Goal: Transaction & Acquisition: Book appointment/travel/reservation

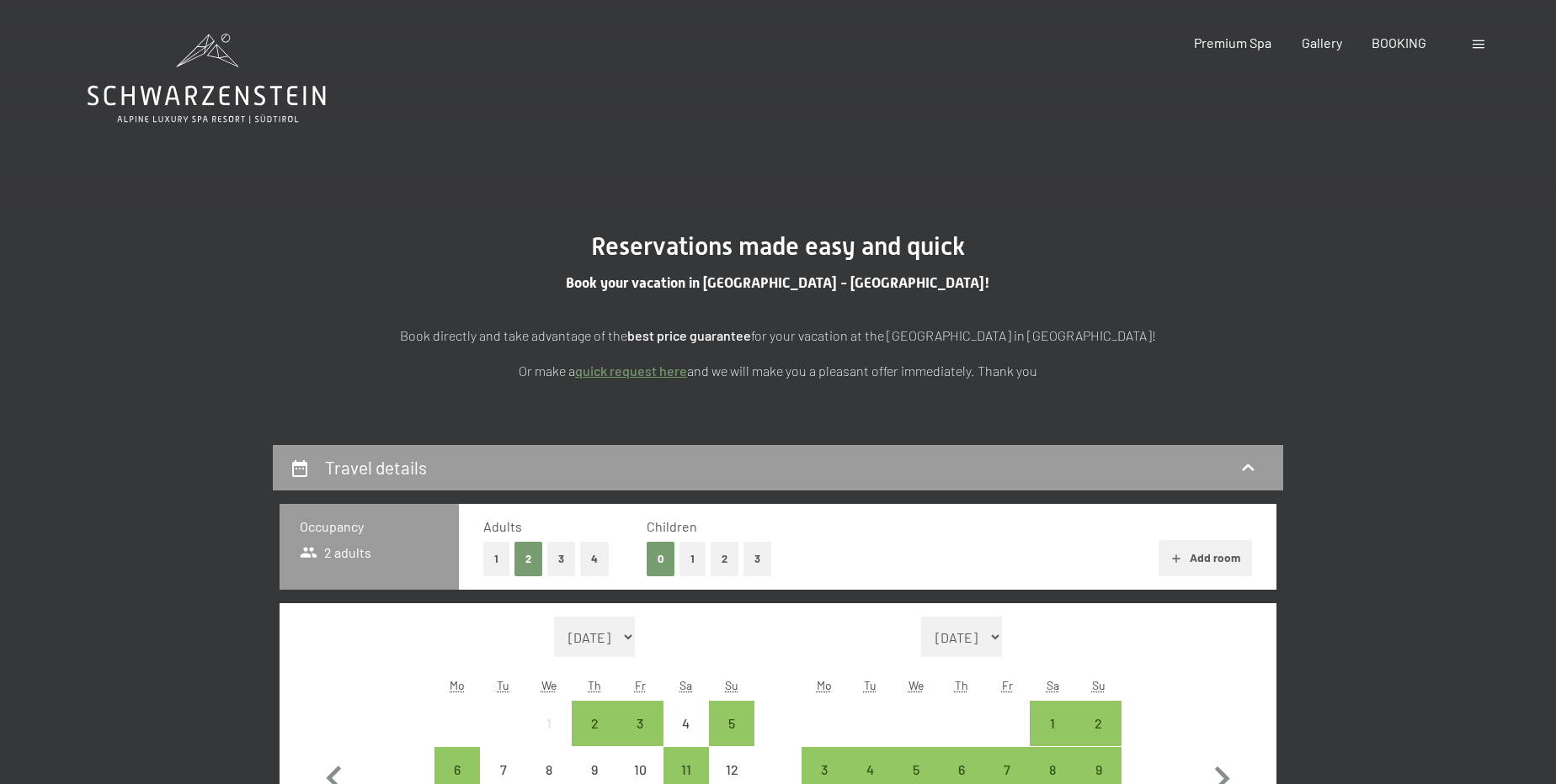
click at [726, 557] on button "2" at bounding box center [724, 559] width 28 height 34
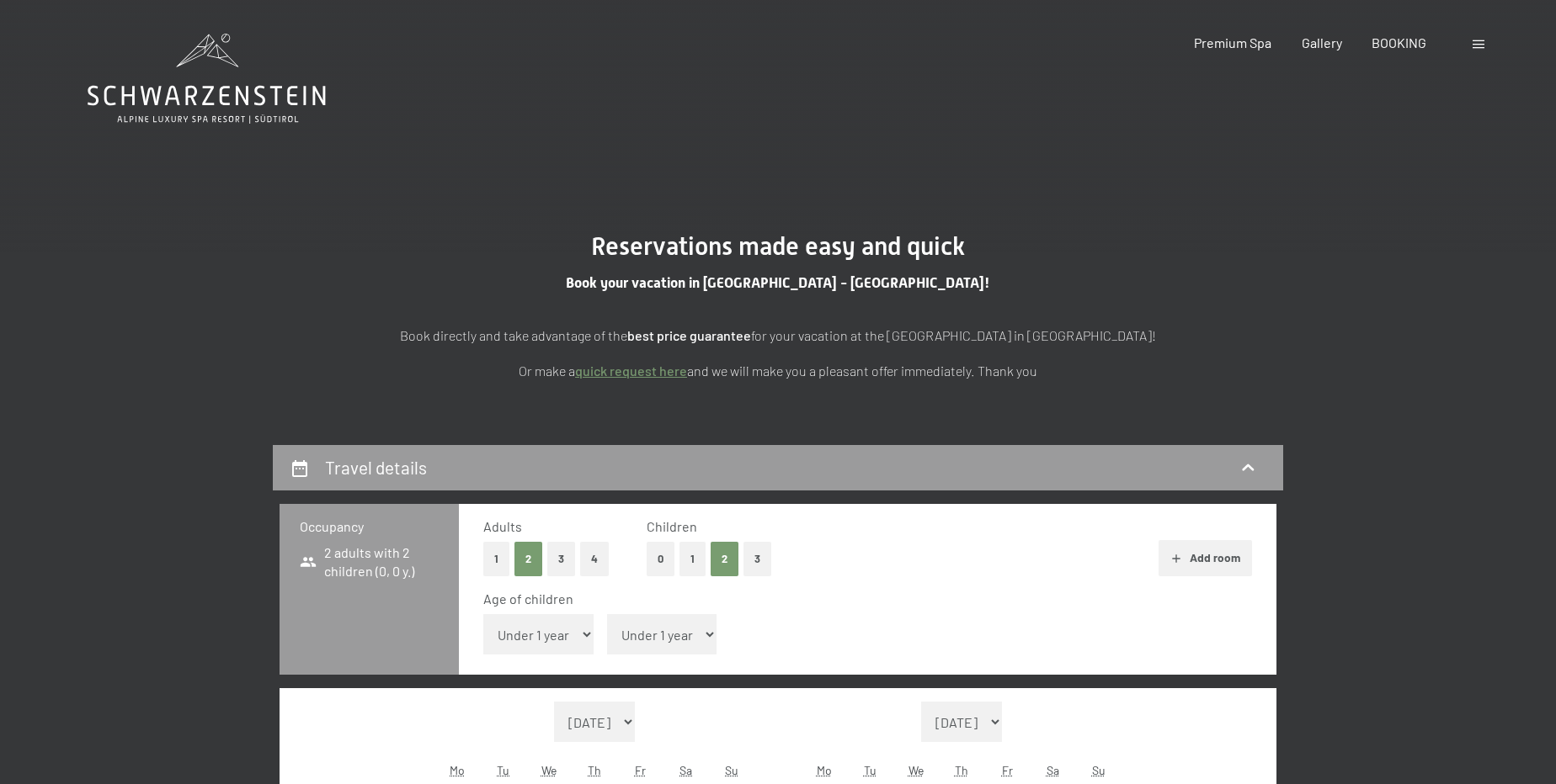
click at [552, 638] on select "Under 1 year 1 year 2 years 3 years 4 years 5 years 6 years 7 years 8 years 9 y…" at bounding box center [538, 634] width 110 height 40
click at [525, 631] on select "Under 1 year 1 year 2 years 3 years 4 years 5 years 6 years 7 years 8 years 9 y…" at bounding box center [538, 634] width 110 height 40
select select "14"
click at [484, 614] on select "Under 1 year 1 year 2 years 3 years 4 years 5 years 6 years 7 years 8 years 9 y…" at bounding box center [538, 634] width 110 height 40
click at [640, 615] on select "Under 1 year 1 year 2 years 3 years 4 years 5 years 6 years 7 years 8 years 9 y…" at bounding box center [661, 634] width 110 height 40
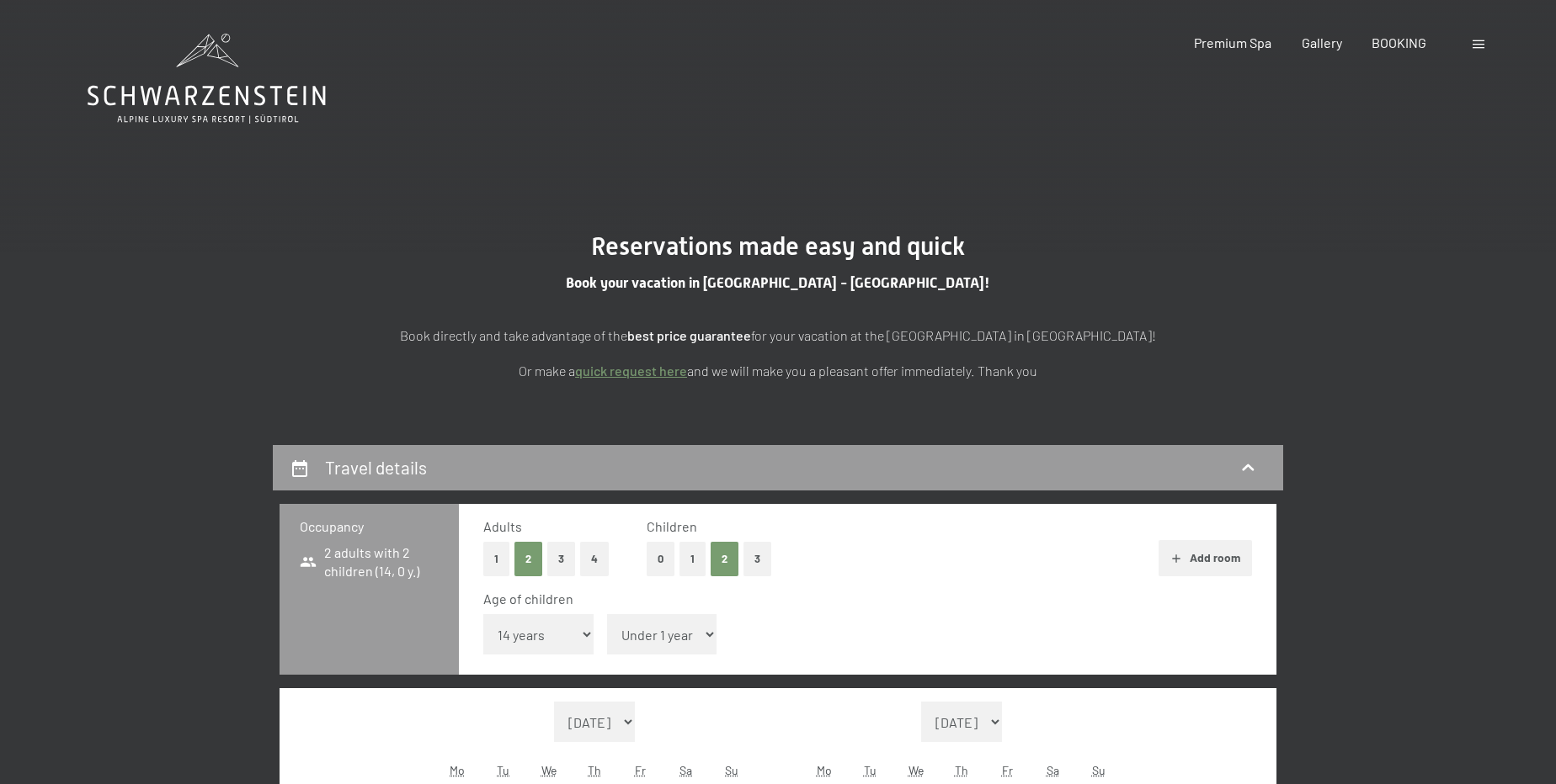
select select "9"
click at [607, 614] on select "Under 1 year 1 year 2 years 3 years 4 years 5 years 6 years 7 years 8 years 9 y…" at bounding box center [661, 634] width 110 height 40
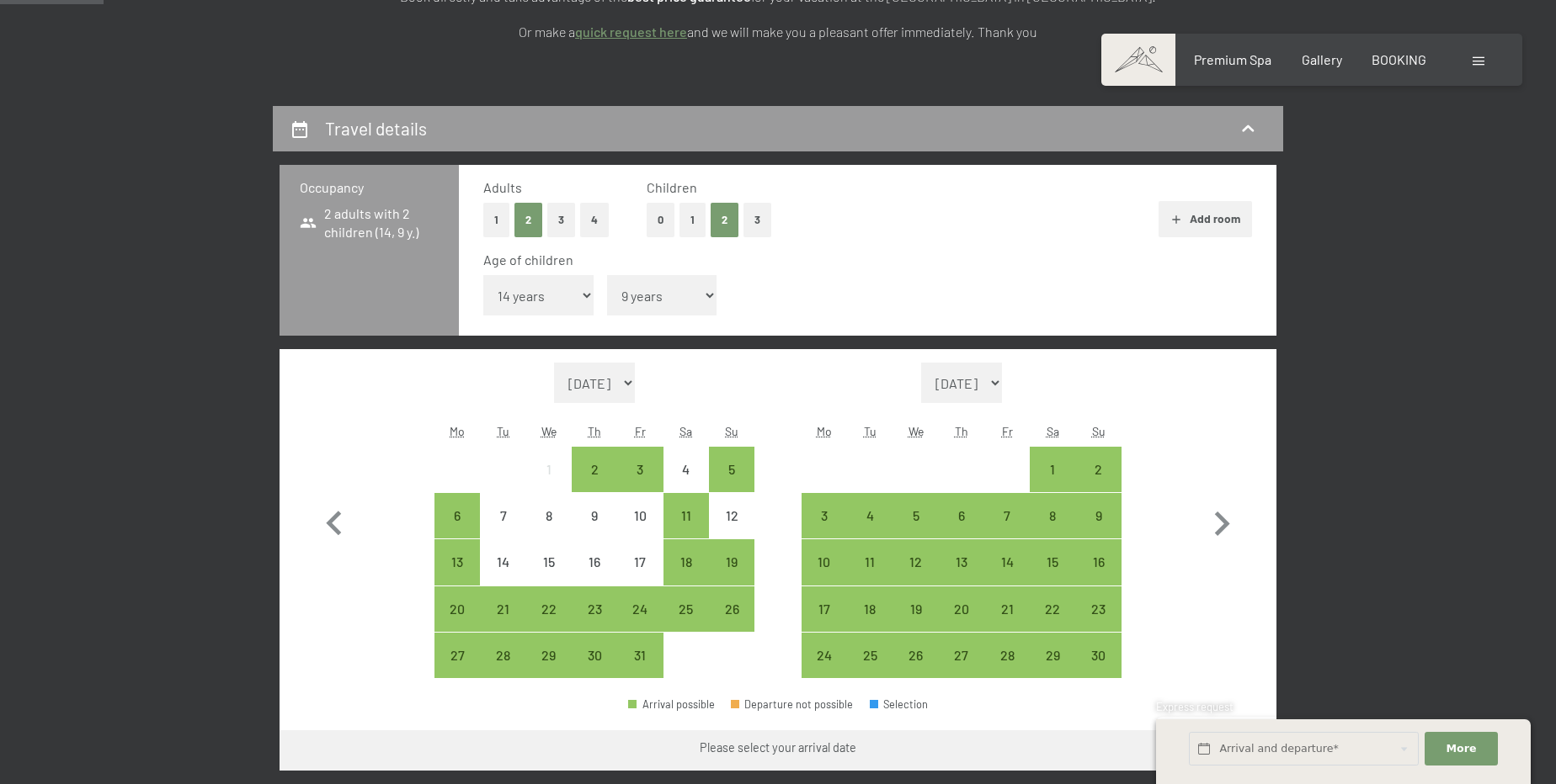
scroll to position [382, 0]
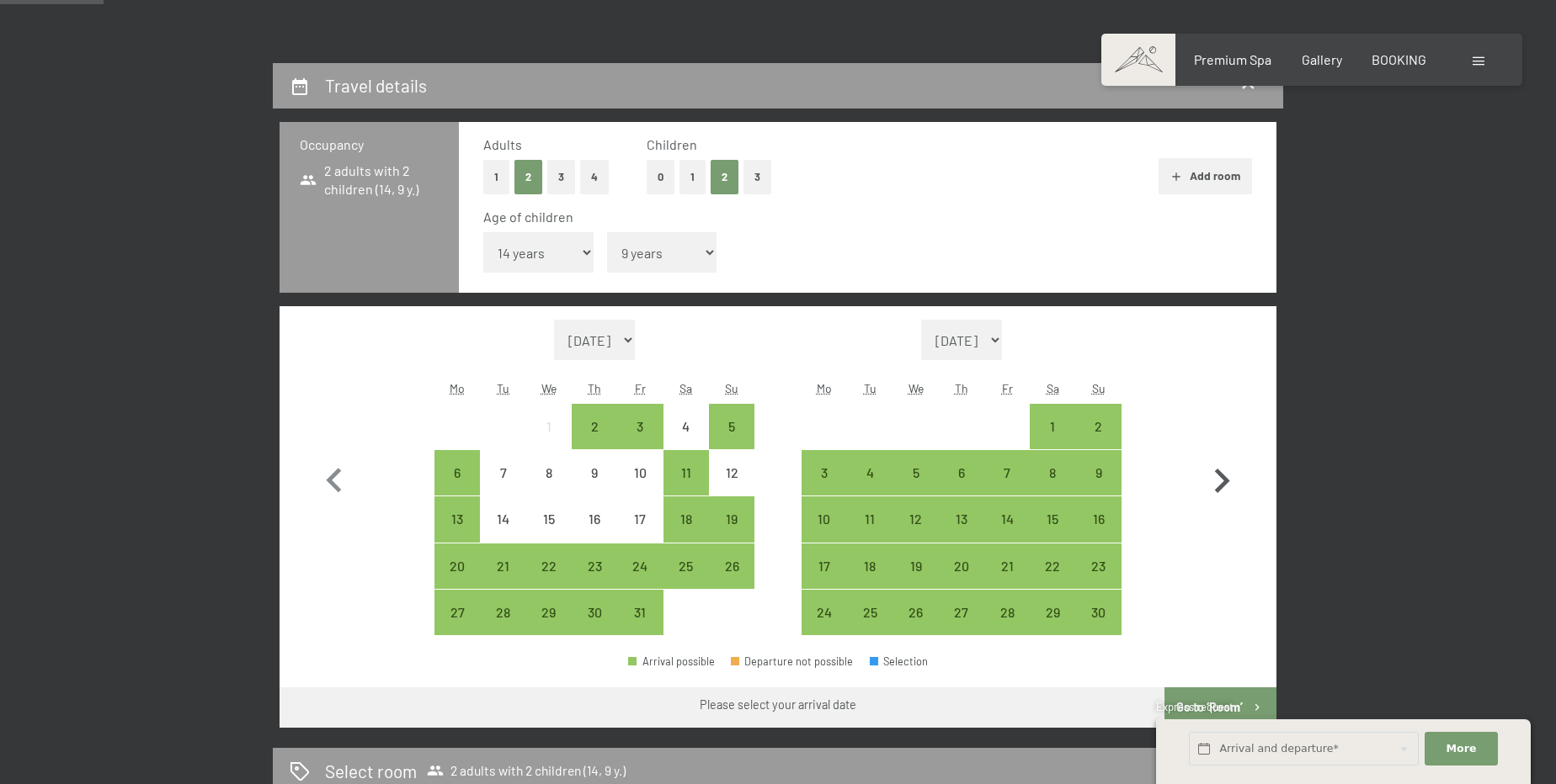
click at [1227, 473] on icon "button" at bounding box center [1221, 481] width 48 height 48
select select "[DATE]"
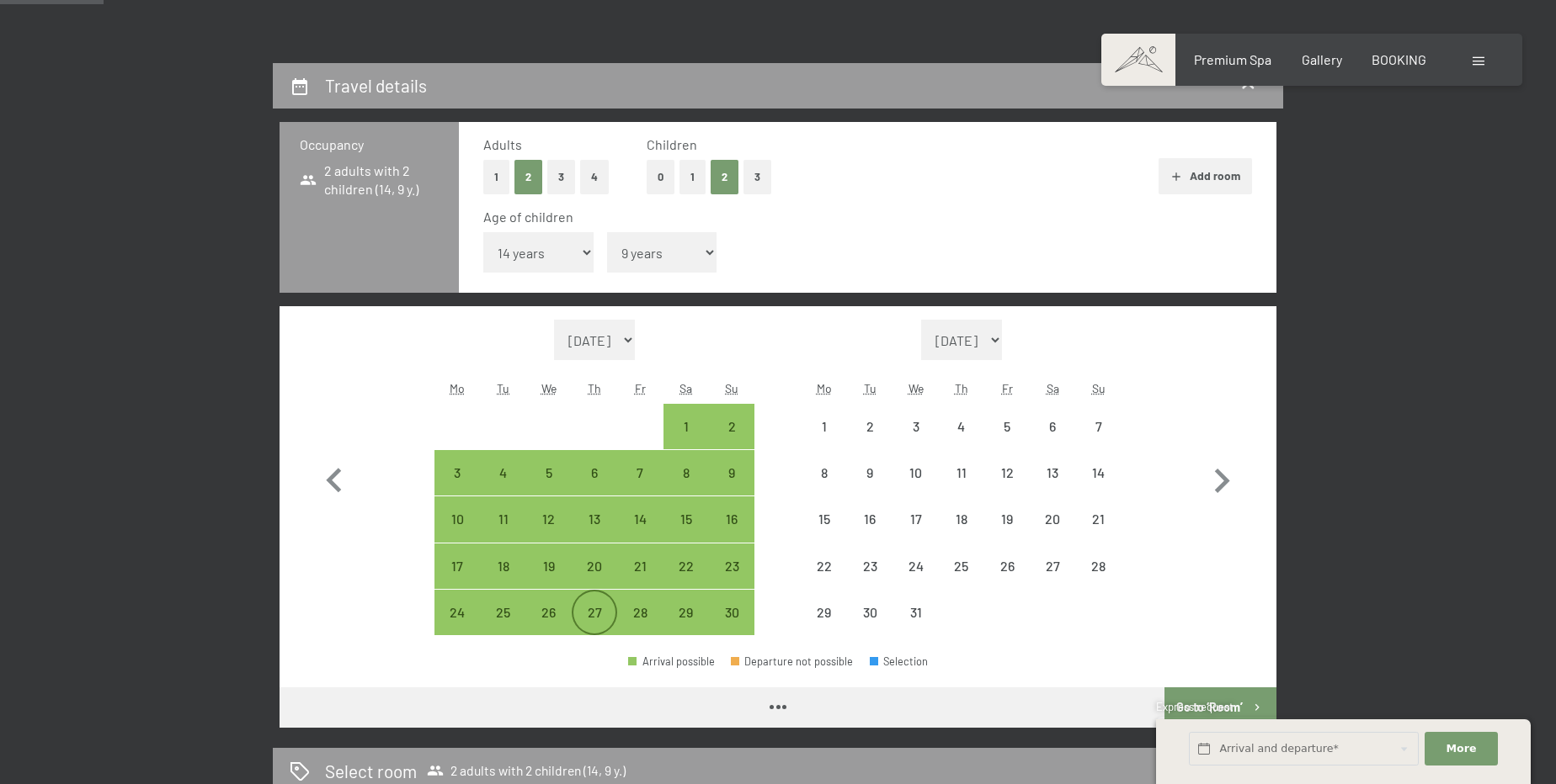
select select "[DATE]"
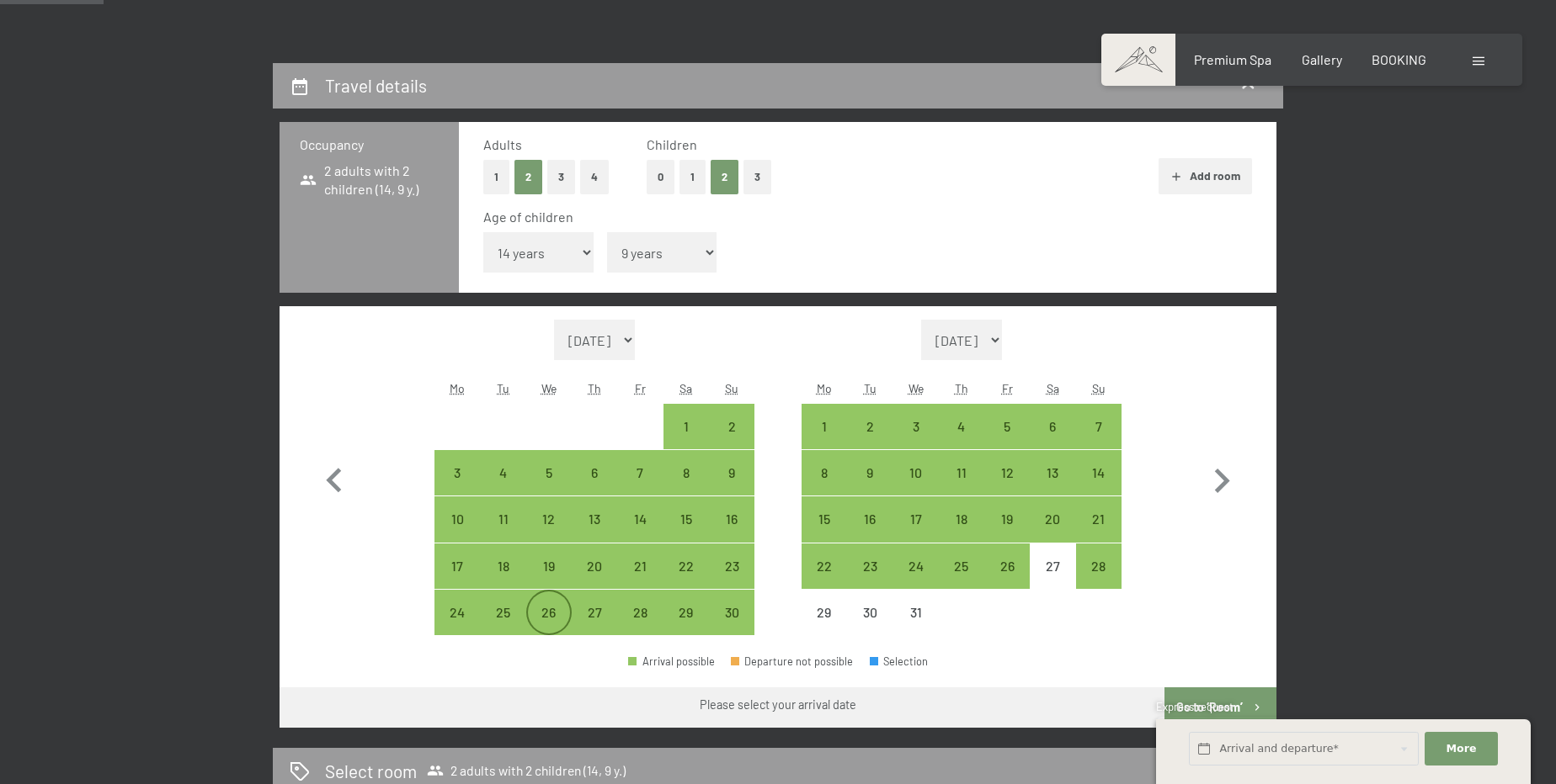
click at [556, 614] on div "26" at bounding box center [548, 627] width 42 height 42
select select "[DATE]"
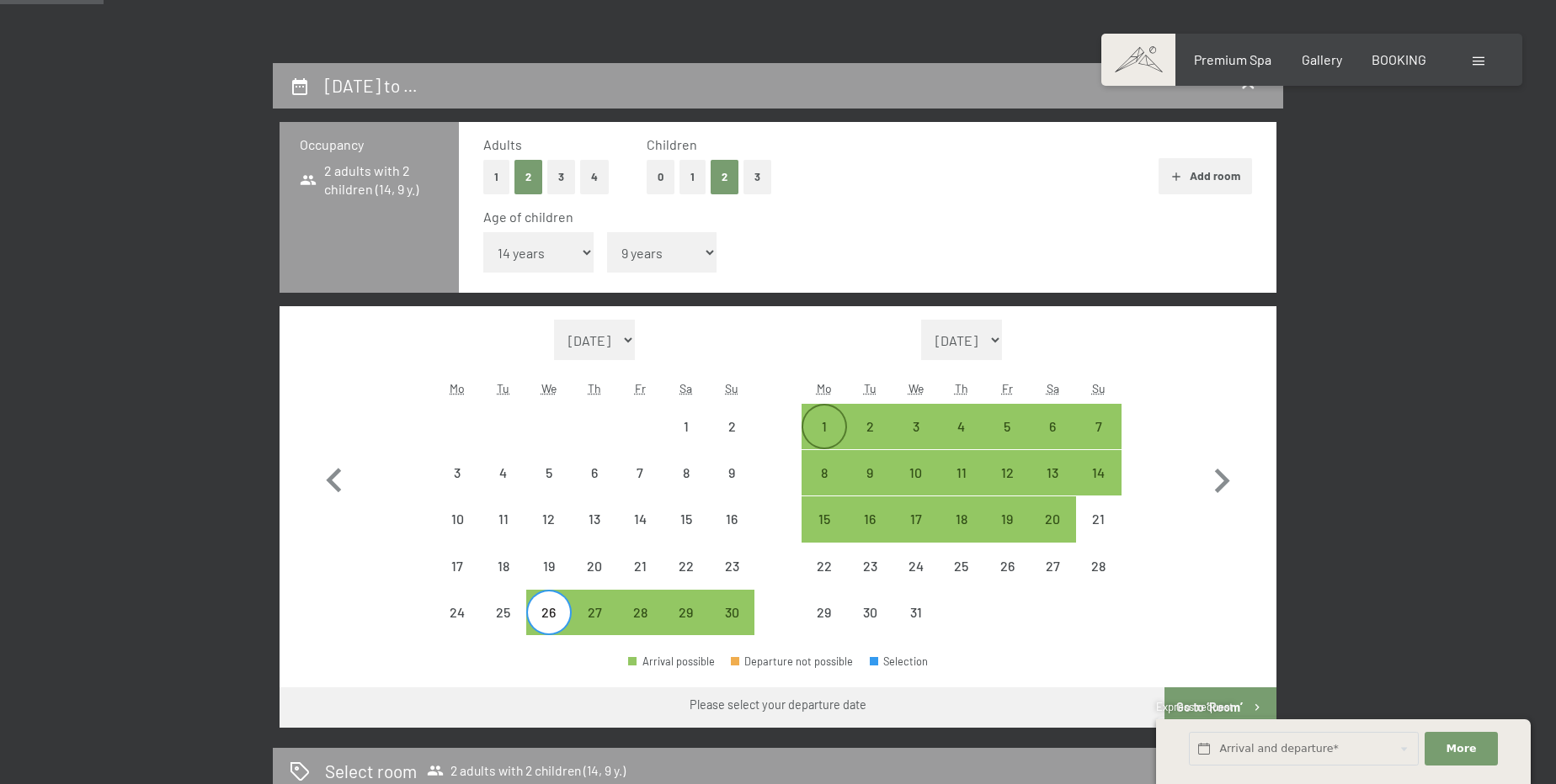
click at [830, 414] on div "1" at bounding box center [824, 426] width 42 height 42
select select "[DATE]"
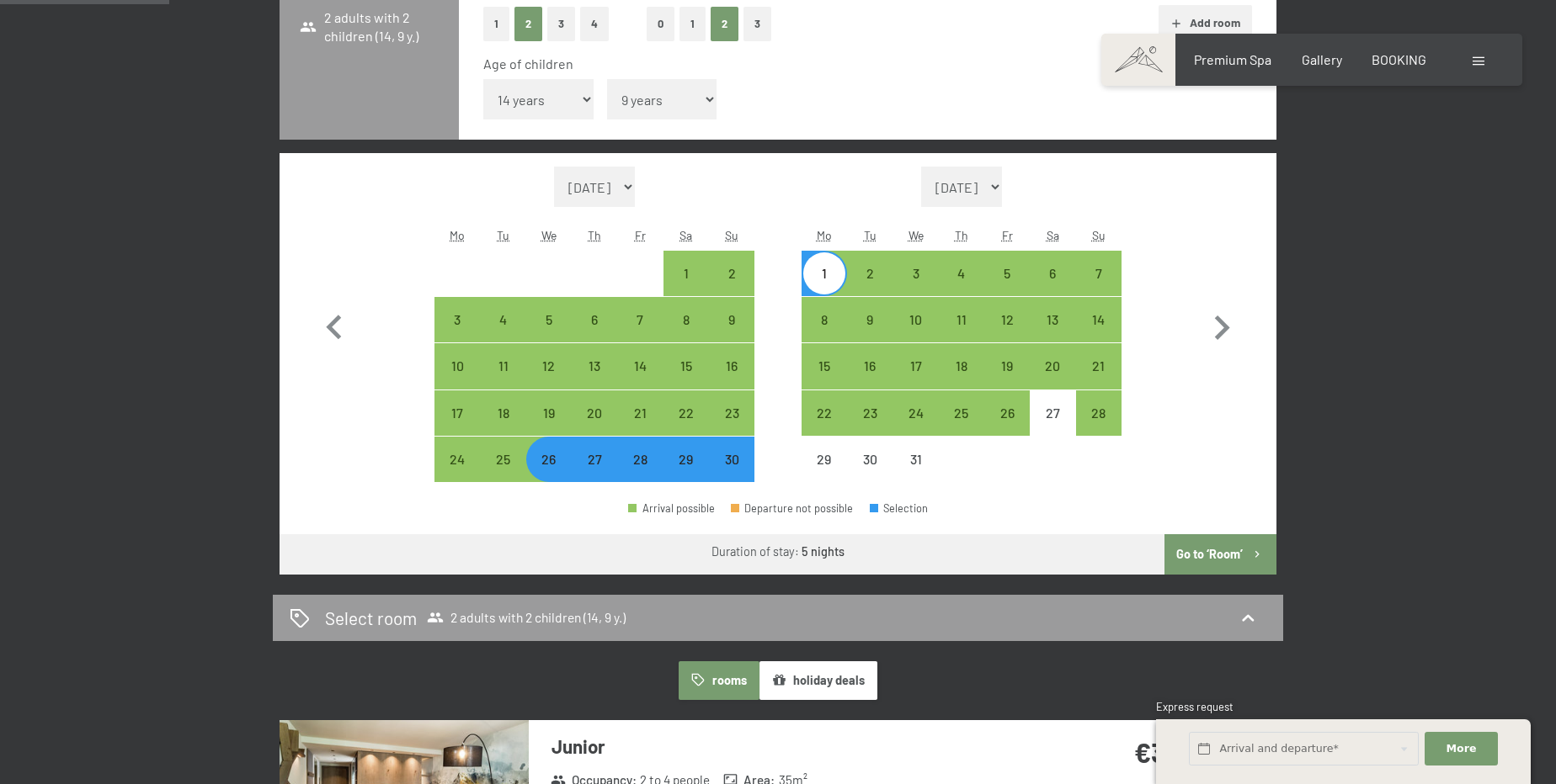
click at [1248, 552] on button "Go to ‘Room’" at bounding box center [1220, 554] width 112 height 40
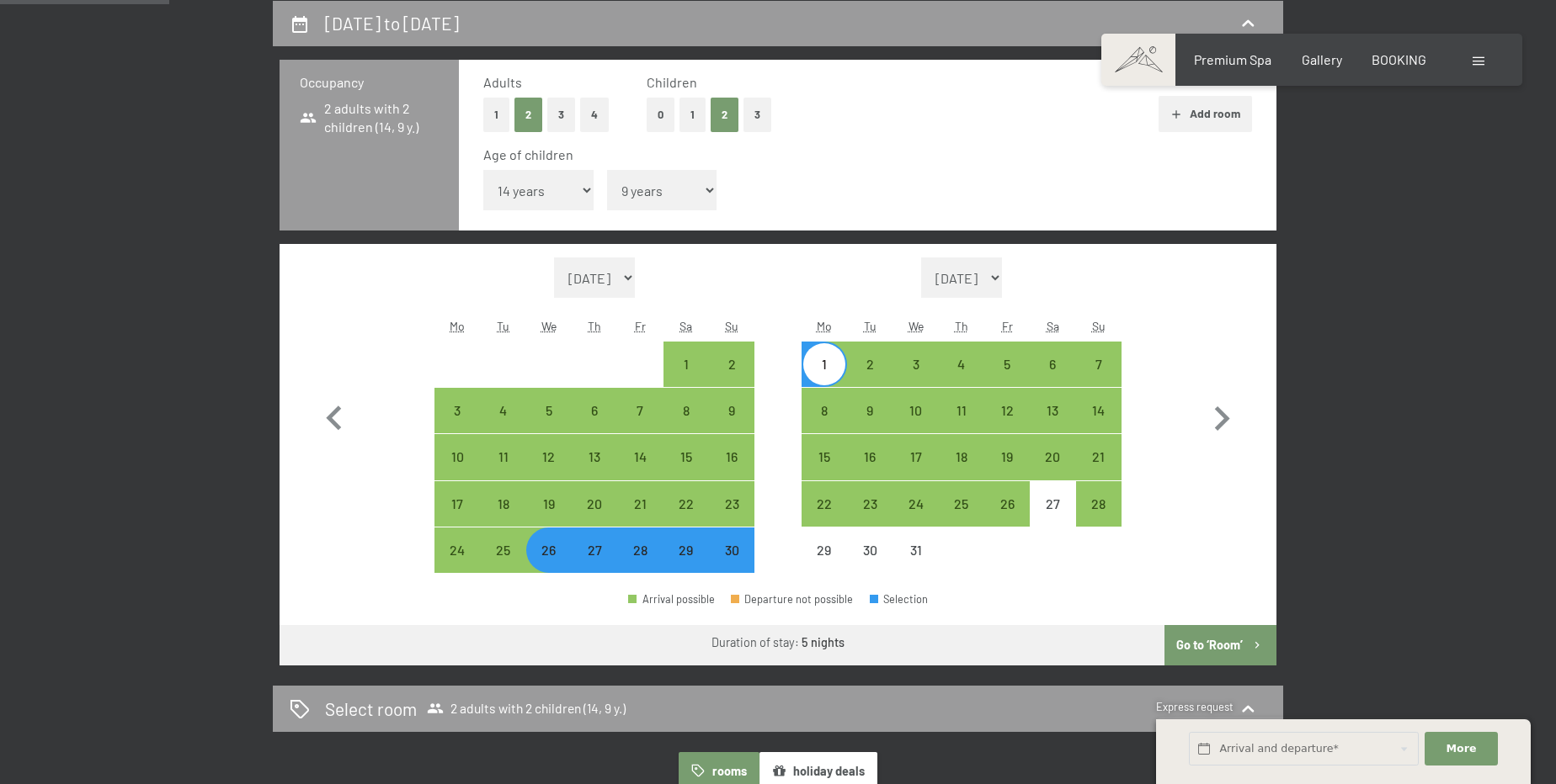
select select "[DATE]"
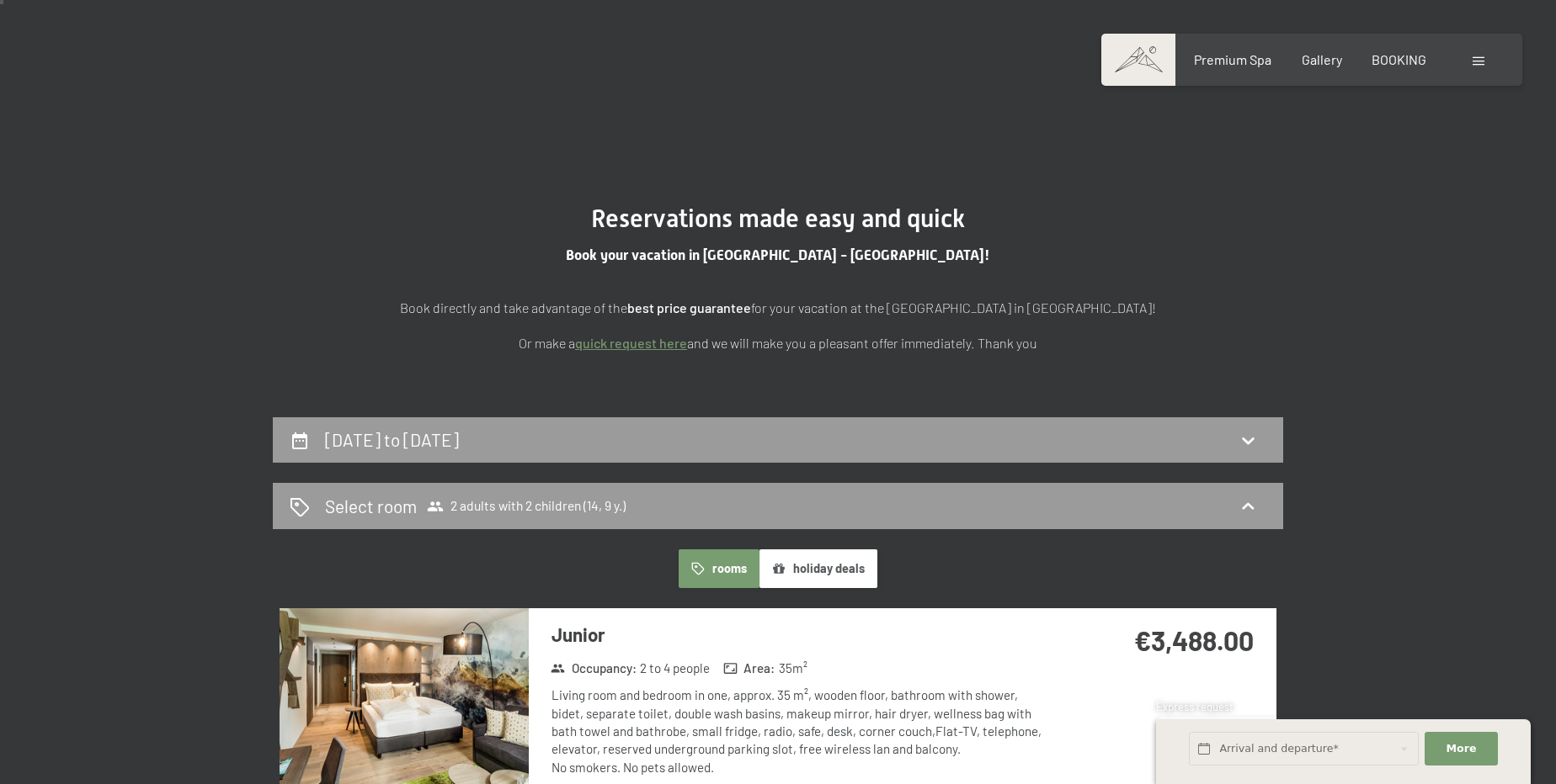
scroll to position [0, 0]
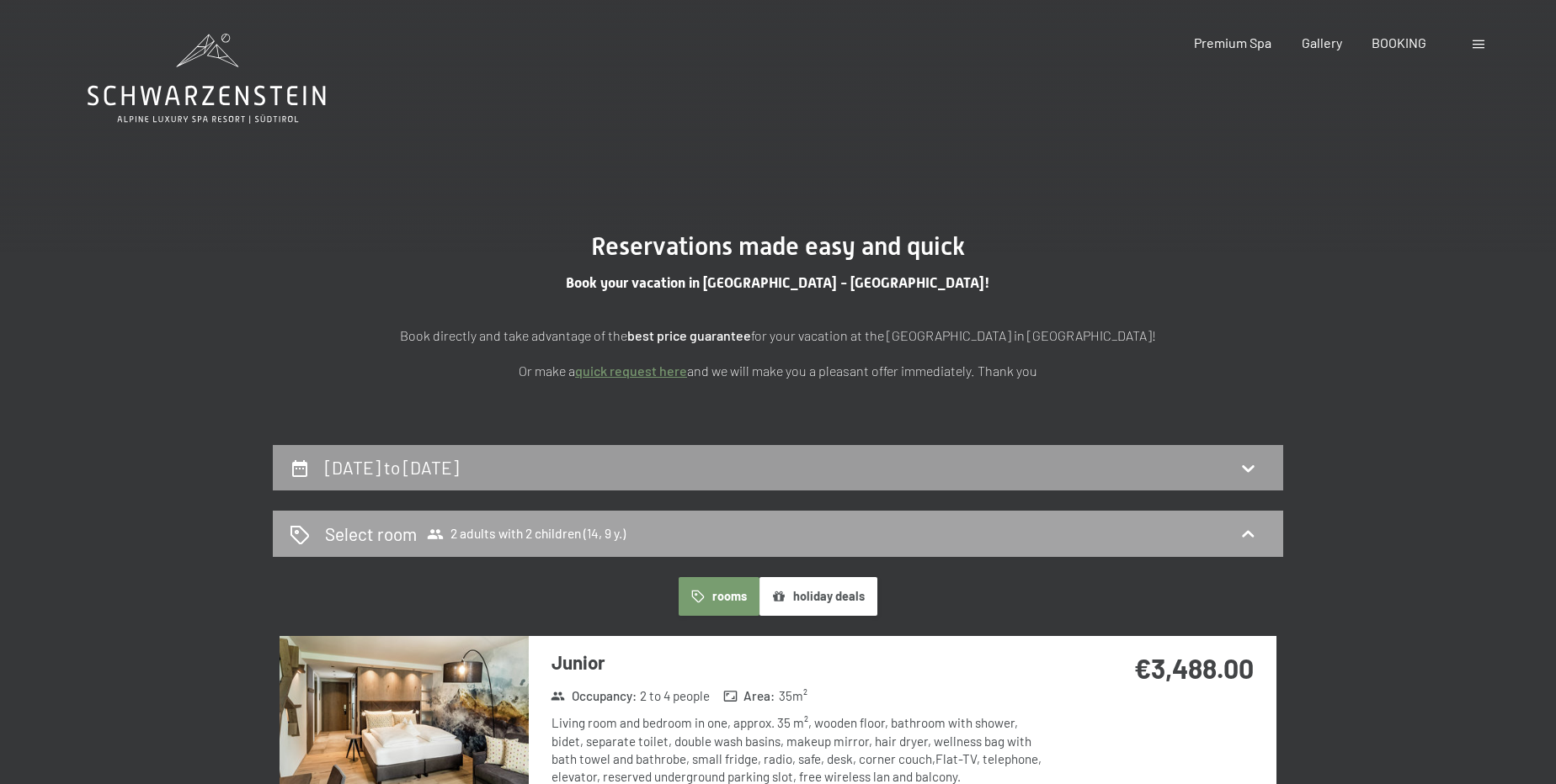
click at [540, 531] on span "2 adults with 2 children (14, 9 y.)" at bounding box center [526, 534] width 198 height 17
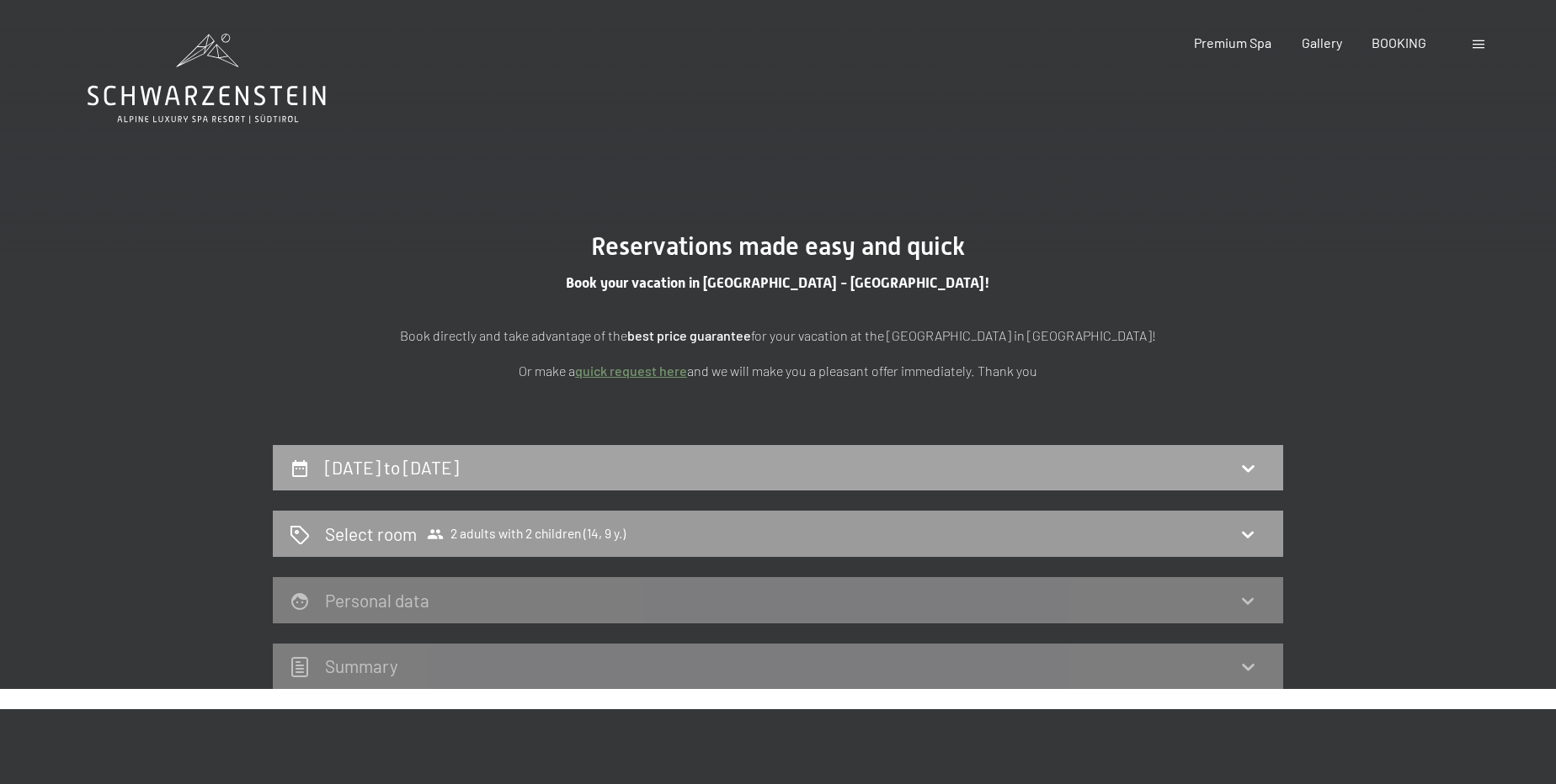
click at [576, 445] on div "[DATE] to [DATE]" at bounding box center [778, 468] width 1010 height 47
select select "14"
select select "9"
select select "[DATE]"
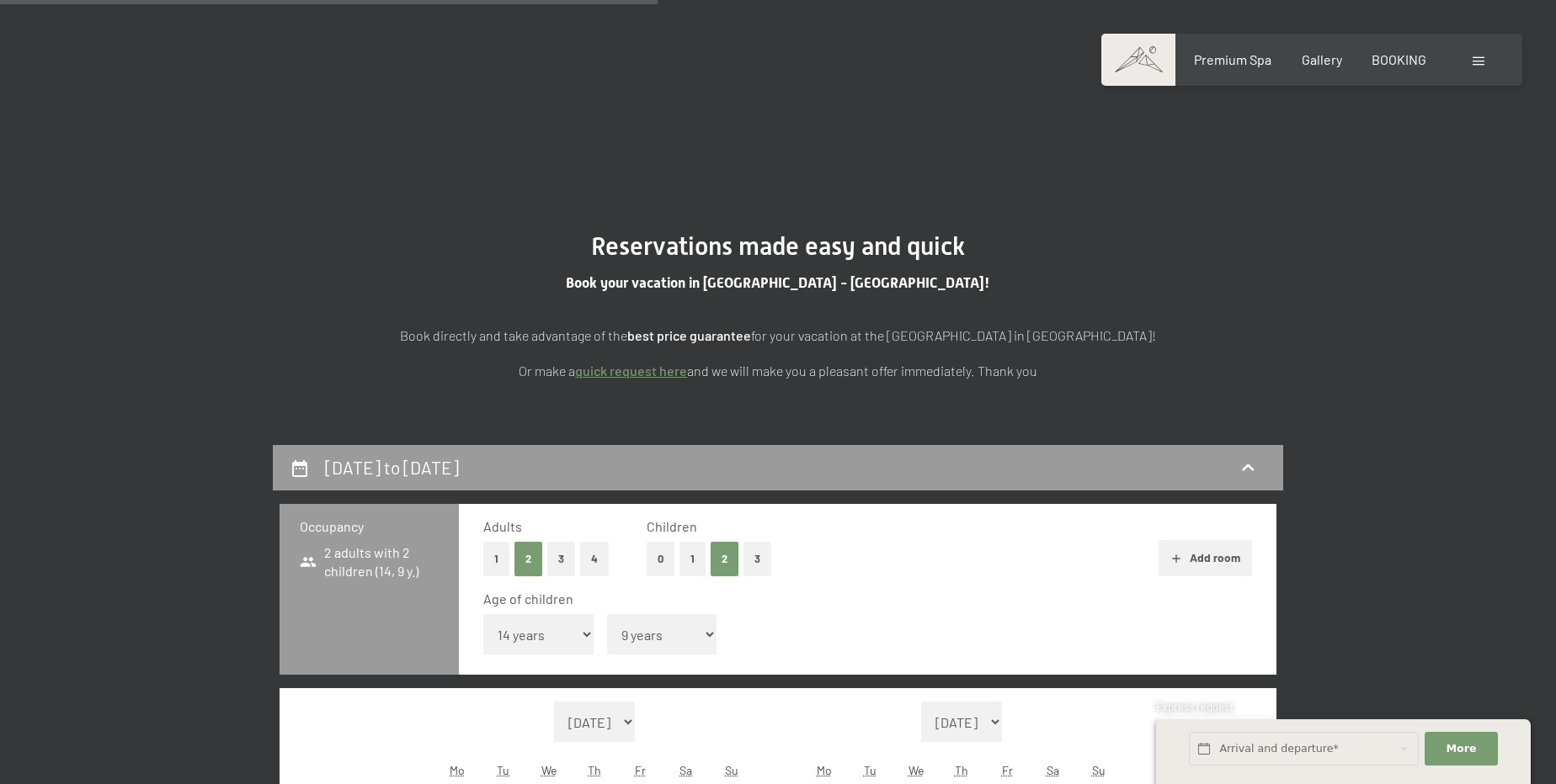
scroll to position [444, 0]
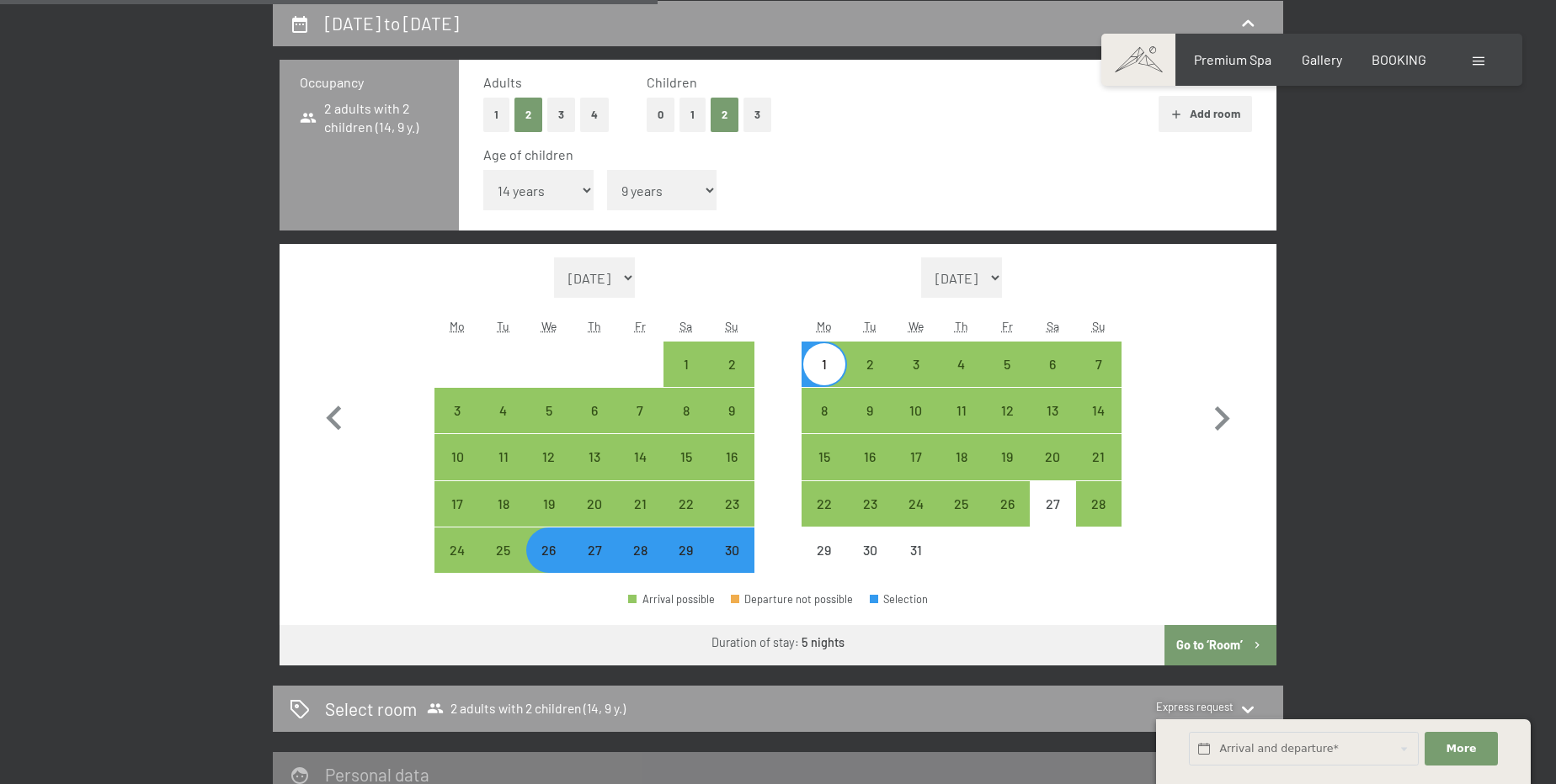
click at [557, 560] on div "26" at bounding box center [548, 564] width 42 height 42
select select "[DATE]"
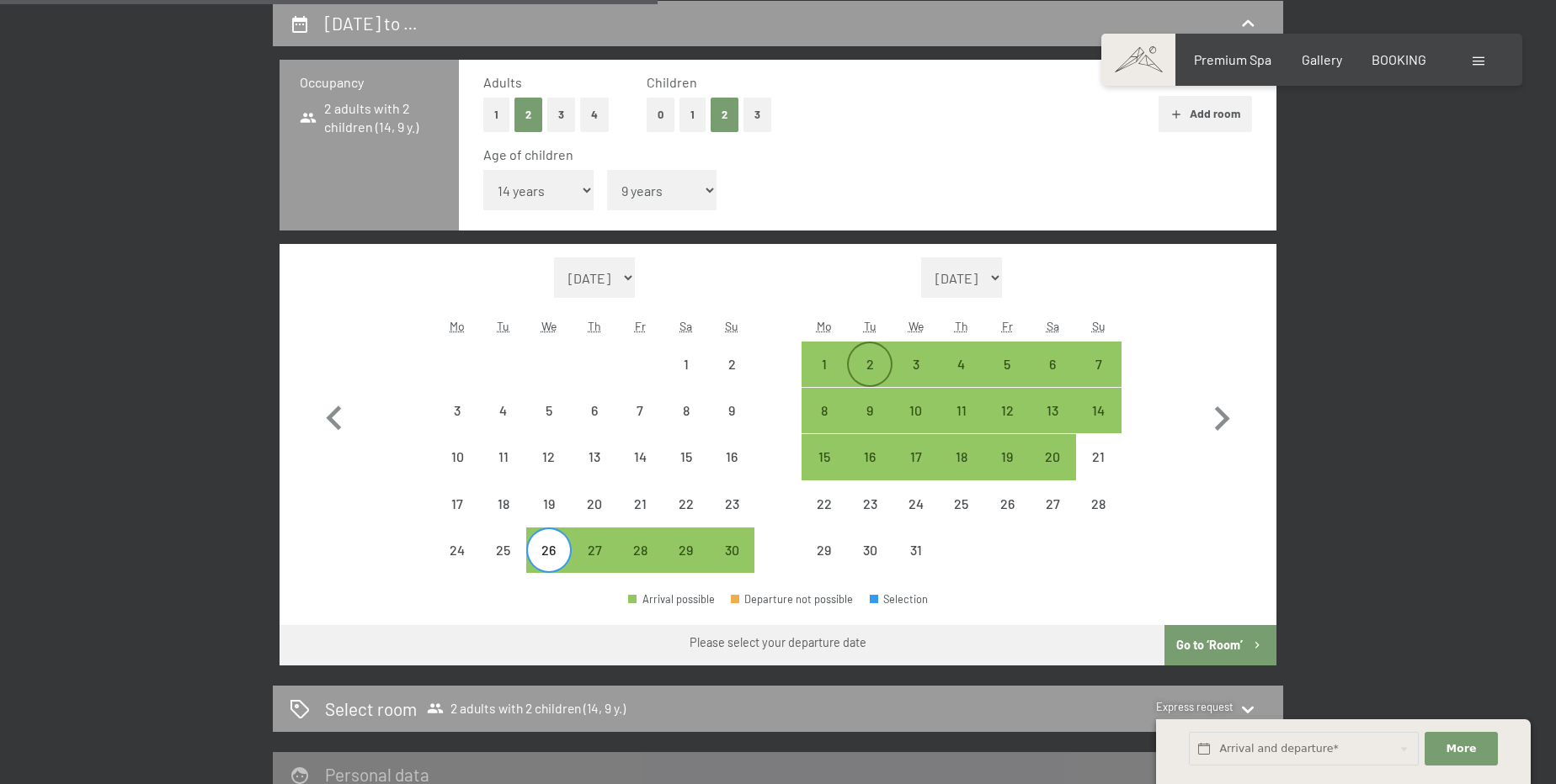
click at [880, 365] on div "2" at bounding box center [870, 379] width 42 height 42
select select "[DATE]"
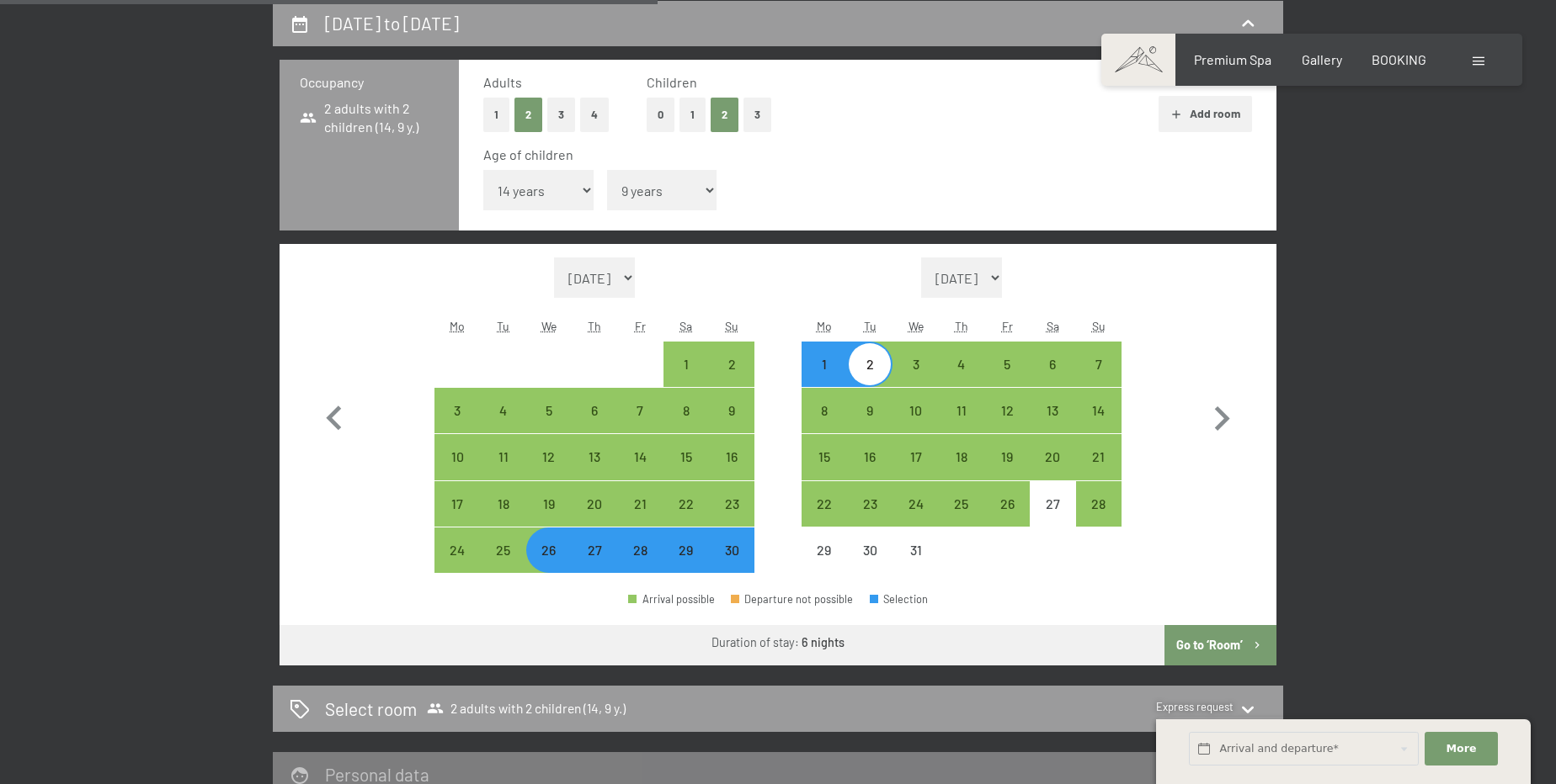
click at [1220, 644] on button "Go to ‘Room’" at bounding box center [1220, 645] width 112 height 40
select select "[DATE]"
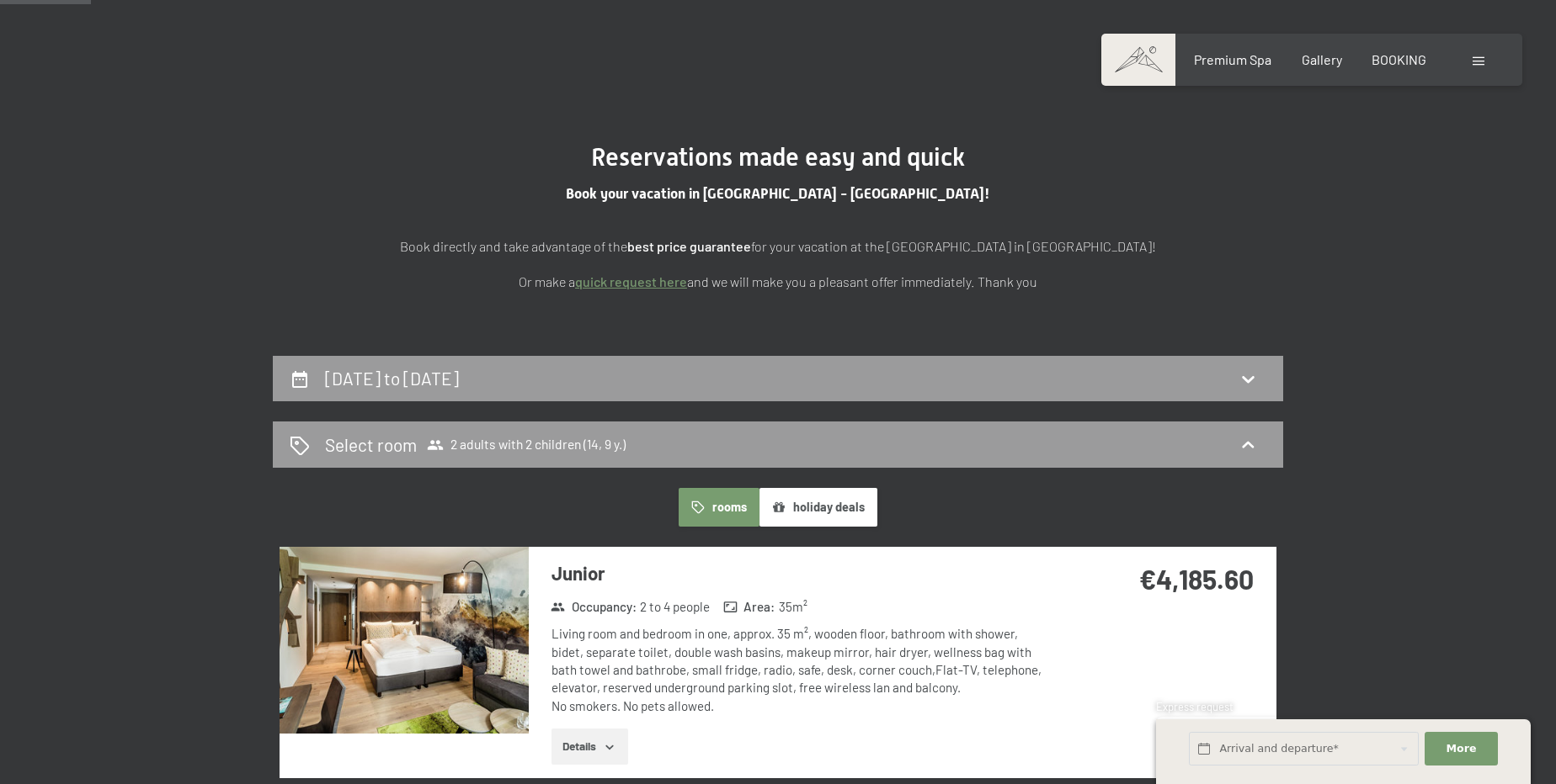
scroll to position [0, 0]
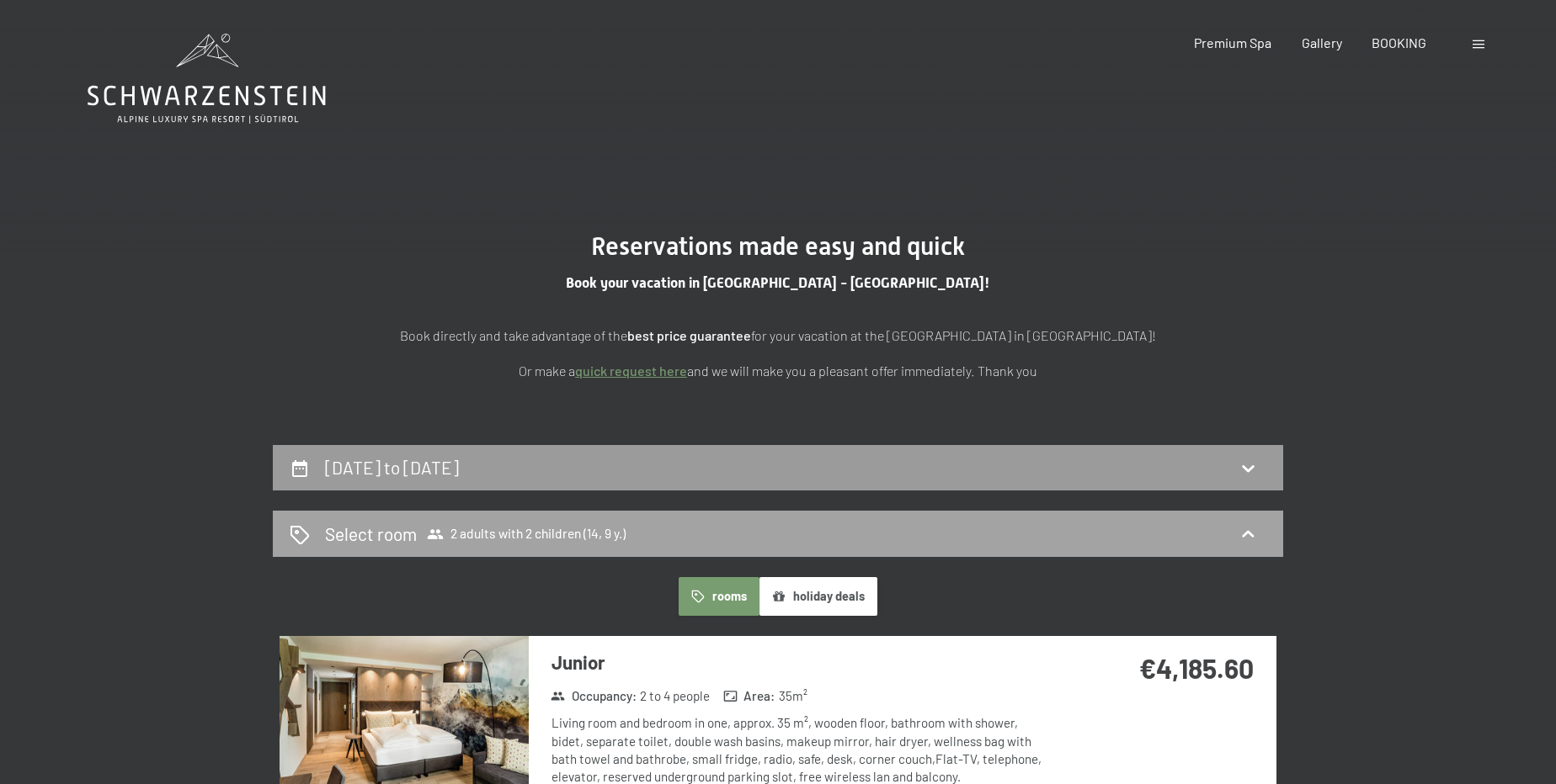
click at [592, 534] on span "2 adults with 2 children (14, 9 y.)" at bounding box center [526, 534] width 198 height 17
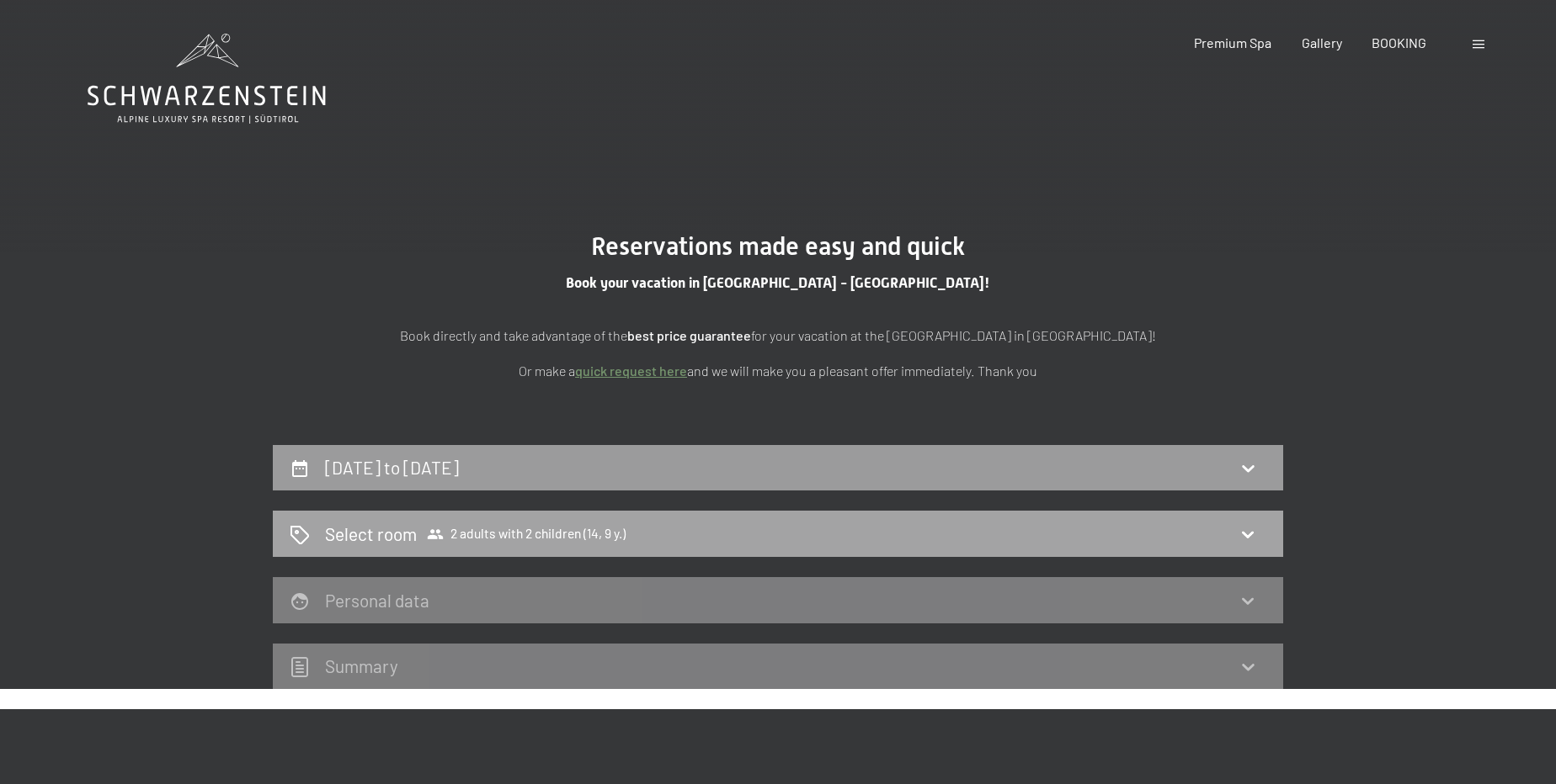
click at [589, 536] on span "2 adults with 2 children (14, 9 y.)" at bounding box center [526, 534] width 198 height 17
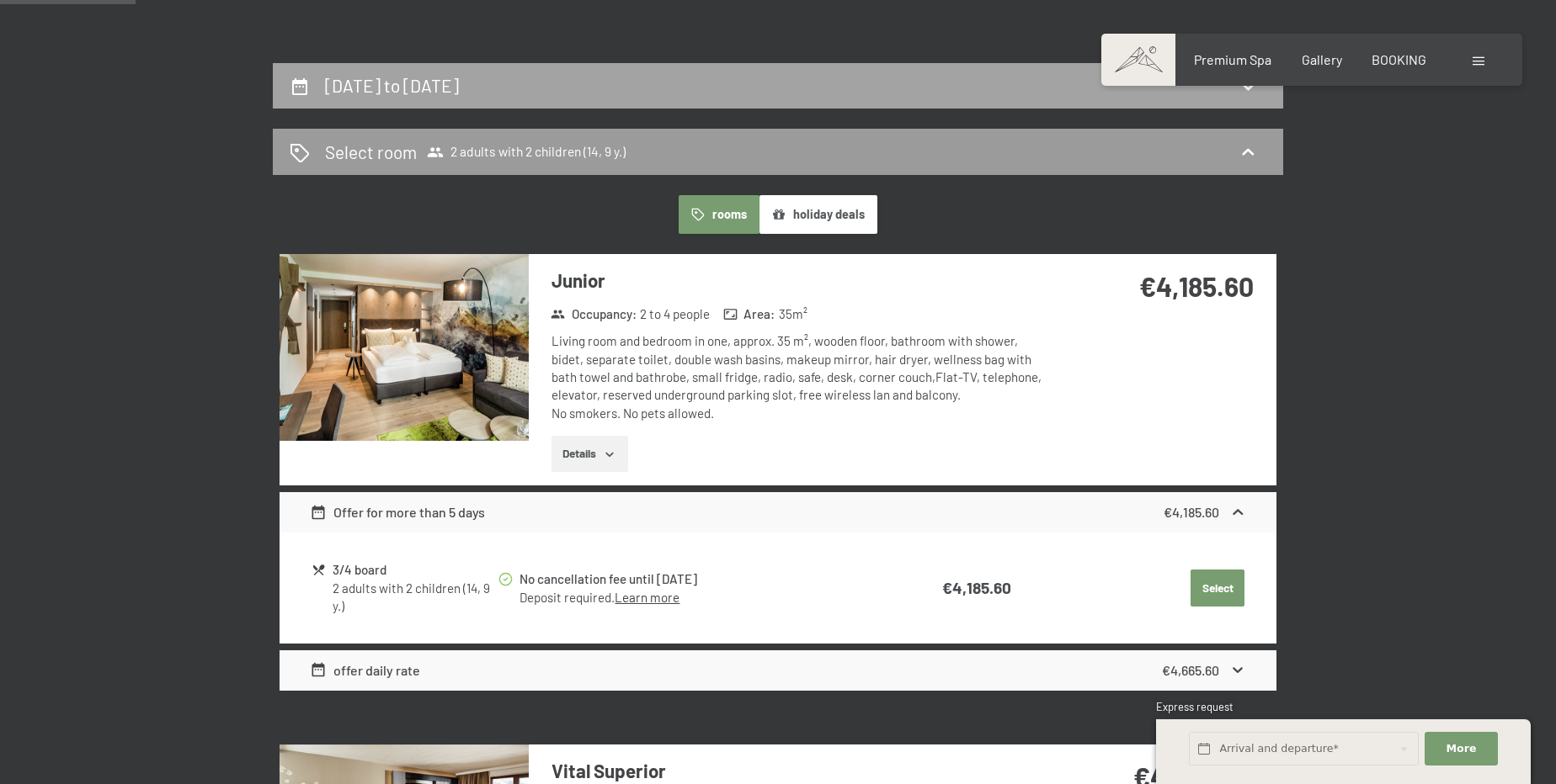
click at [459, 83] on h2 "[DATE] to [DATE]" at bounding box center [391, 85] width 134 height 21
select select "14"
select select "9"
select select "[DATE]"
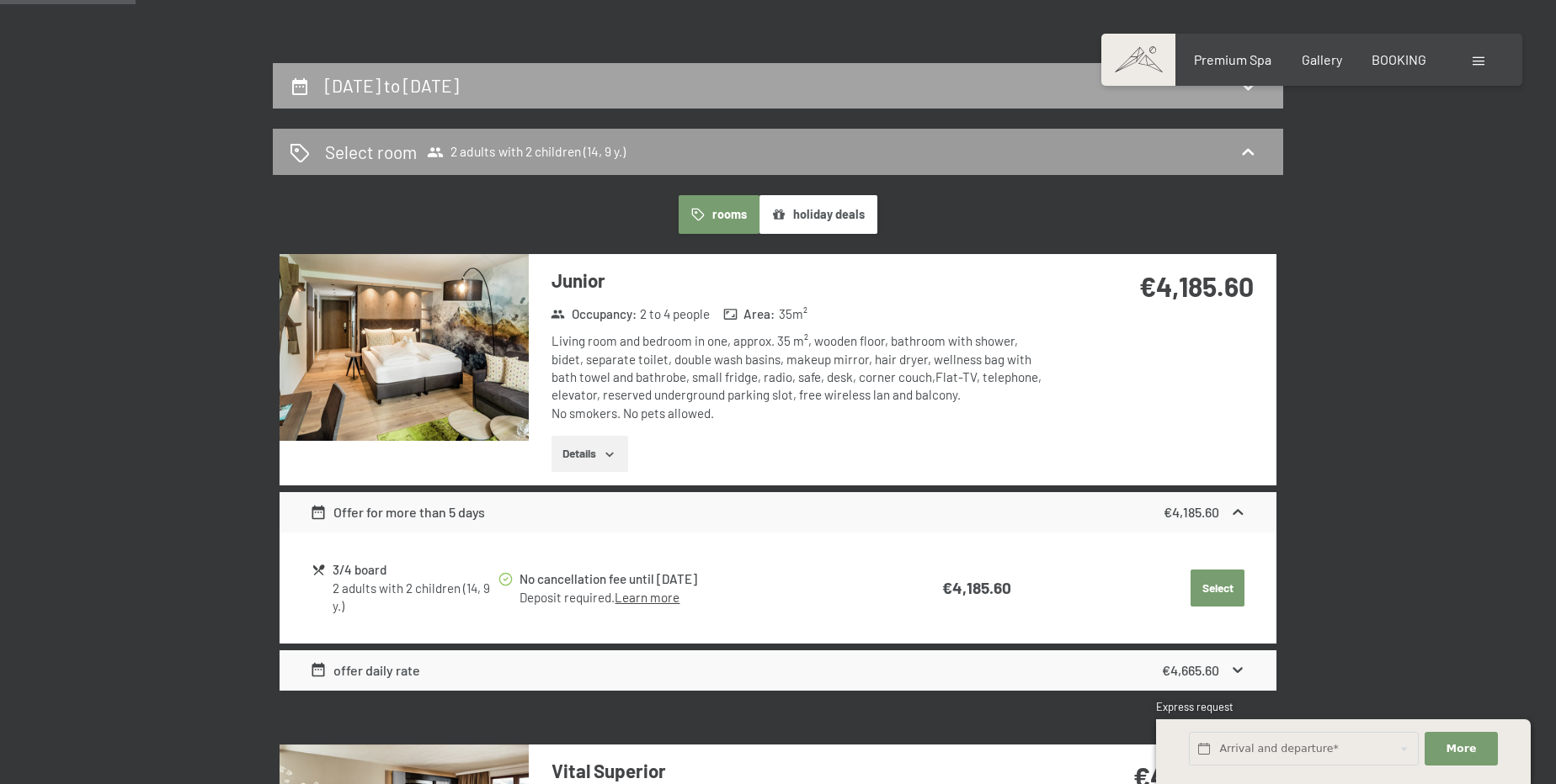
select select "[DATE]"
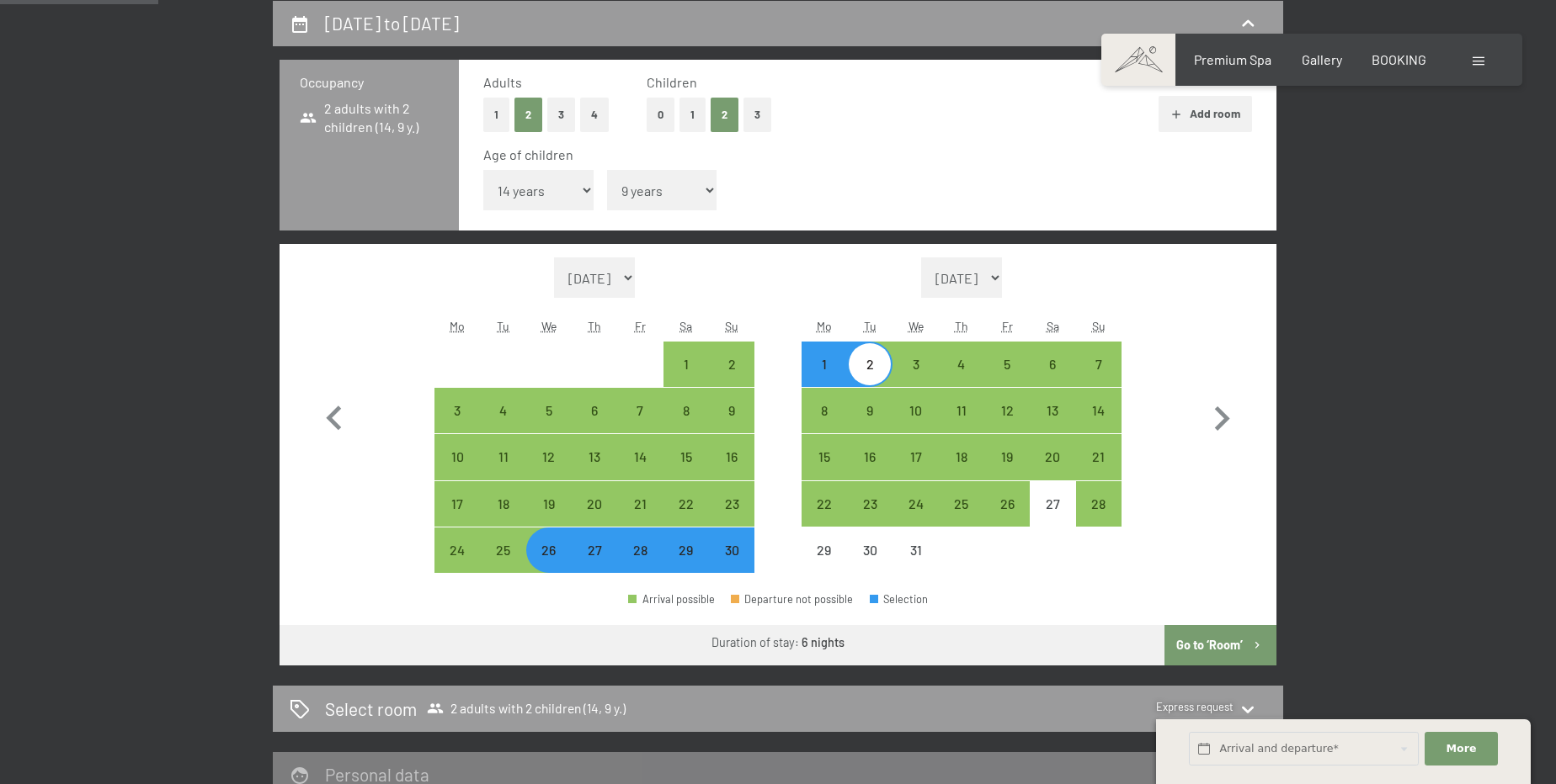
click at [567, 195] on select "Under 1 year 1 year 2 years 3 years 4 years 5 years 6 years 7 years 8 years 9 y…" at bounding box center [538, 190] width 110 height 40
select select "15"
click at [484, 170] on select "Under 1 year 1 year 2 years 3 years 4 years 5 years 6 years 7 years 8 years 9 y…" at bounding box center [538, 190] width 110 height 40
select select "[DATE]"
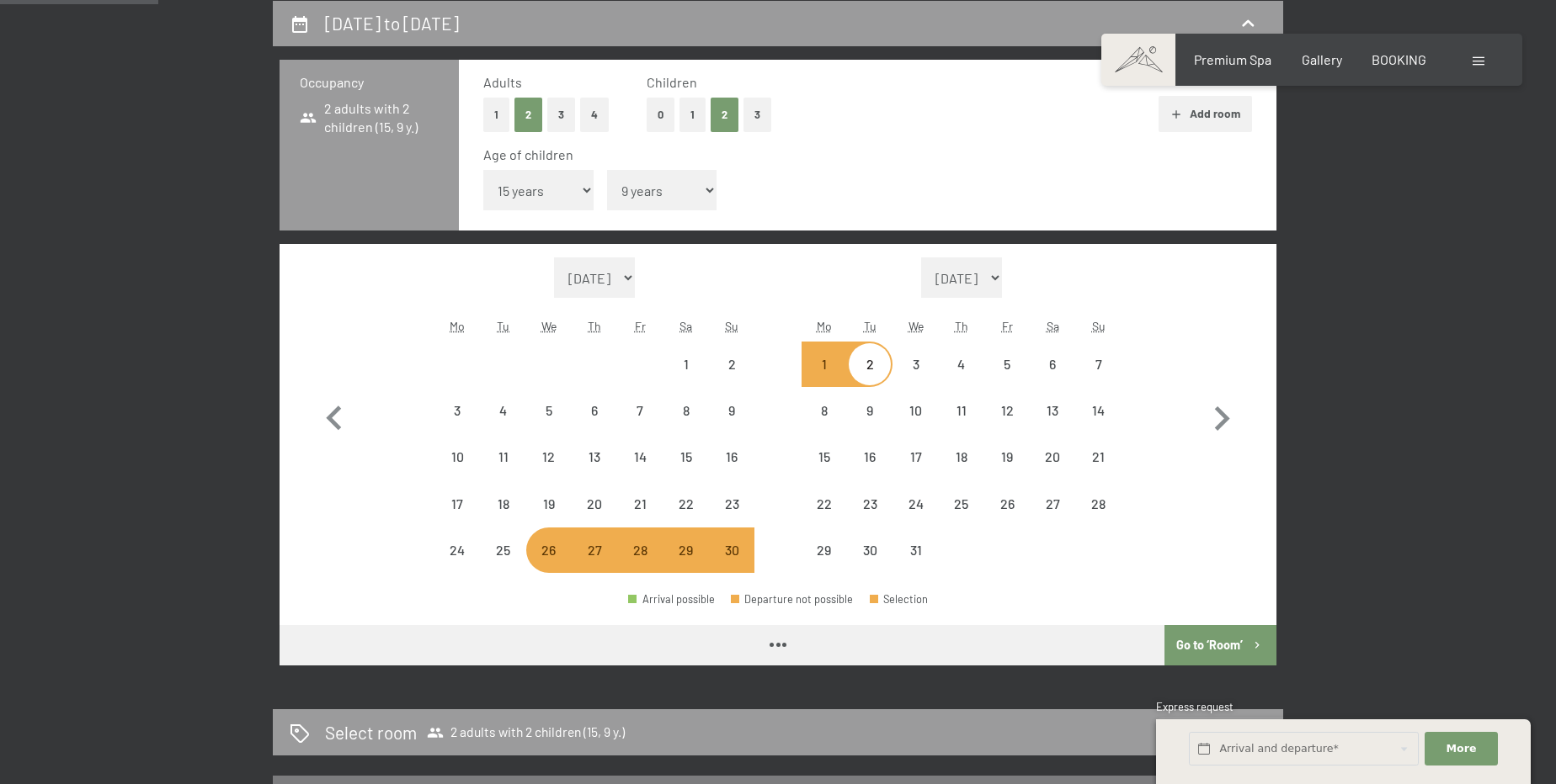
click at [671, 188] on select "Under 1 year 1 year 2 years 3 years 4 years 5 years 6 years 7 years 8 years 9 y…" at bounding box center [661, 190] width 110 height 40
select select "[DATE]"
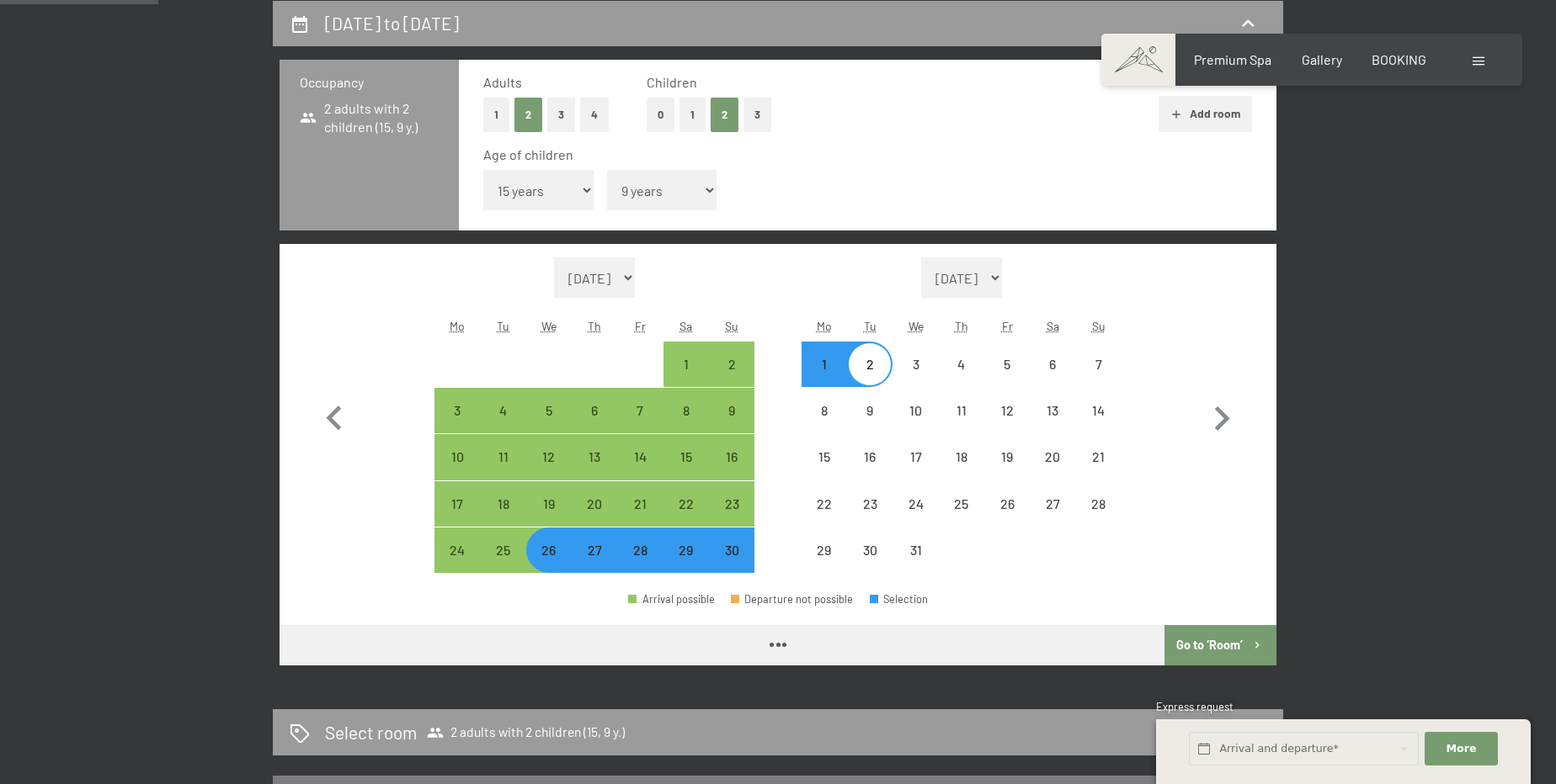
select select "[DATE]"
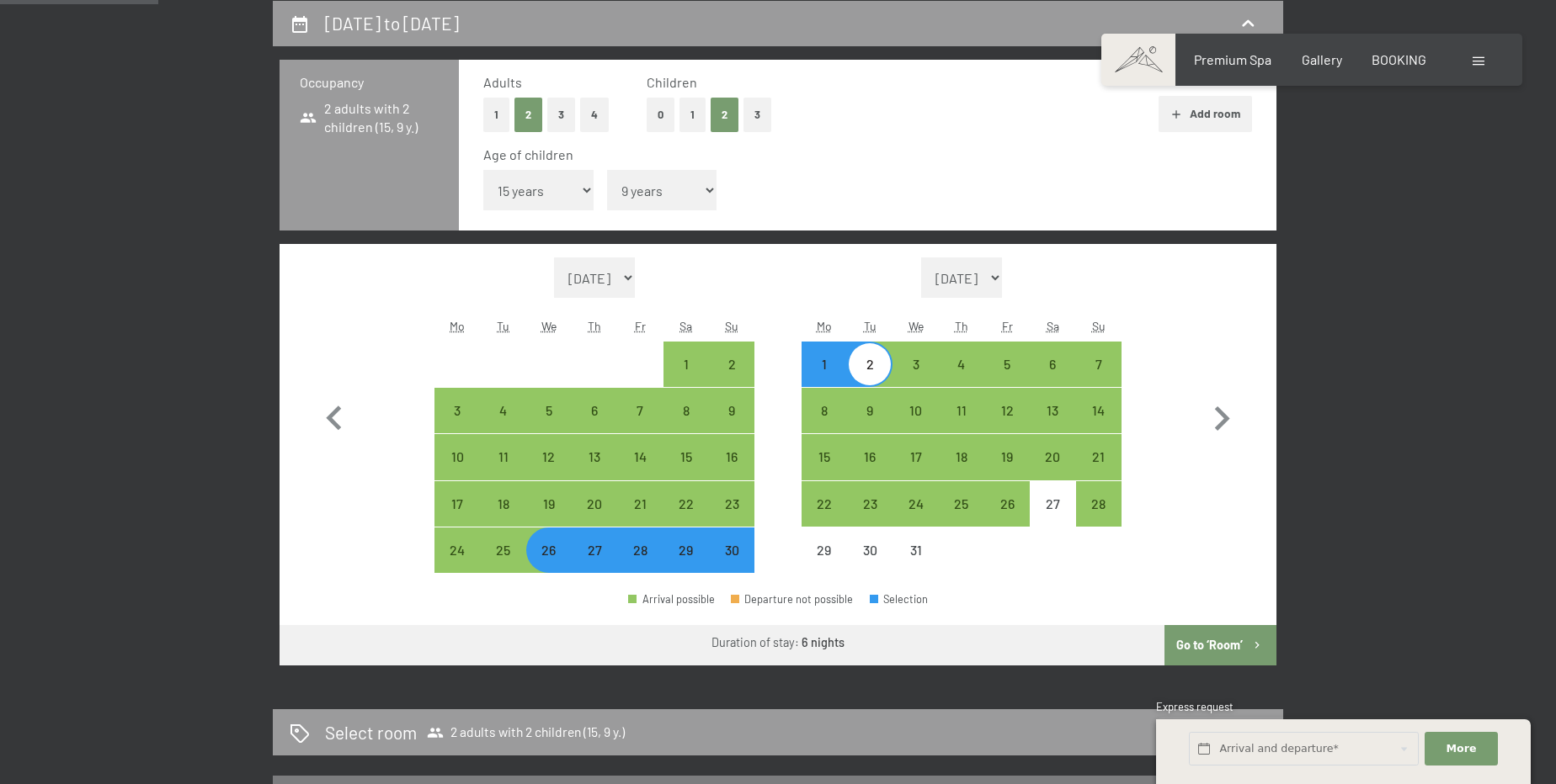
select select "12"
click at [607, 170] on select "Under 1 year 1 year 2 years 3 years 4 years 5 years 6 years 7 years 8 years 9 y…" at bounding box center [661, 190] width 110 height 40
select select "[DATE]"
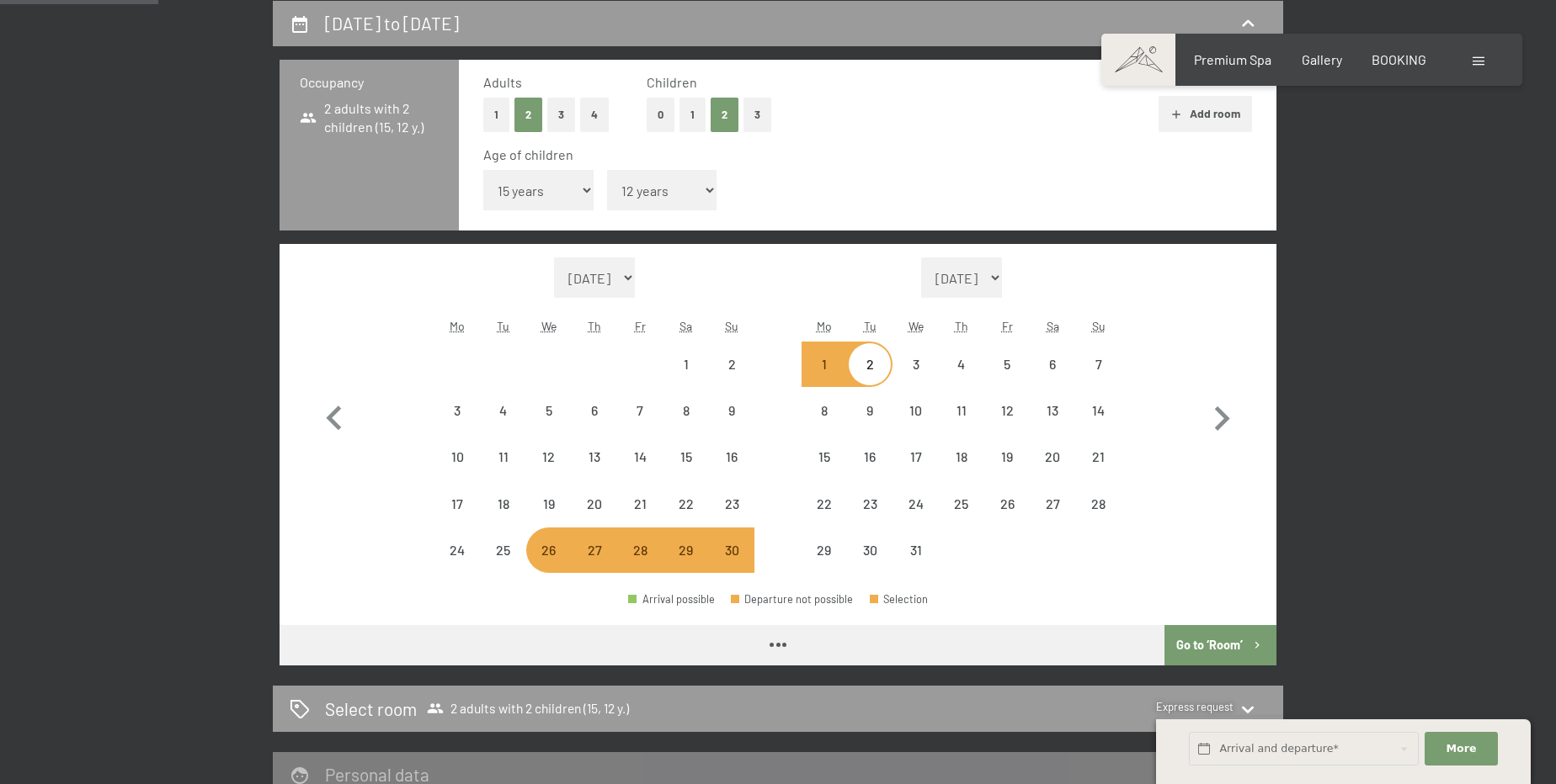
select select "[DATE]"
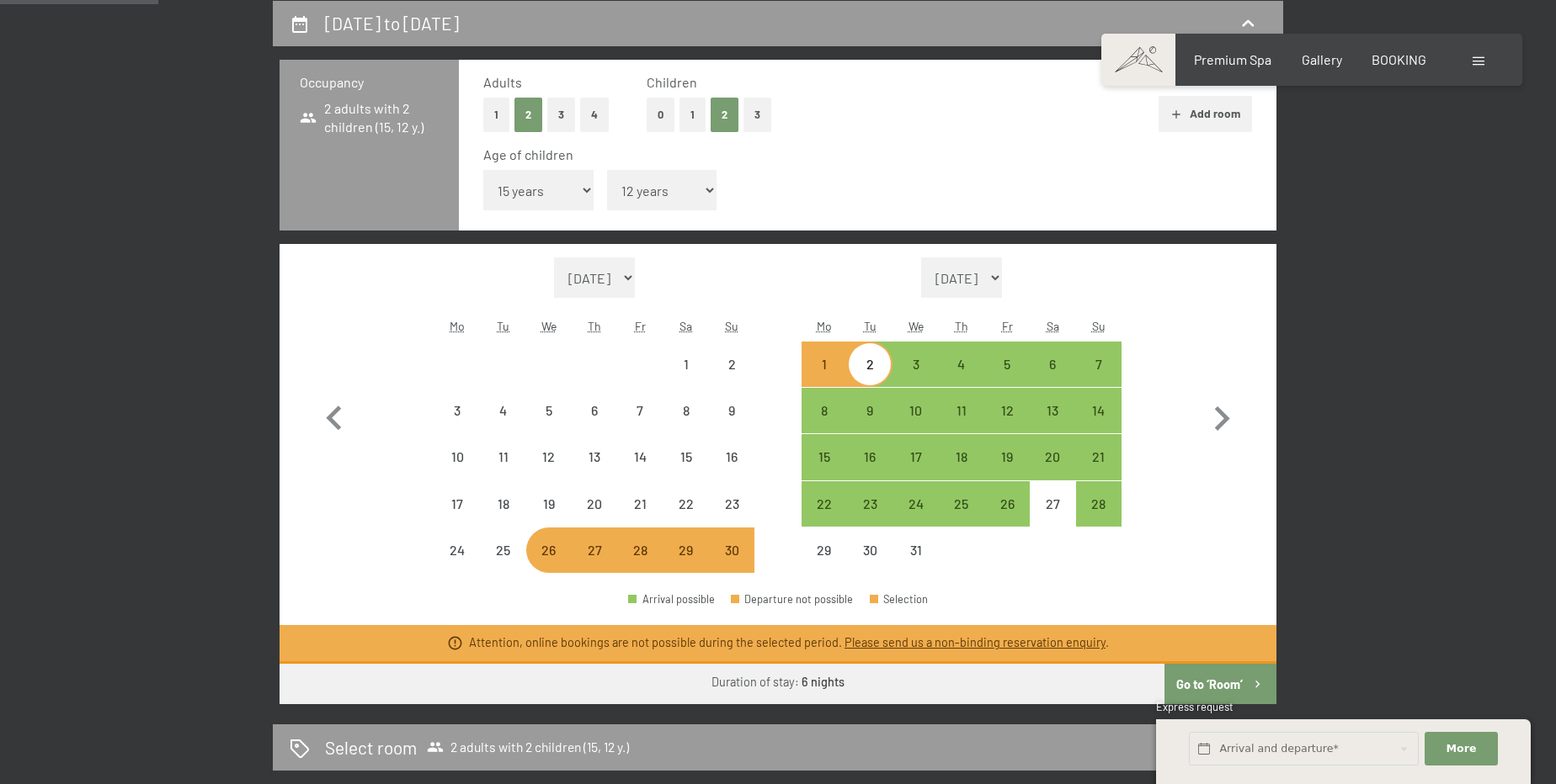
select select "[DATE]"
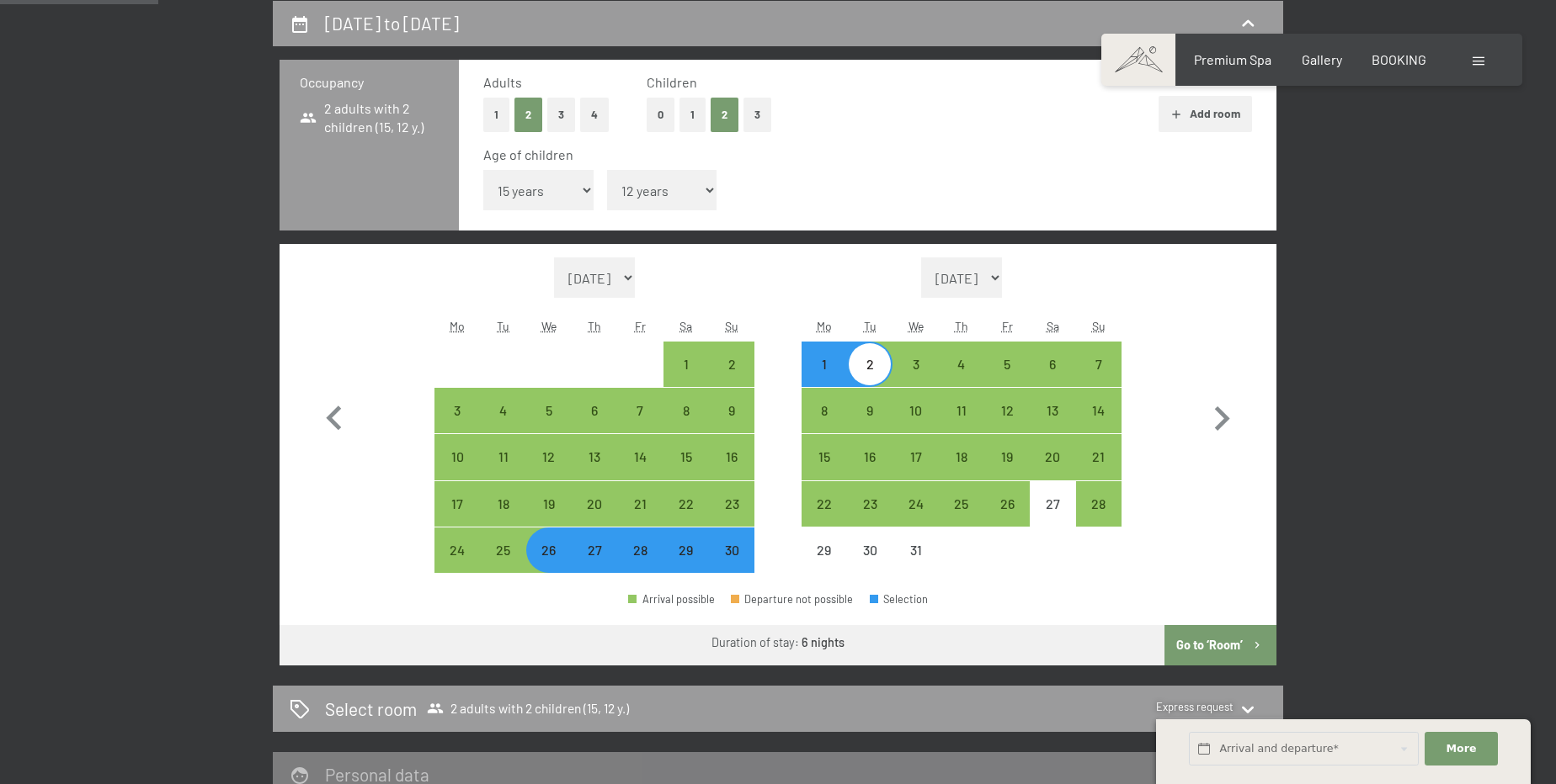
click at [1216, 649] on button "Go to ‘Room’" at bounding box center [1220, 645] width 112 height 40
select select "[DATE]"
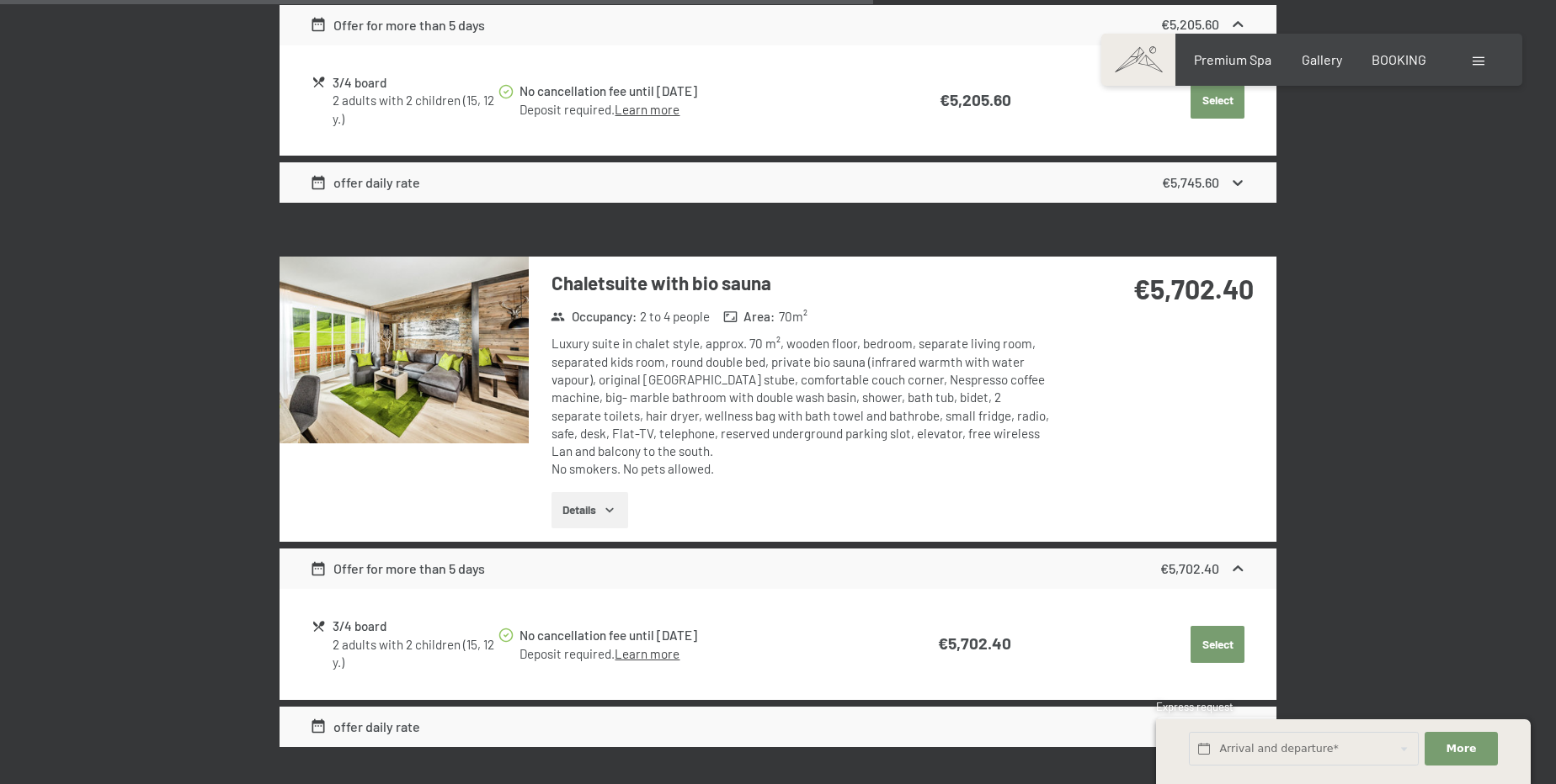
scroll to position [2511, 0]
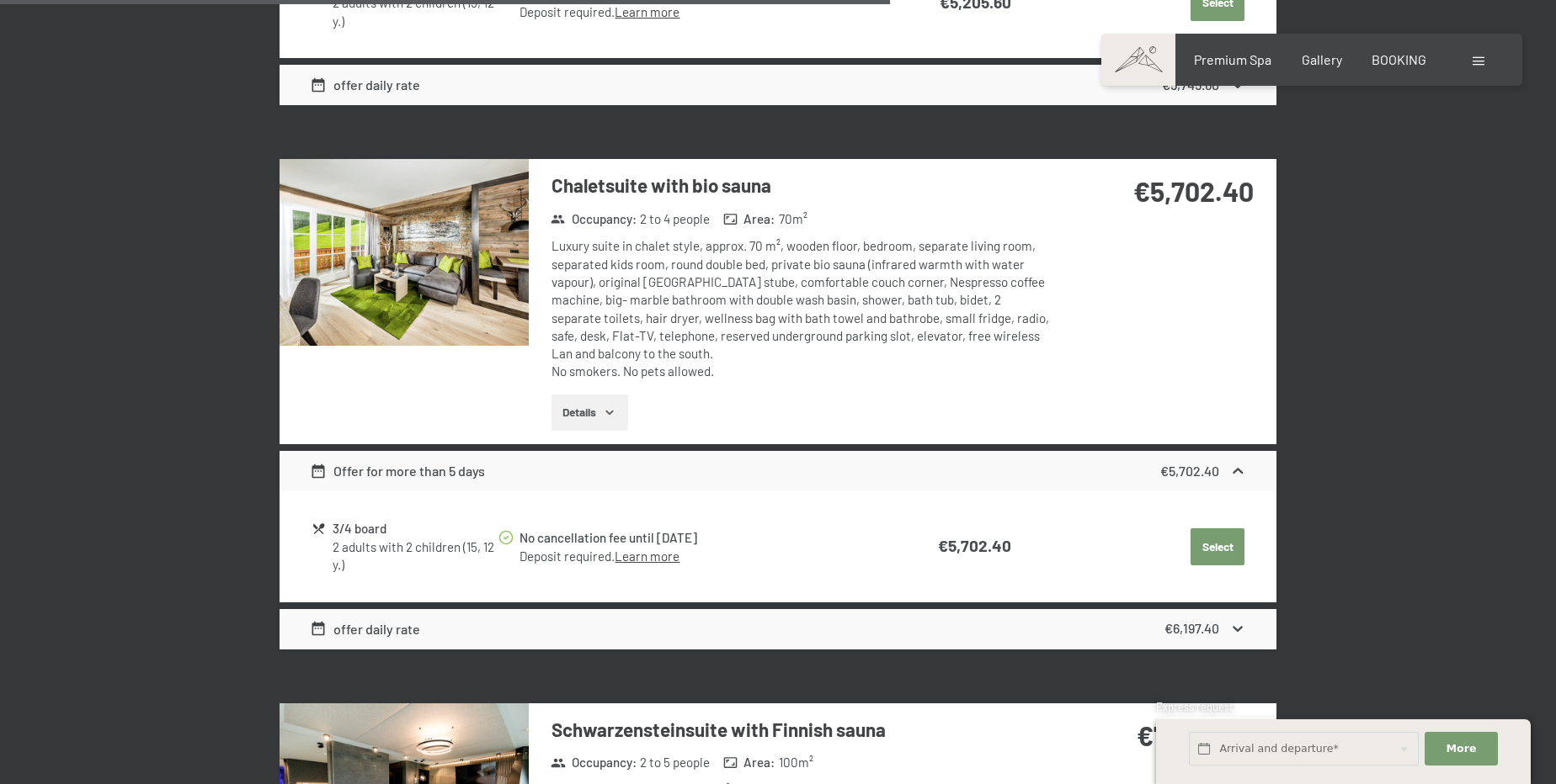
click at [1233, 626] on icon at bounding box center [1238, 629] width 18 height 18
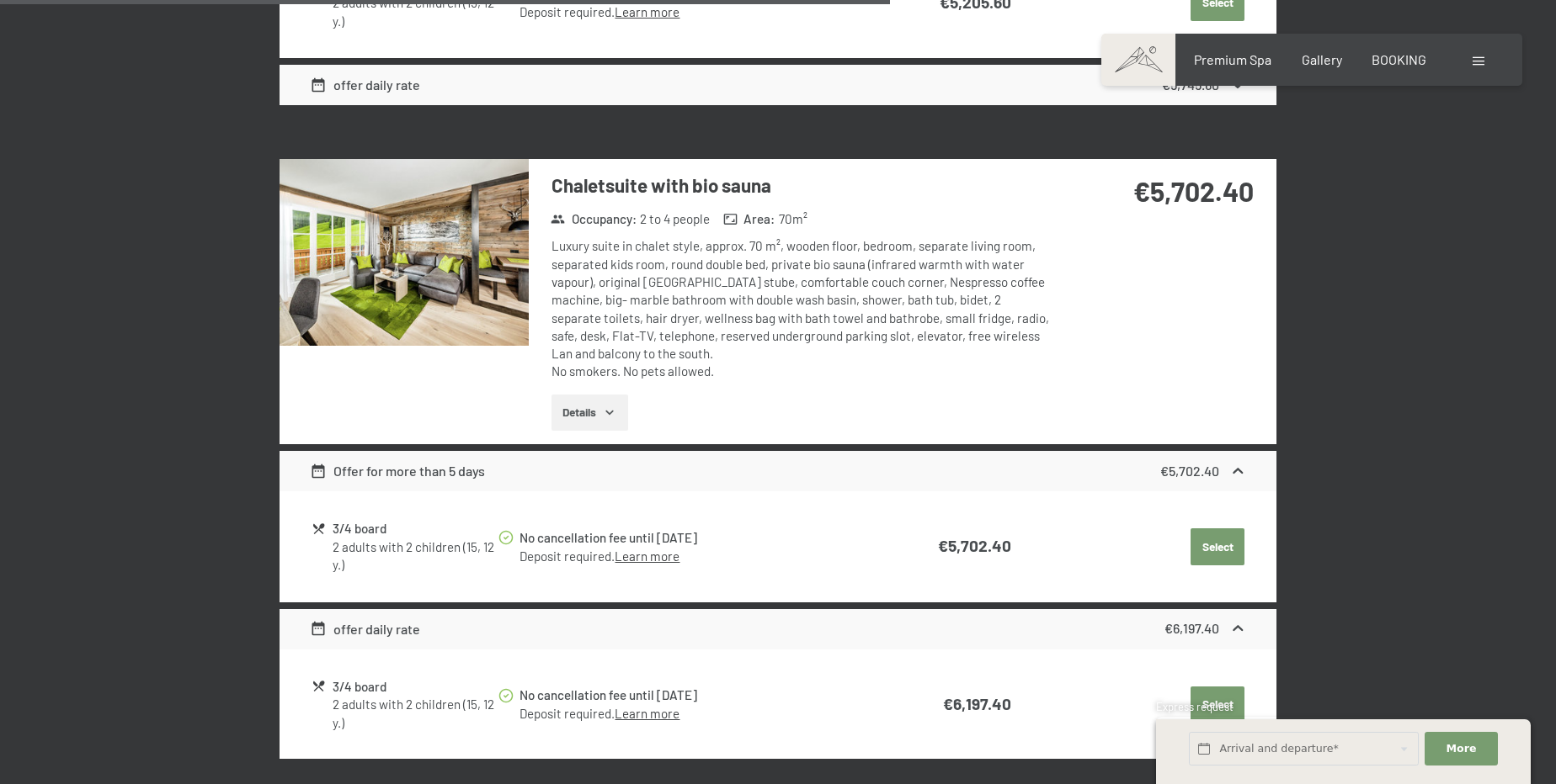
click at [1233, 626] on icon at bounding box center [1238, 629] width 18 height 18
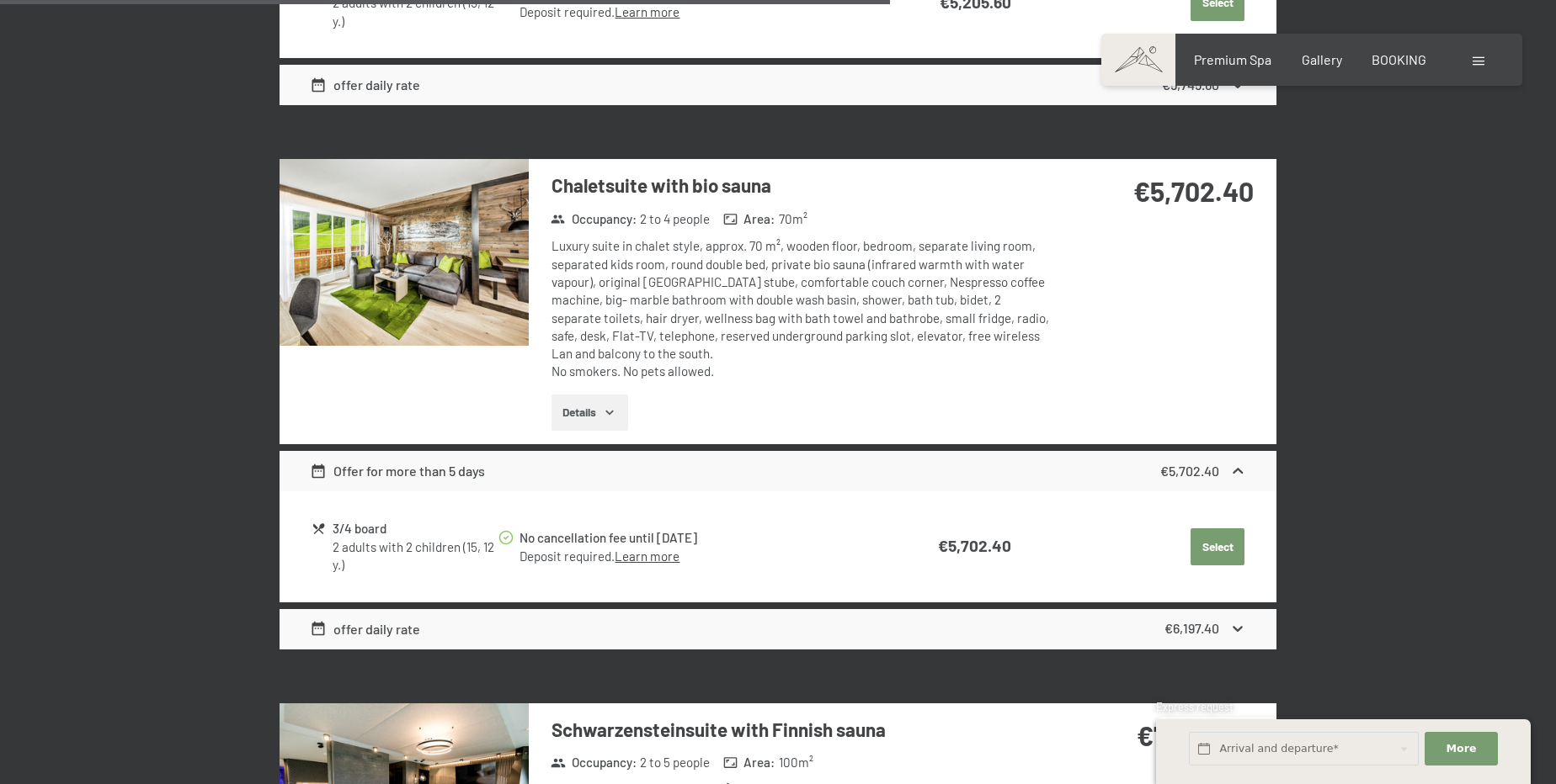
click at [615, 405] on icon "button" at bounding box center [609, 412] width 13 height 13
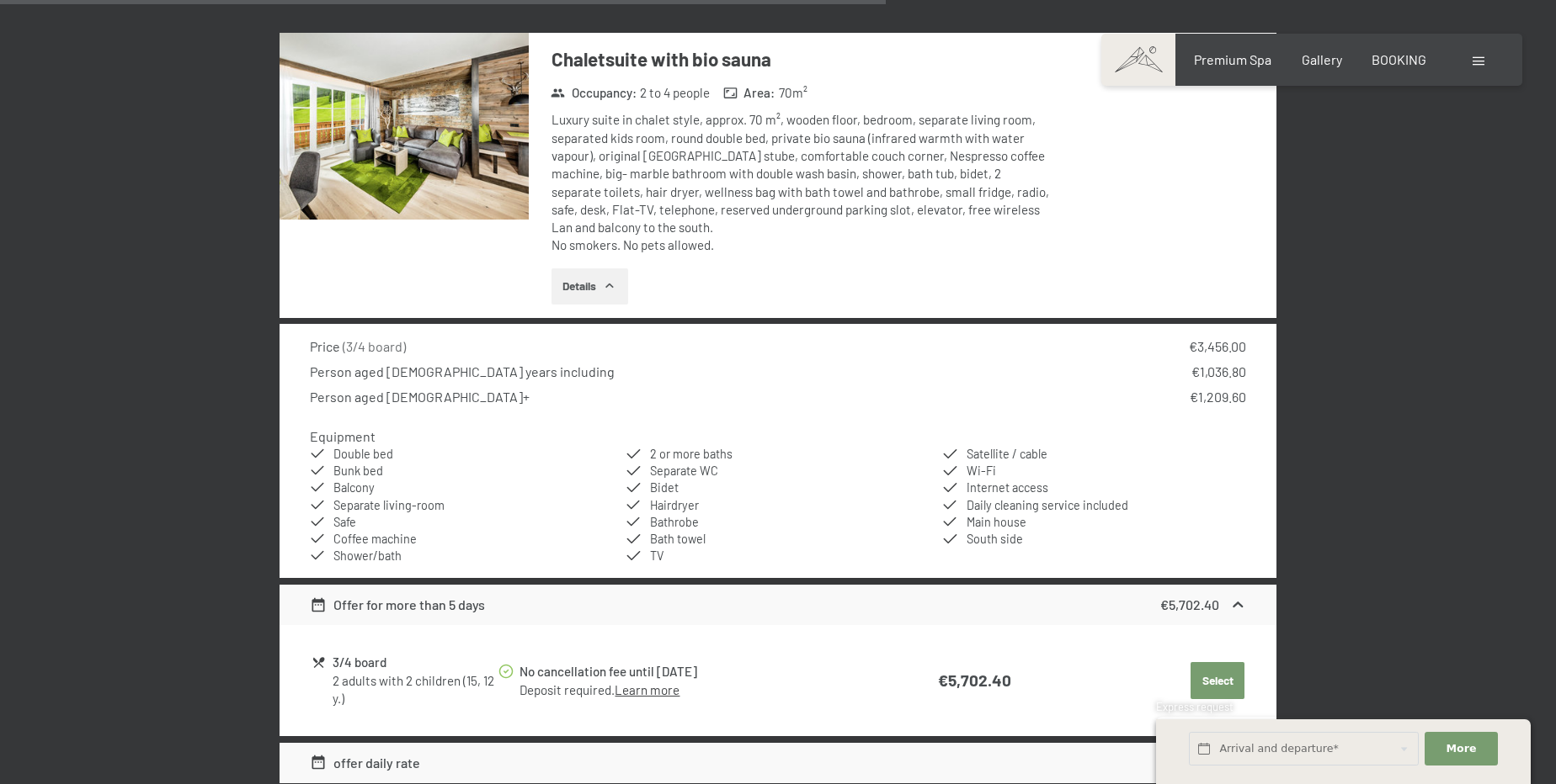
scroll to position [2663, 0]
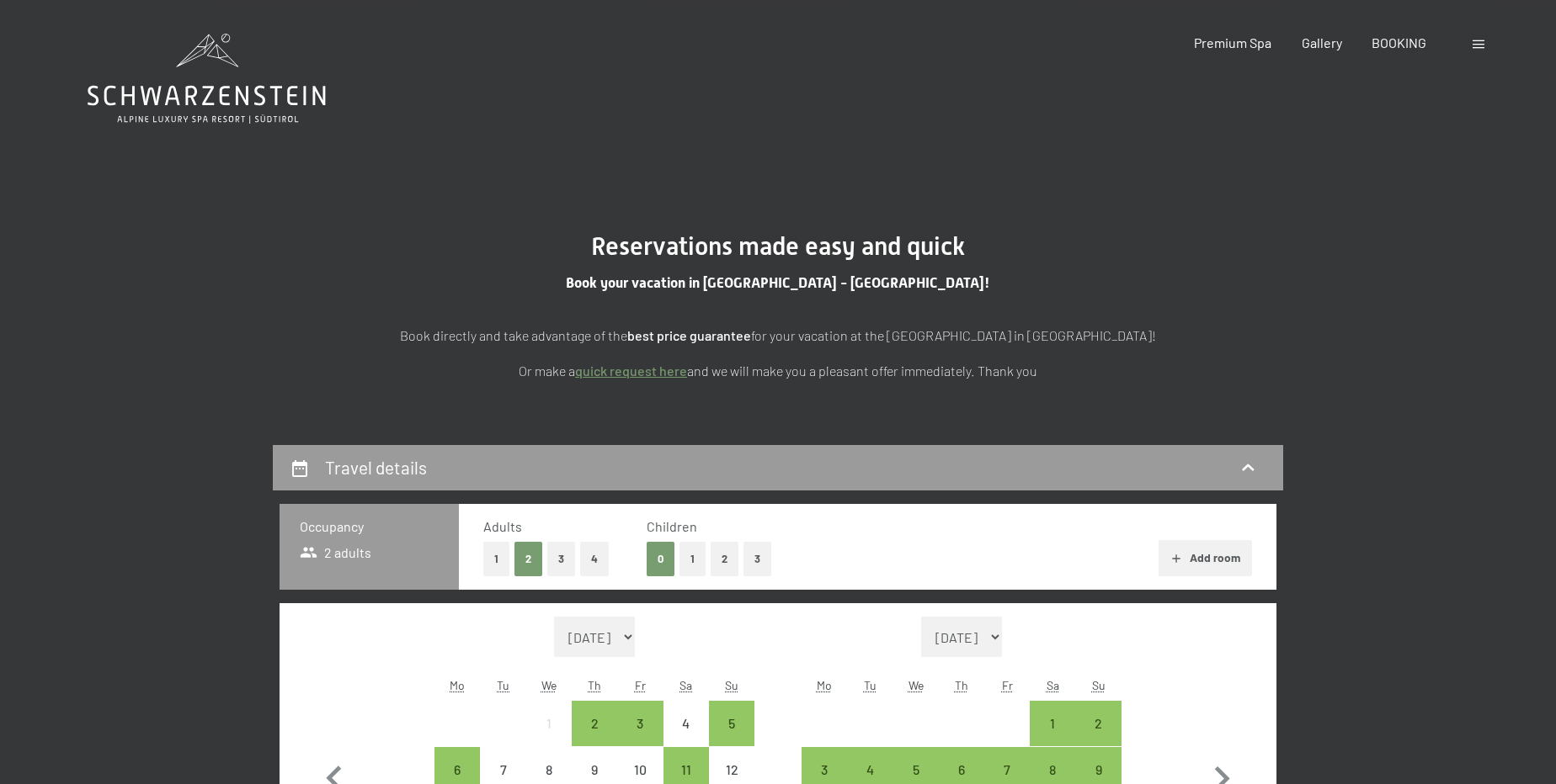
click at [722, 553] on button "2" at bounding box center [724, 559] width 28 height 34
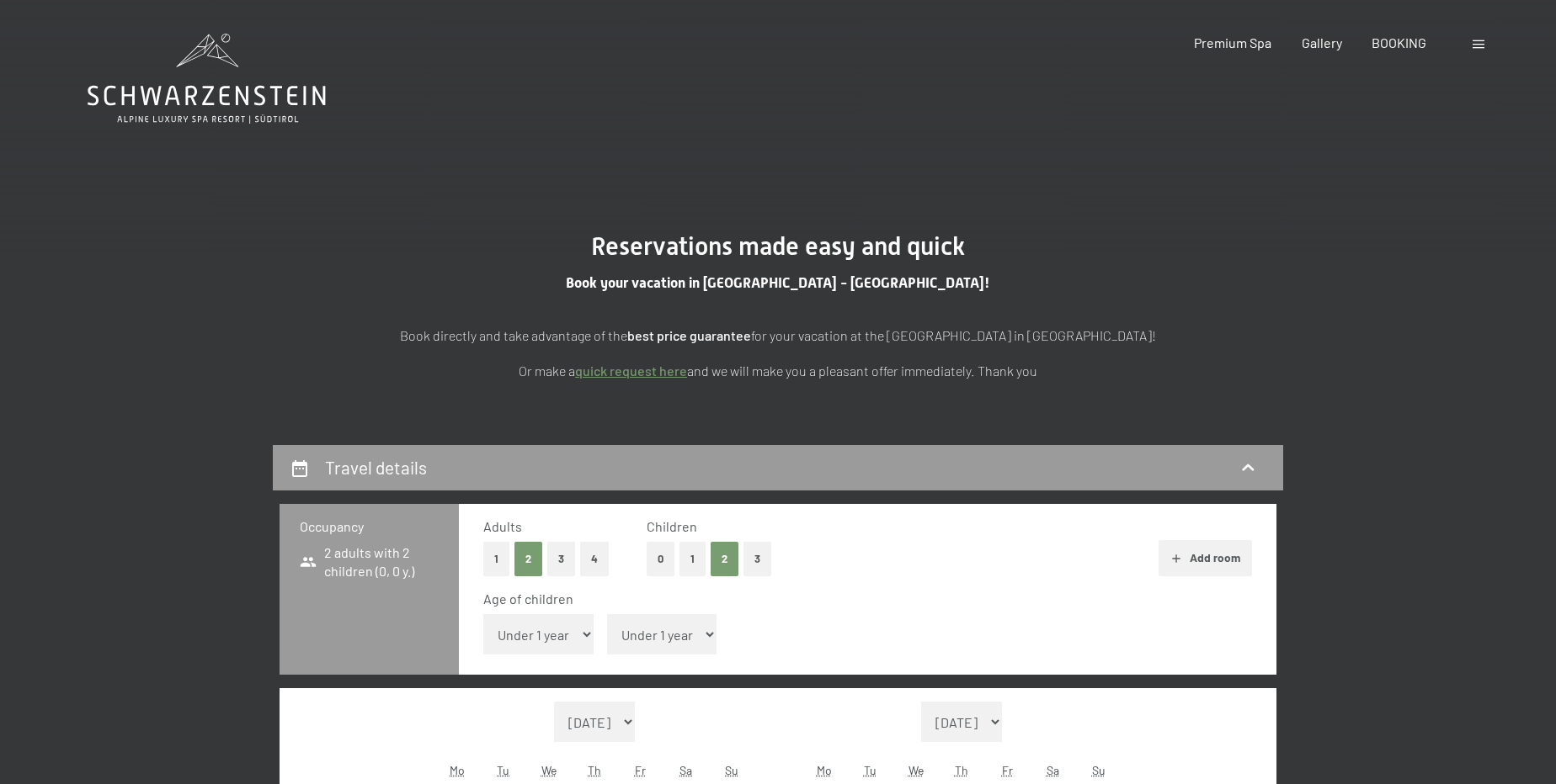
click at [579, 640] on select "Under 1 year 1 year 2 years 3 years 4 years 5 years 6 years 7 years 8 years 9 y…" at bounding box center [538, 634] width 110 height 40
select select "15"
click at [484, 614] on select "Under 1 year 1 year 2 years 3 years 4 years 5 years 6 years 7 years 8 years 9 y…" at bounding box center [538, 634] width 110 height 40
click at [623, 634] on select "Under 1 year 1 year 2 years 3 years 4 years 5 years 6 years 7 years 8 years 9 y…" at bounding box center [661, 634] width 110 height 40
select select "12"
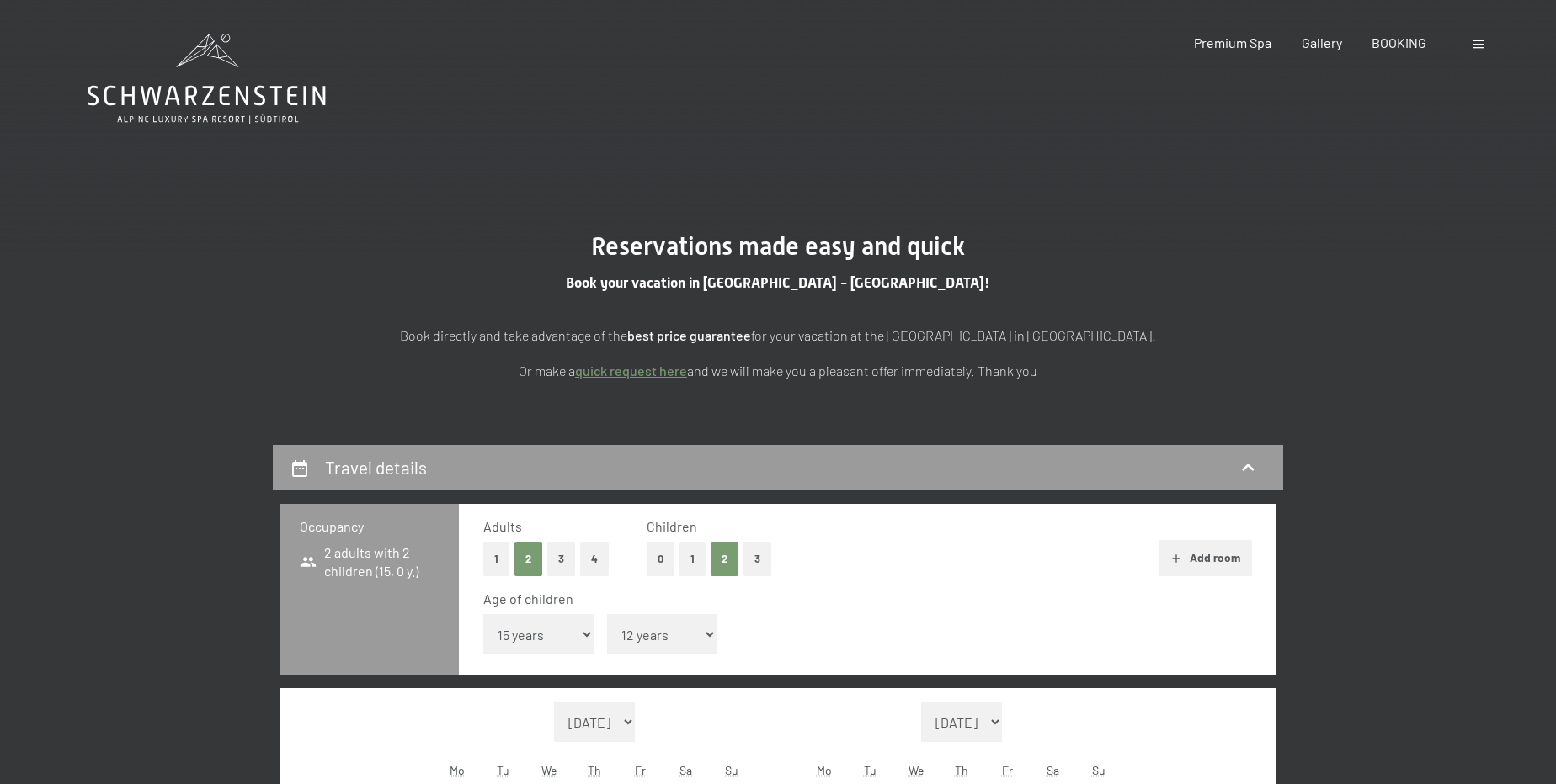
click at [607, 614] on select "Under 1 year 1 year 2 years 3 years 4 years 5 years 6 years 7 years 8 years 9 y…" at bounding box center [661, 634] width 110 height 40
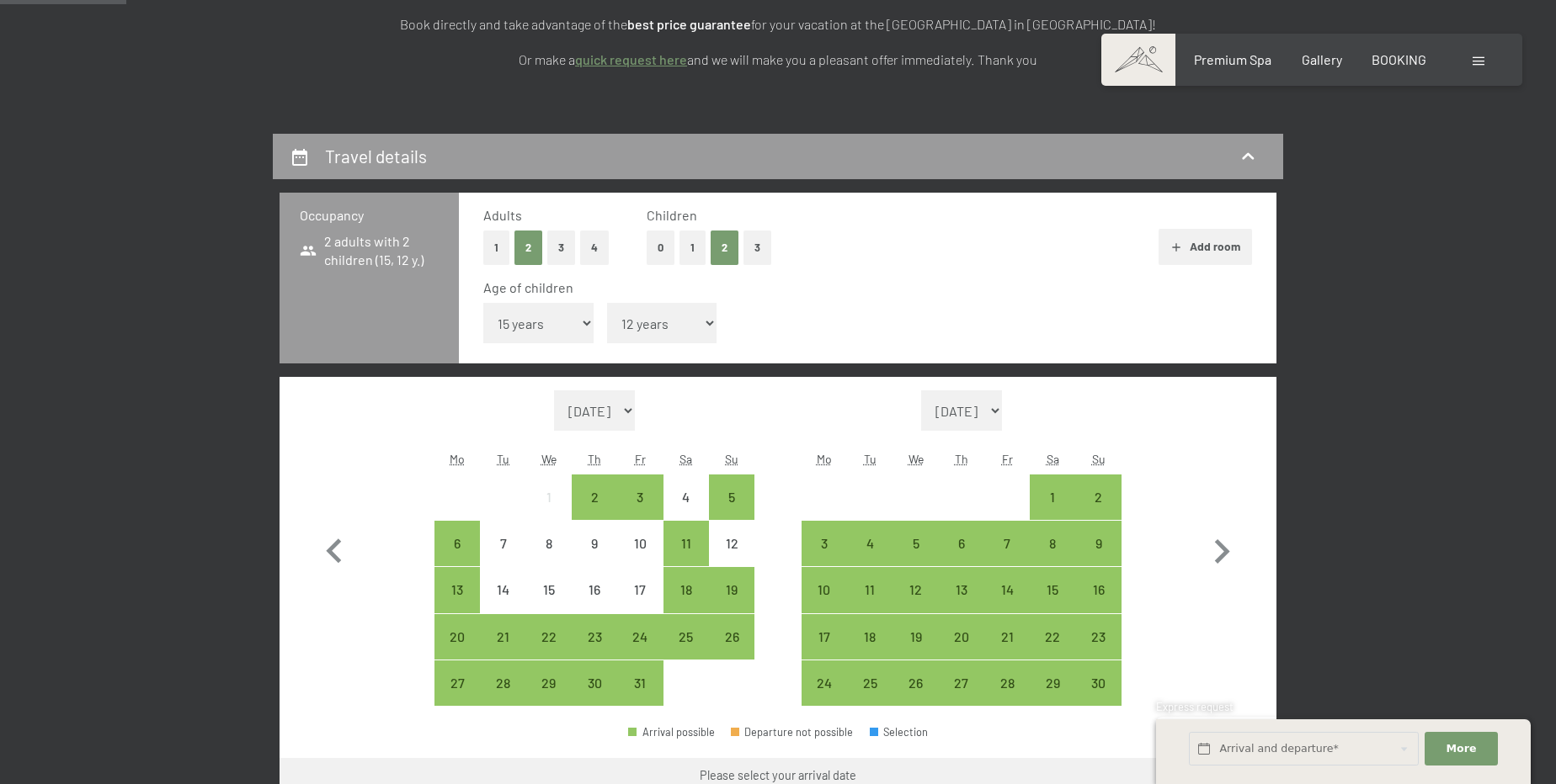
scroll to position [382, 0]
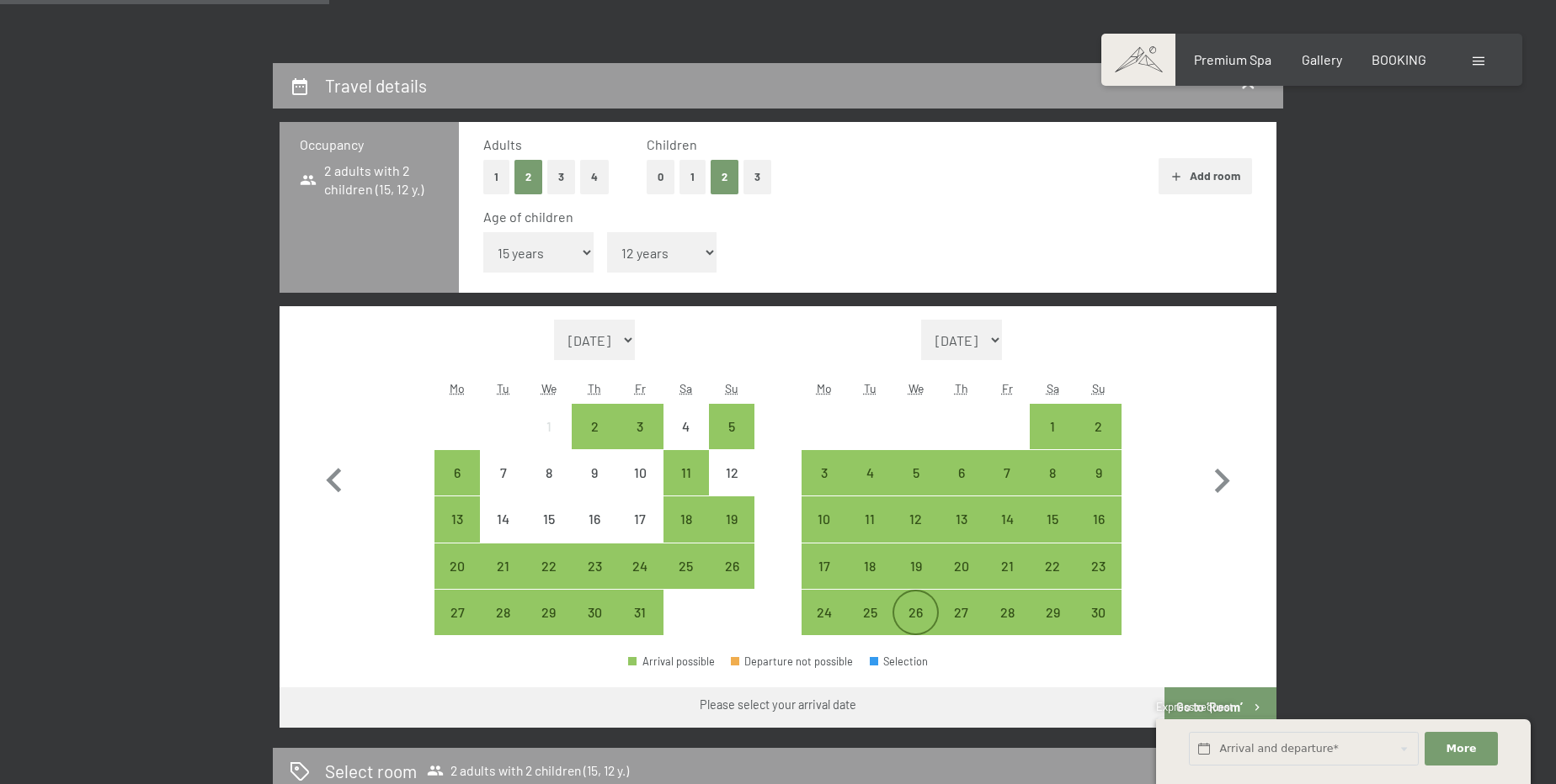
click at [905, 623] on div "26" at bounding box center [914, 627] width 42 height 42
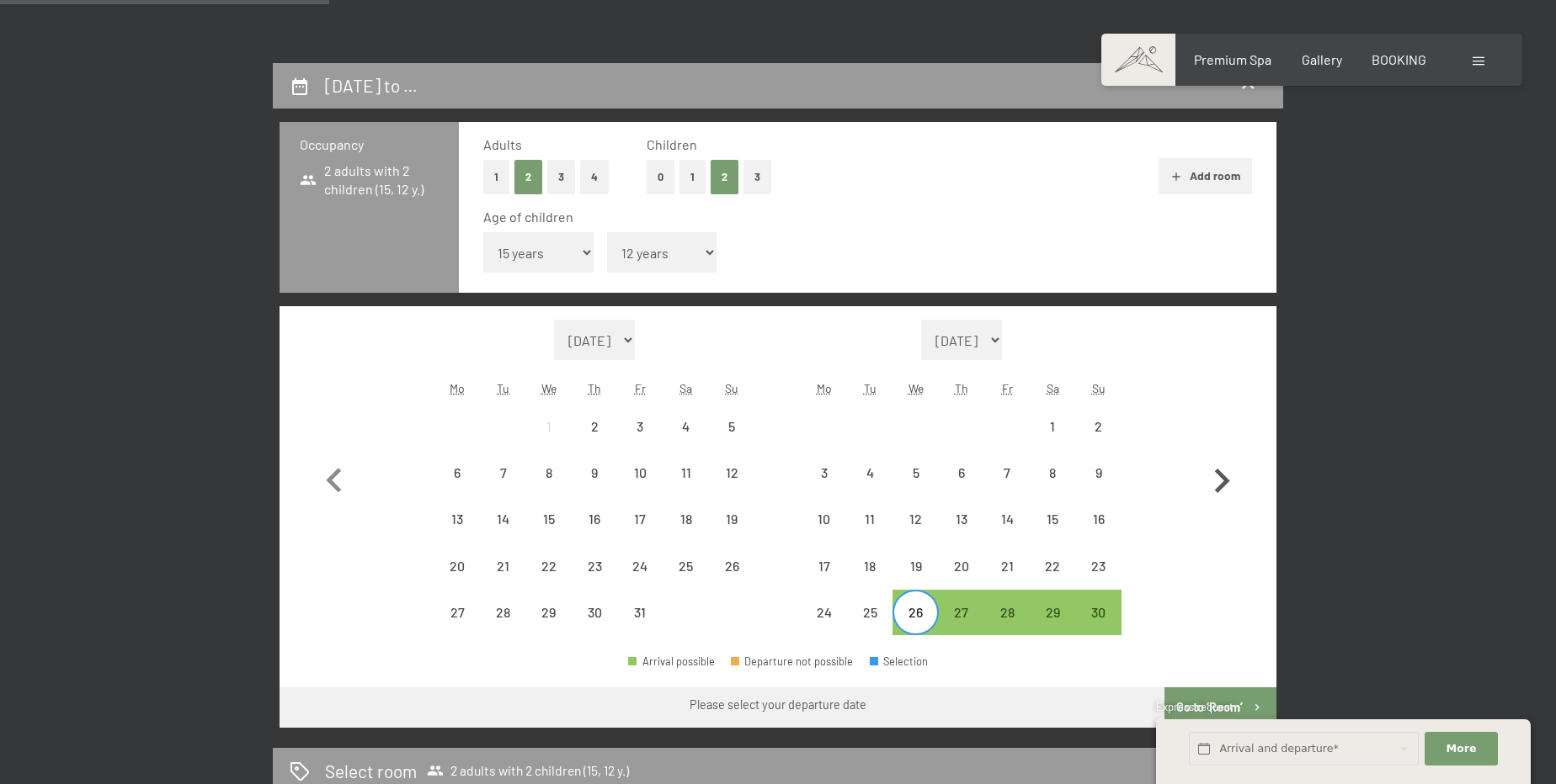
click at [1232, 470] on icon "button" at bounding box center [1221, 481] width 48 height 48
select select "[DATE]"
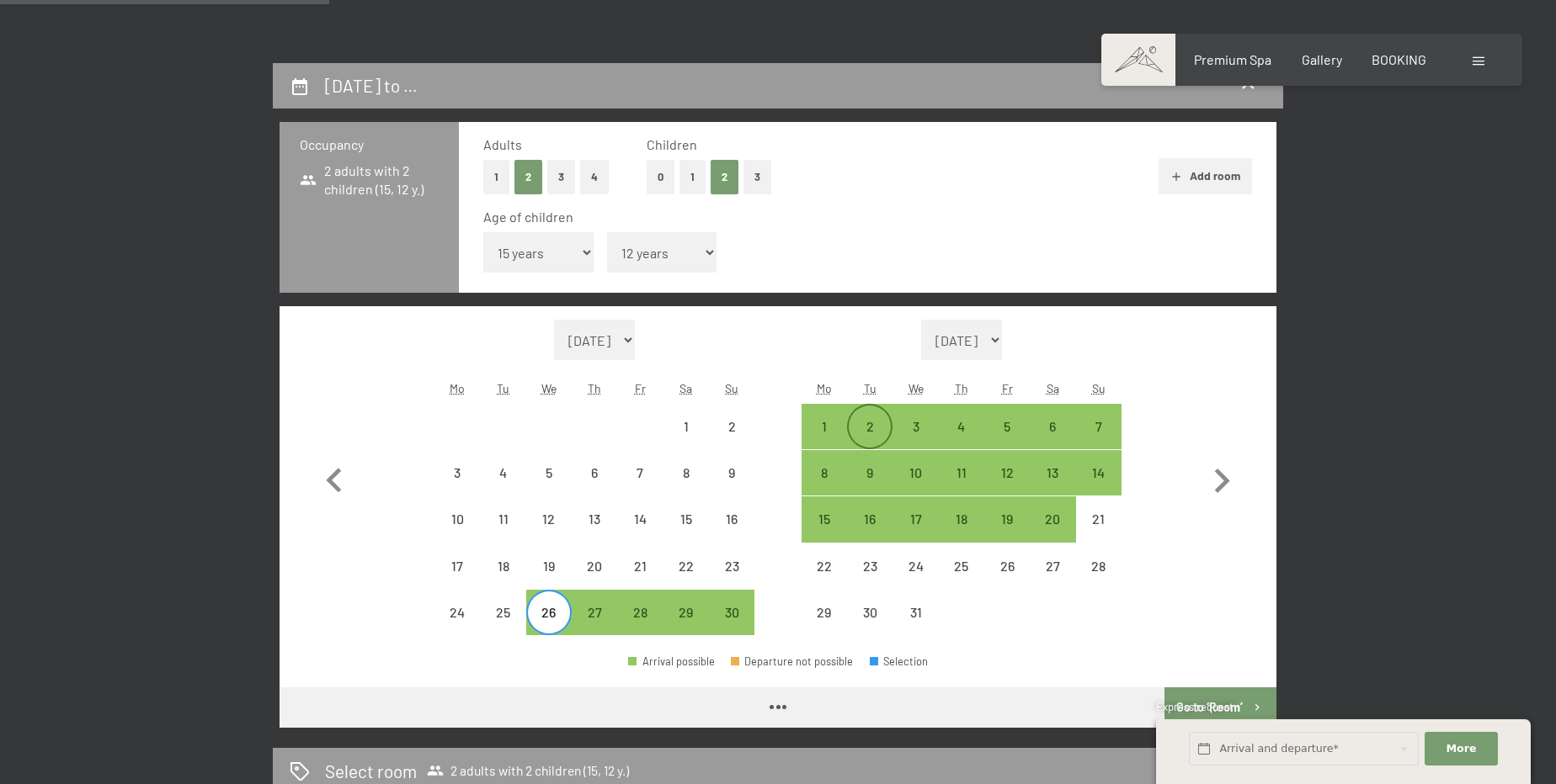
select select "[DATE]"
click at [870, 422] on div "2" at bounding box center [870, 440] width 42 height 42
select select "[DATE]"
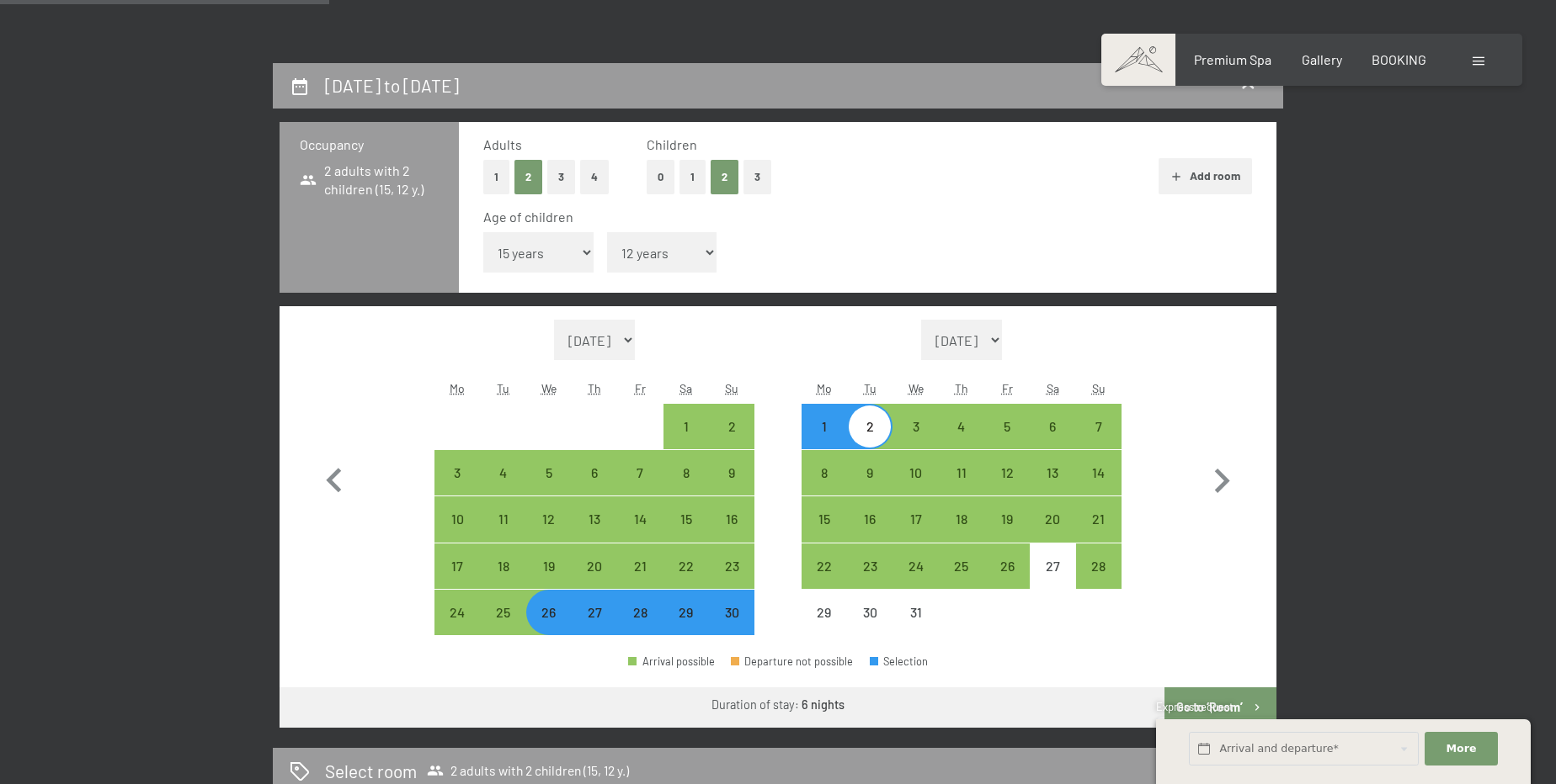
click at [547, 608] on div "26" at bounding box center [548, 627] width 42 height 42
select select "[DATE]"
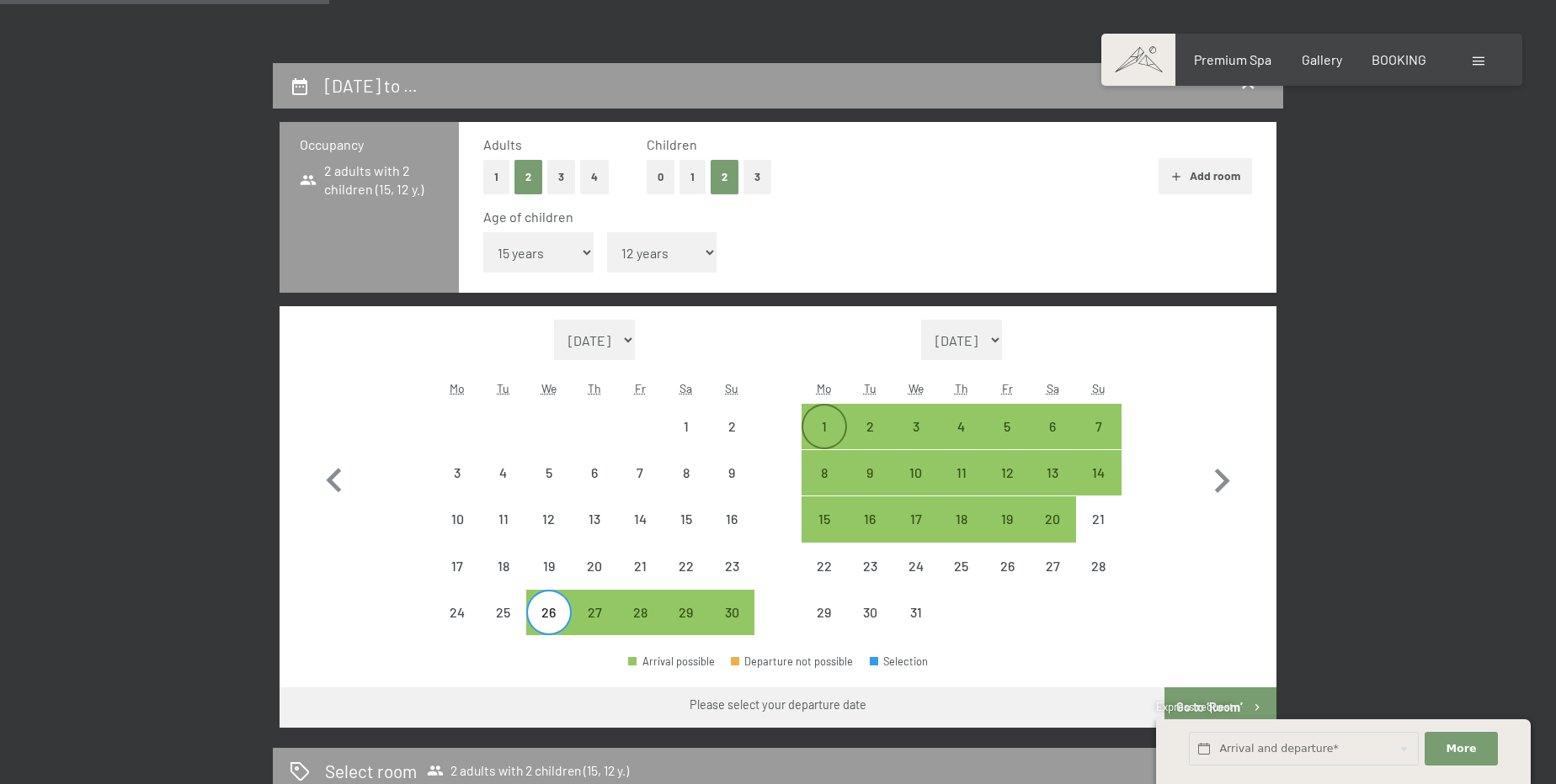
click at [819, 420] on div "1" at bounding box center [824, 440] width 42 height 42
select select "[DATE]"
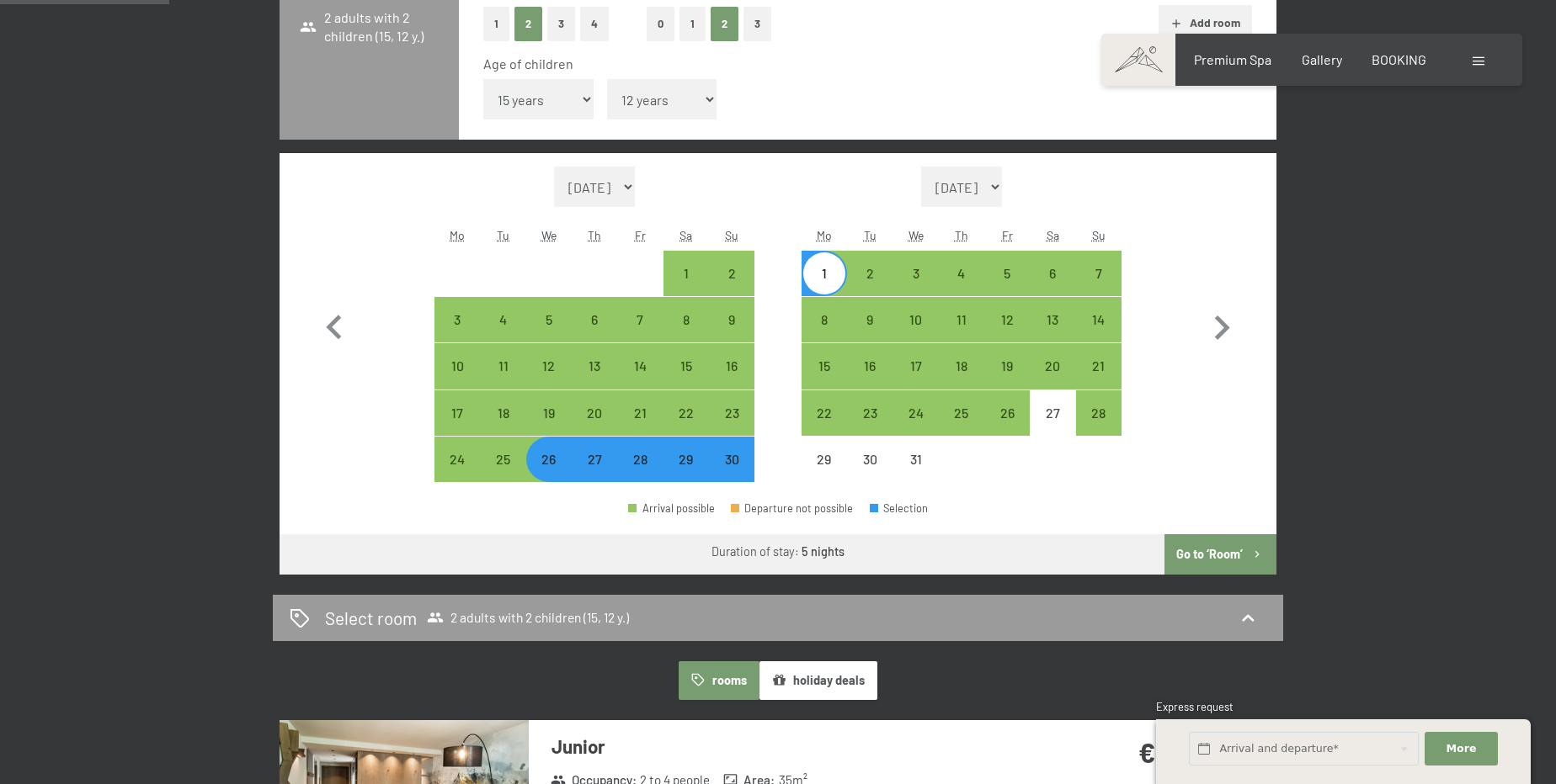
click at [1251, 541] on button "Go to ‘Room’" at bounding box center [1220, 554] width 112 height 40
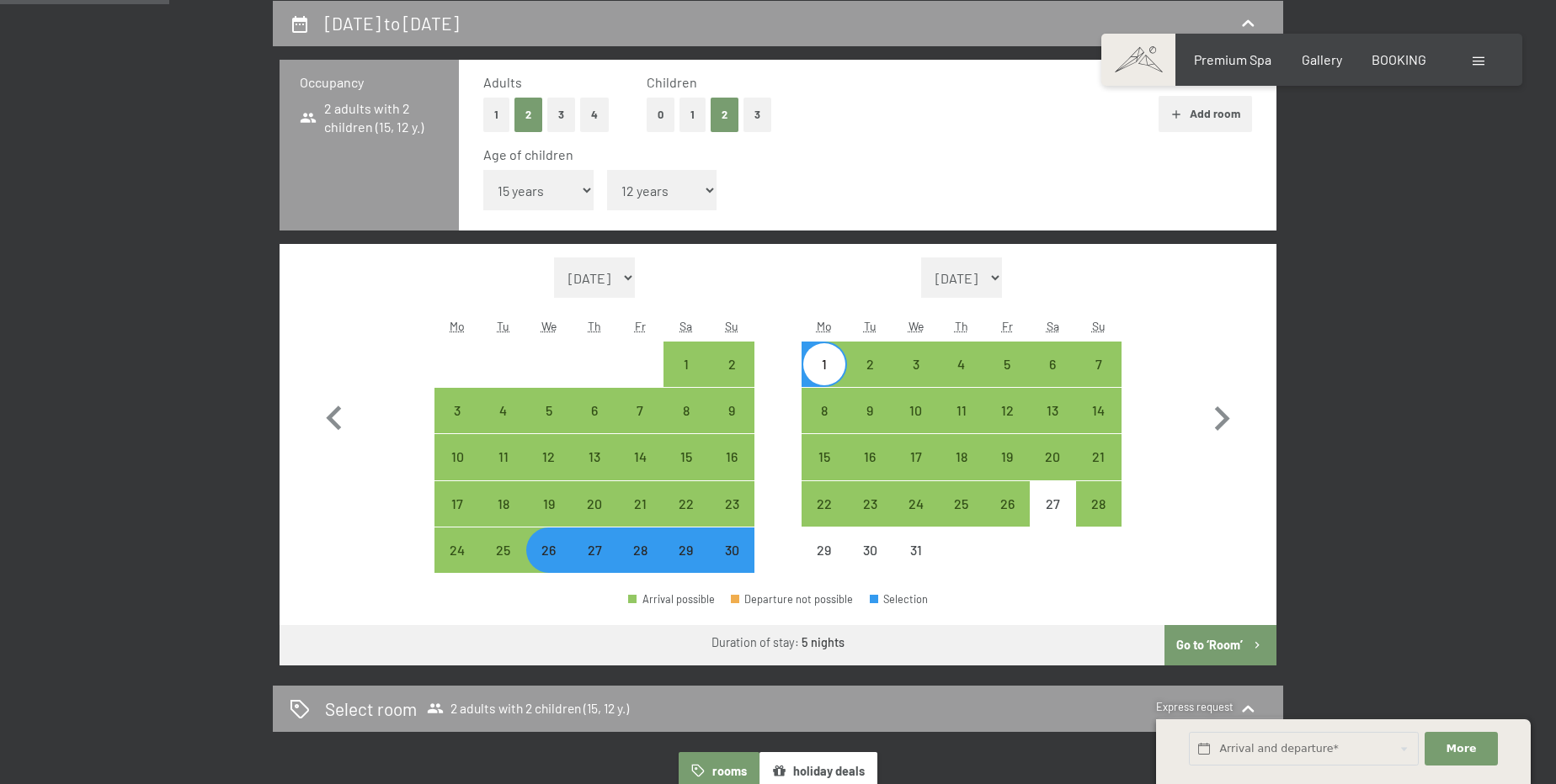
select select "[DATE]"
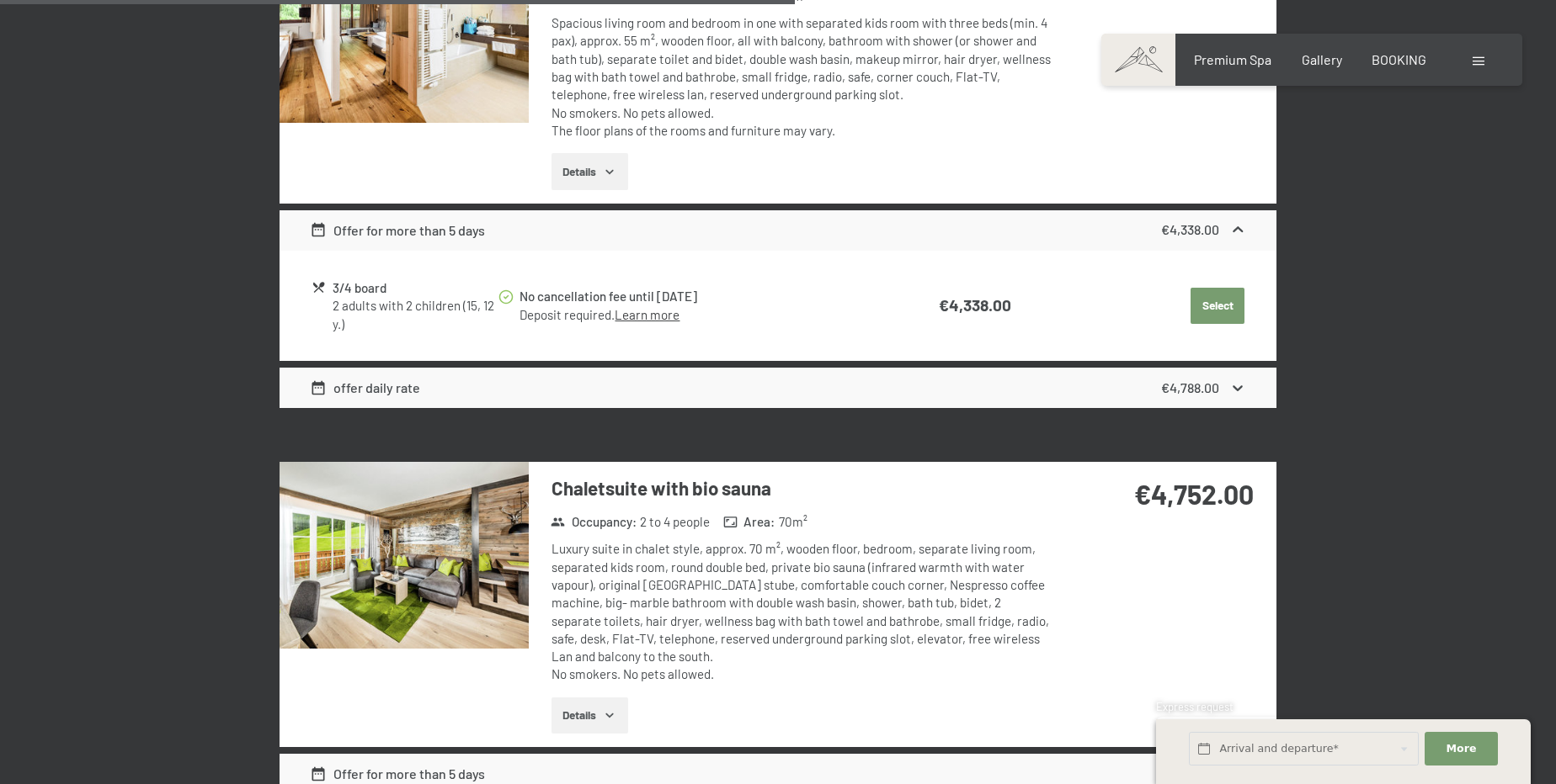
scroll to position [2204, 0]
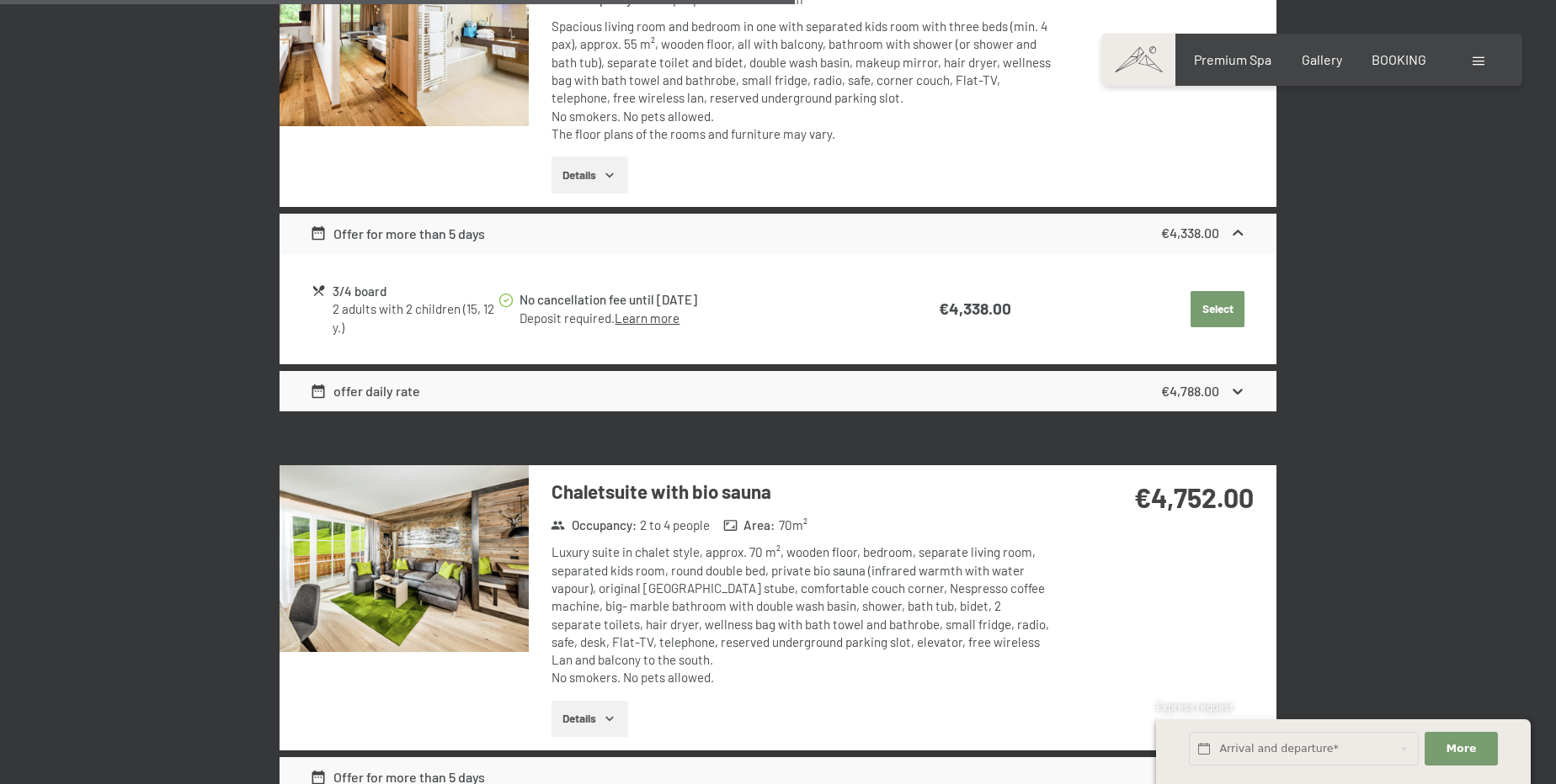
click at [579, 726] on button "Details" at bounding box center [590, 719] width 76 height 37
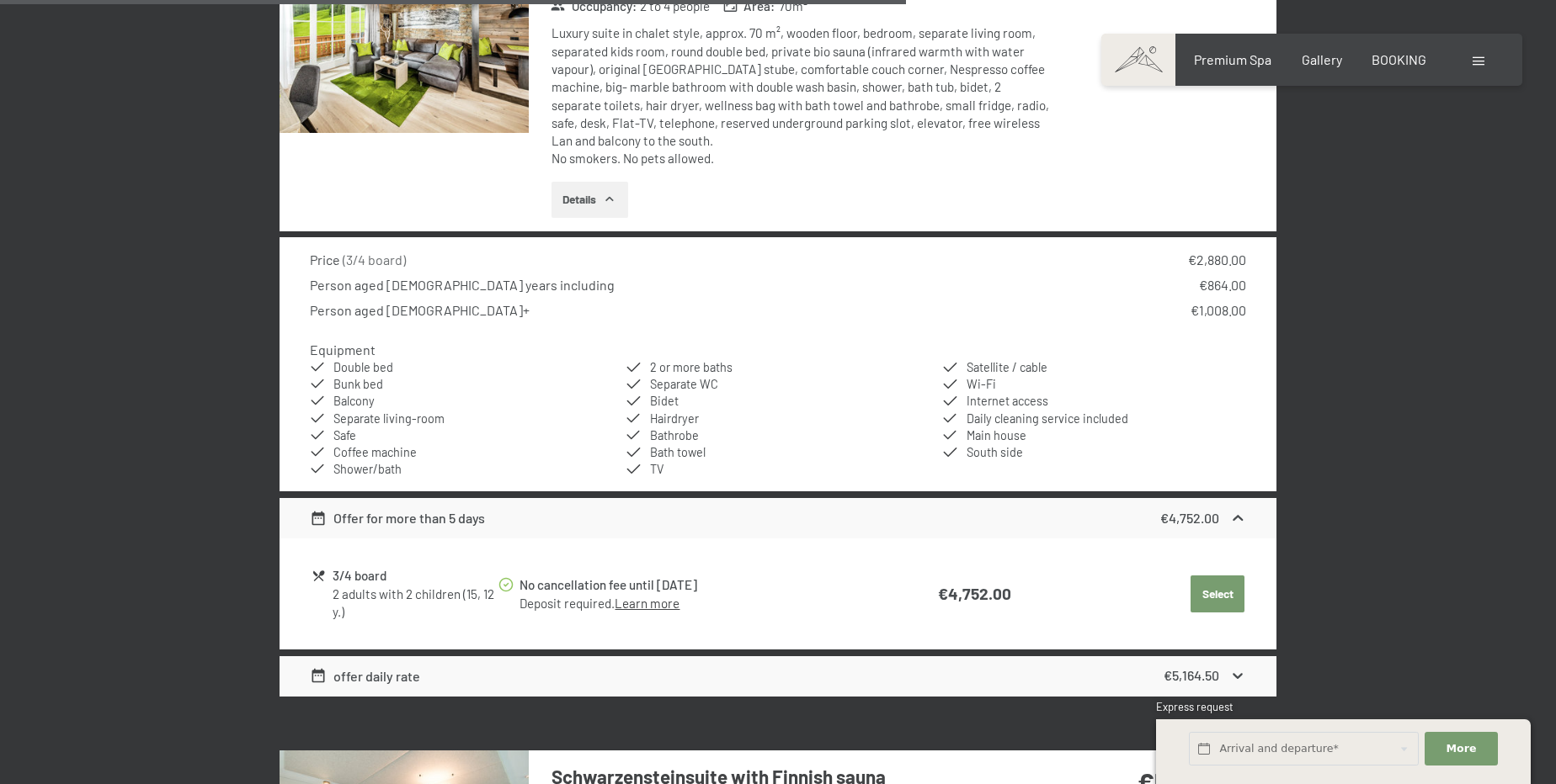
scroll to position [2816, 0]
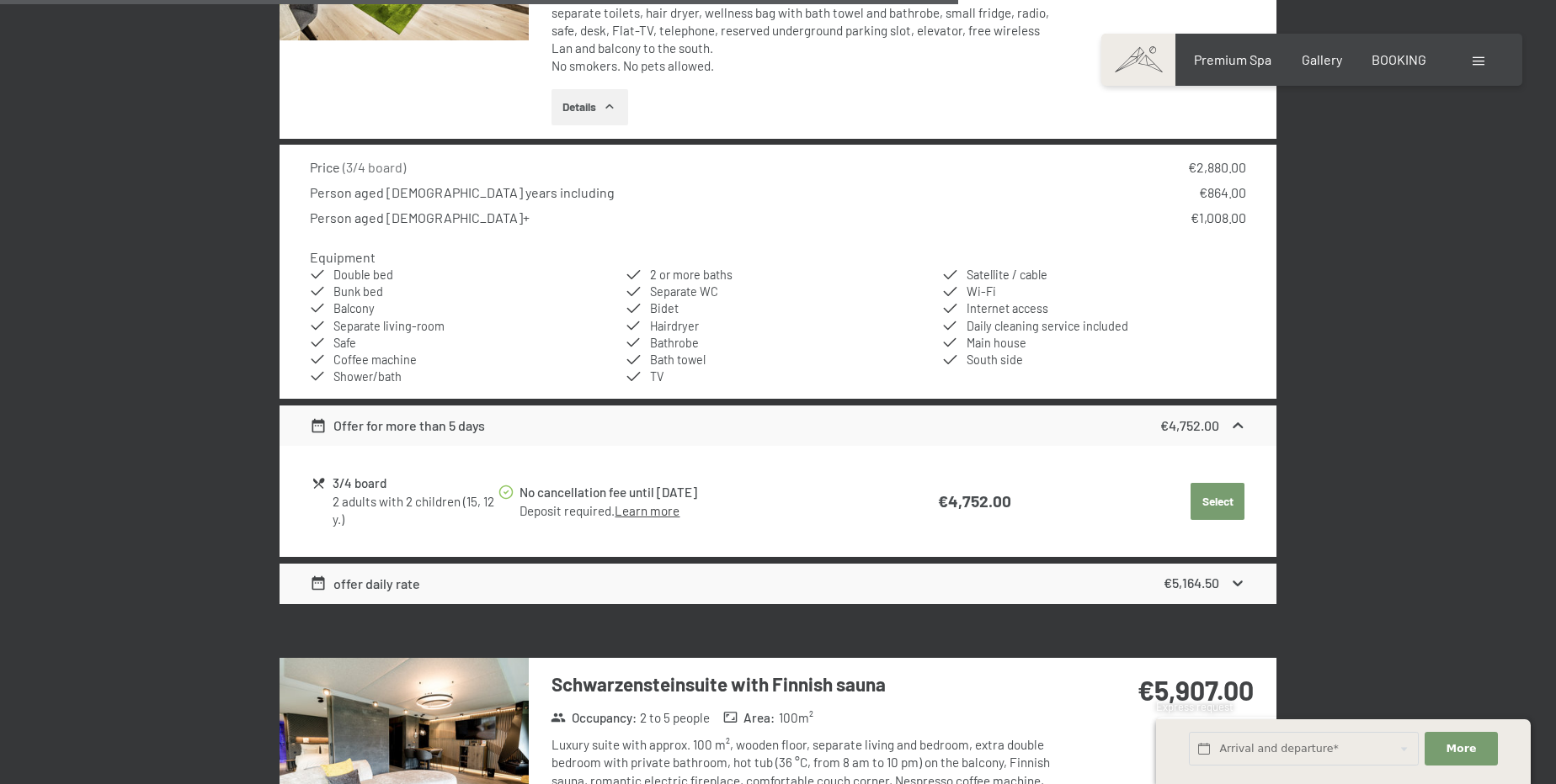
click at [1228, 576] on div "€5,164.50" at bounding box center [1205, 584] width 83 height 21
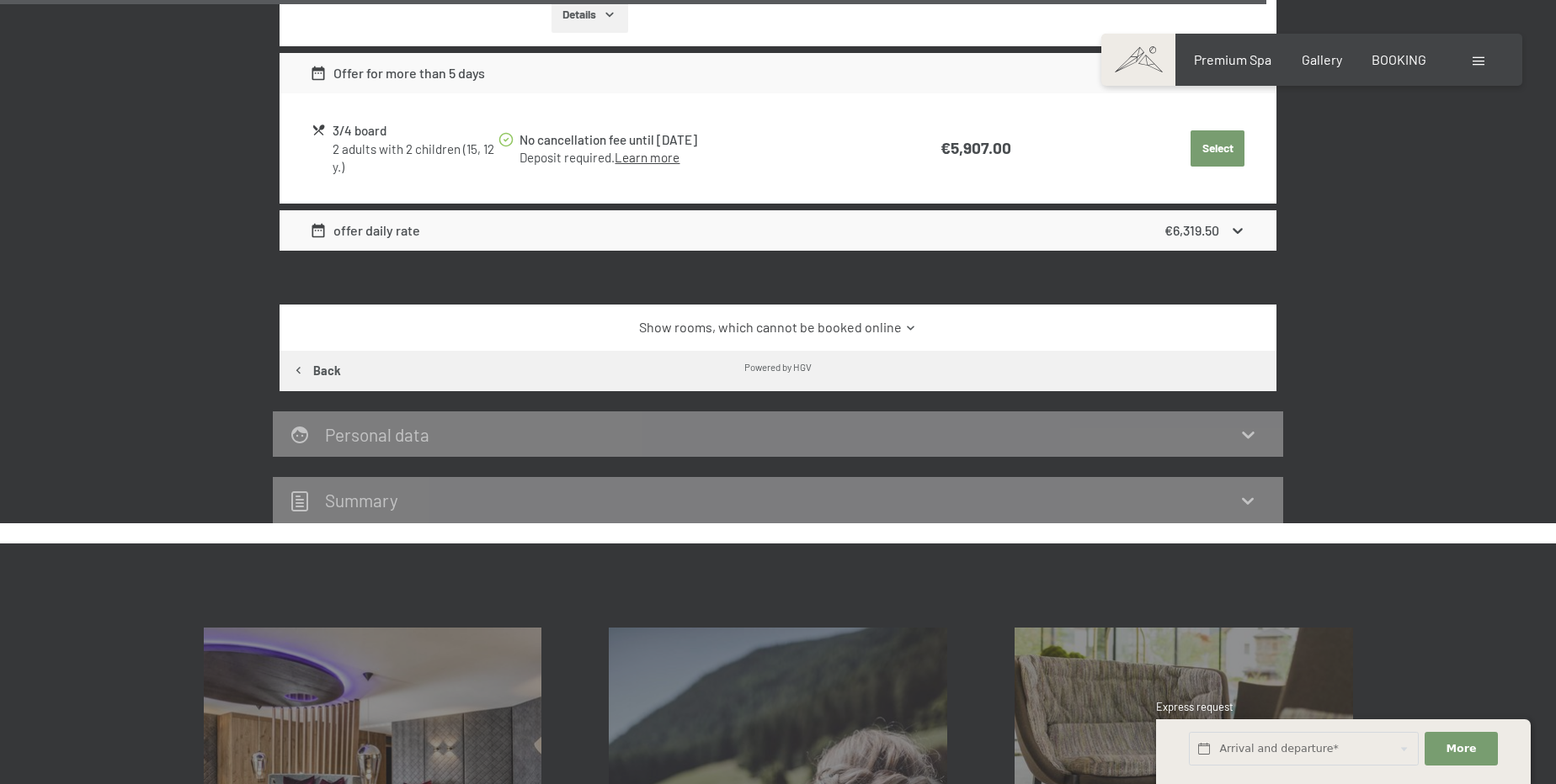
scroll to position [3811, 0]
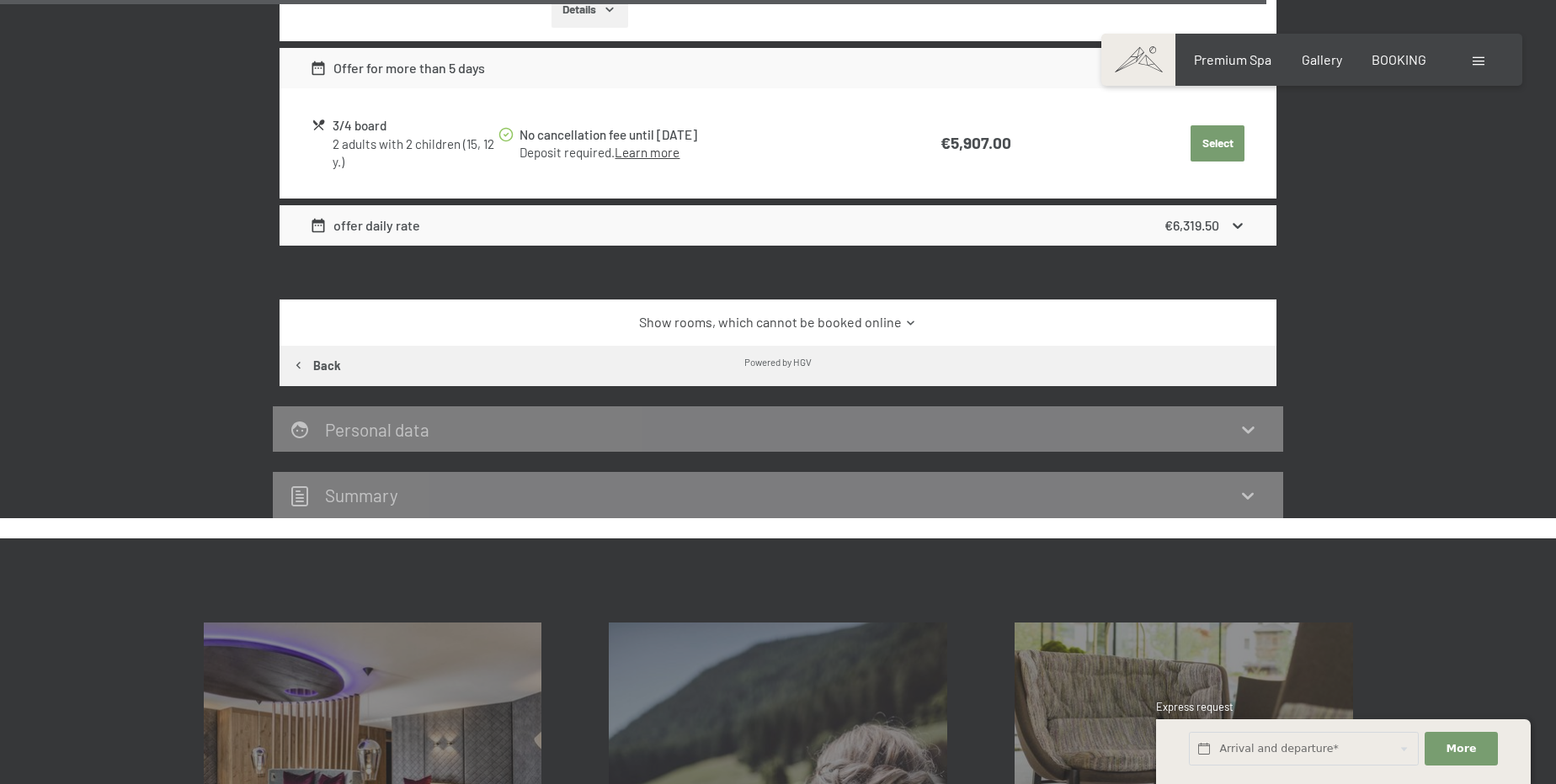
click at [905, 317] on icon at bounding box center [911, 323] width 13 height 13
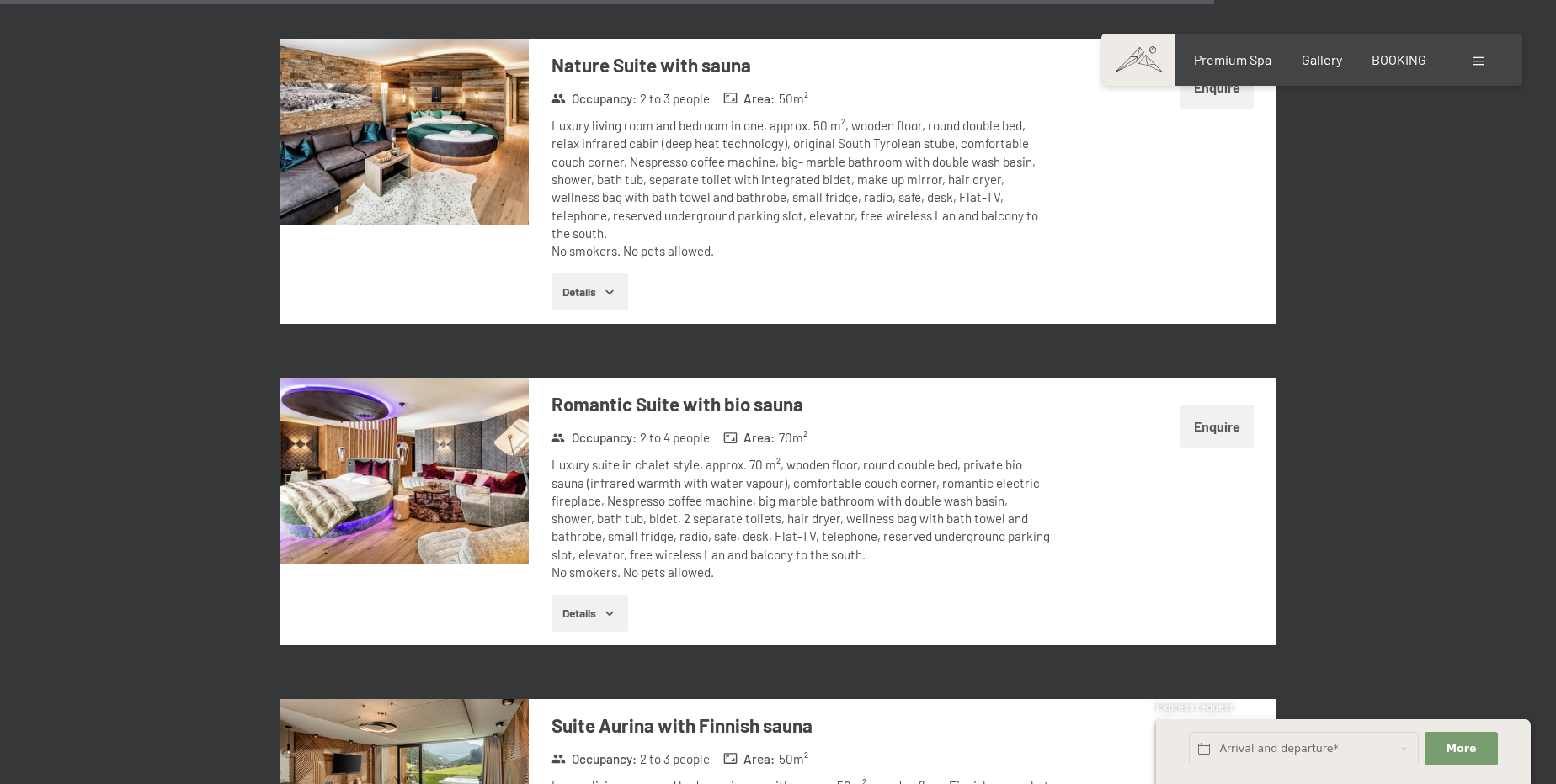
scroll to position [5417, 0]
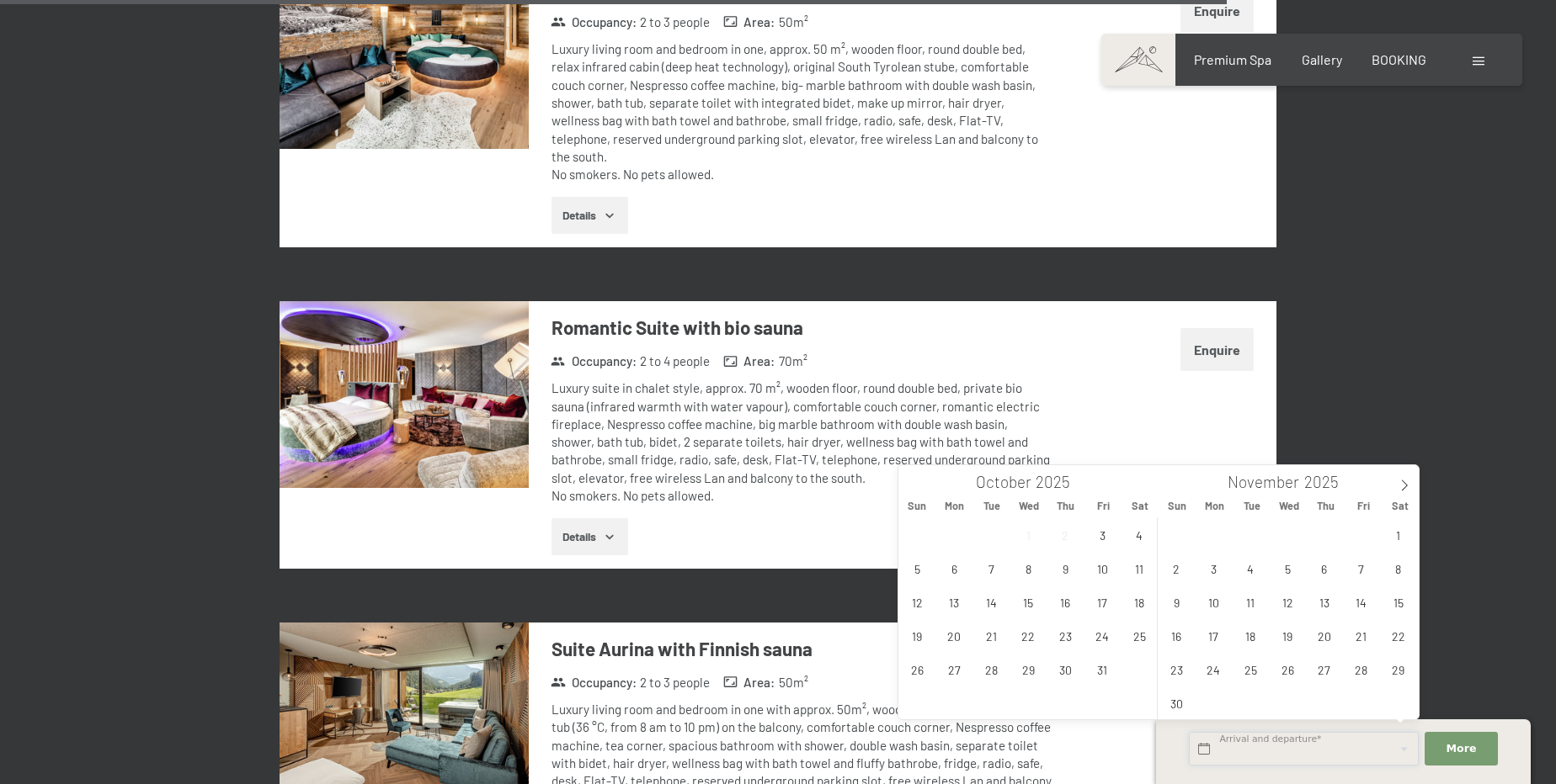
click at [1338, 745] on input "text" at bounding box center [1304, 749] width 230 height 34
click at [1288, 669] on span "26" at bounding box center [1288, 669] width 33 height 33
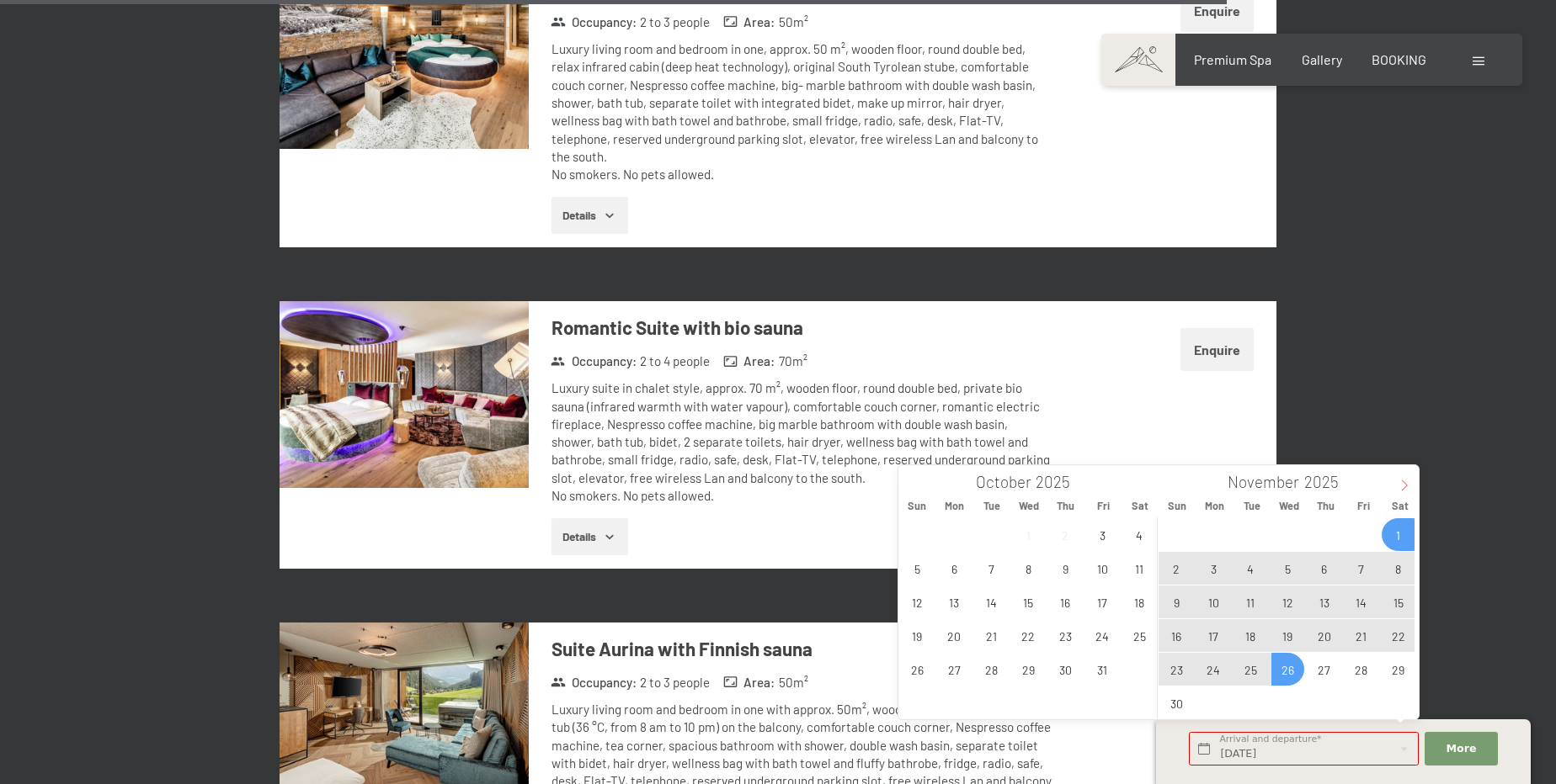
click at [1405, 485] on icon at bounding box center [1404, 485] width 6 height 11
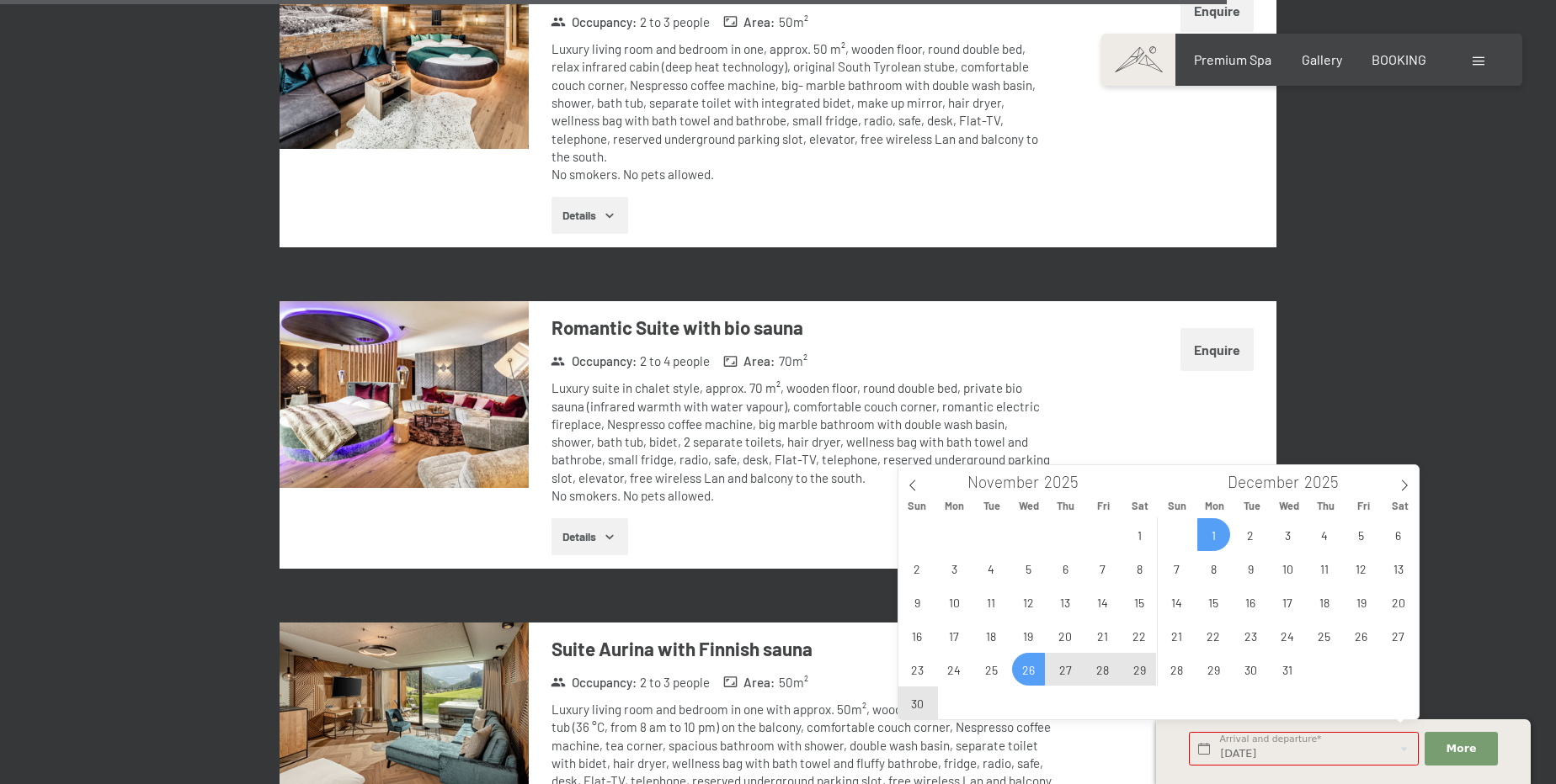
click at [1214, 544] on span "1" at bounding box center [1213, 535] width 33 height 33
type input "Wed. 26/11/2025 - Mon. 01/12/2025"
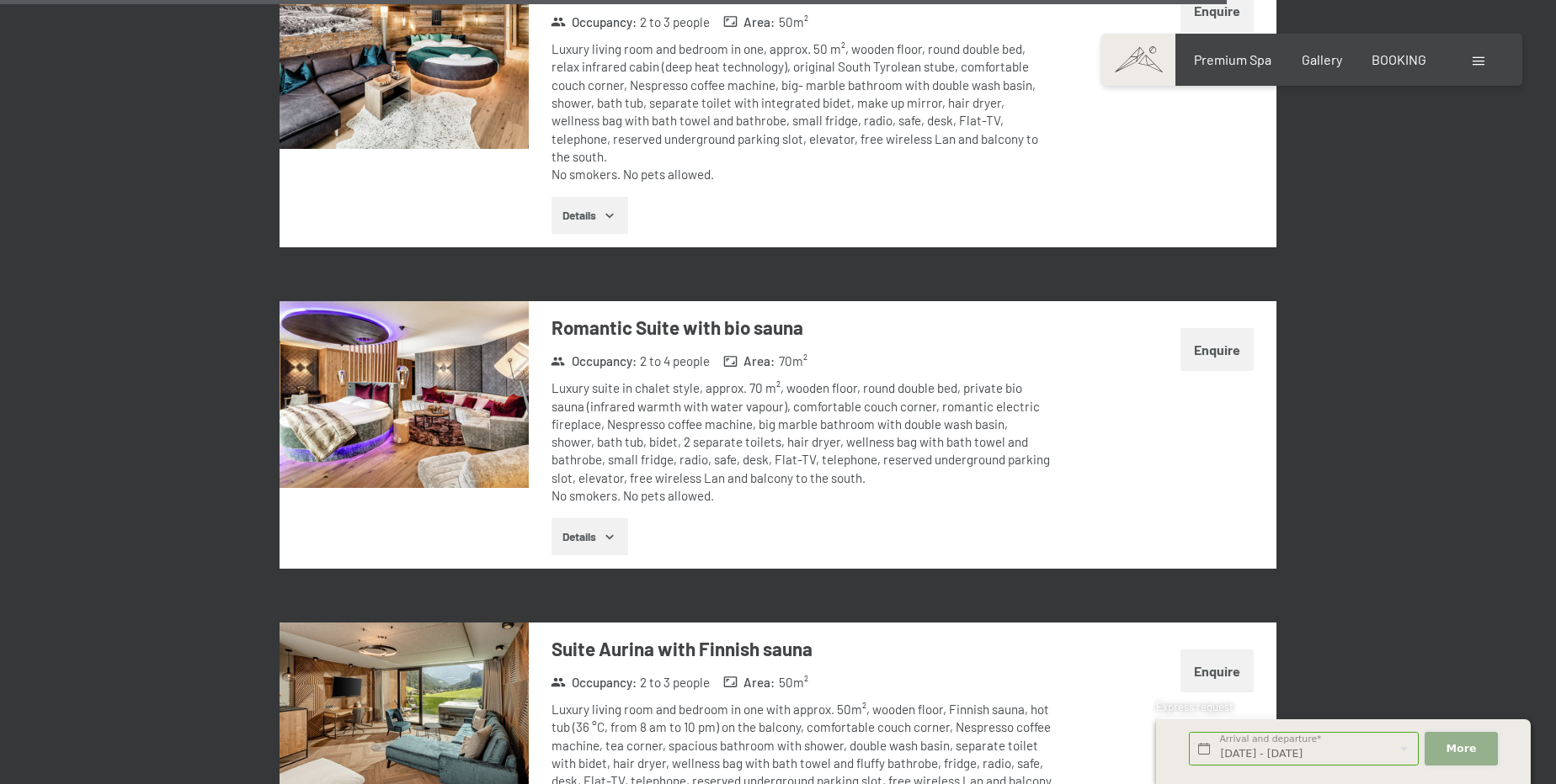
scroll to position [0, 0]
click at [1495, 756] on button "More Hide address fields" at bounding box center [1460, 749] width 73 height 34
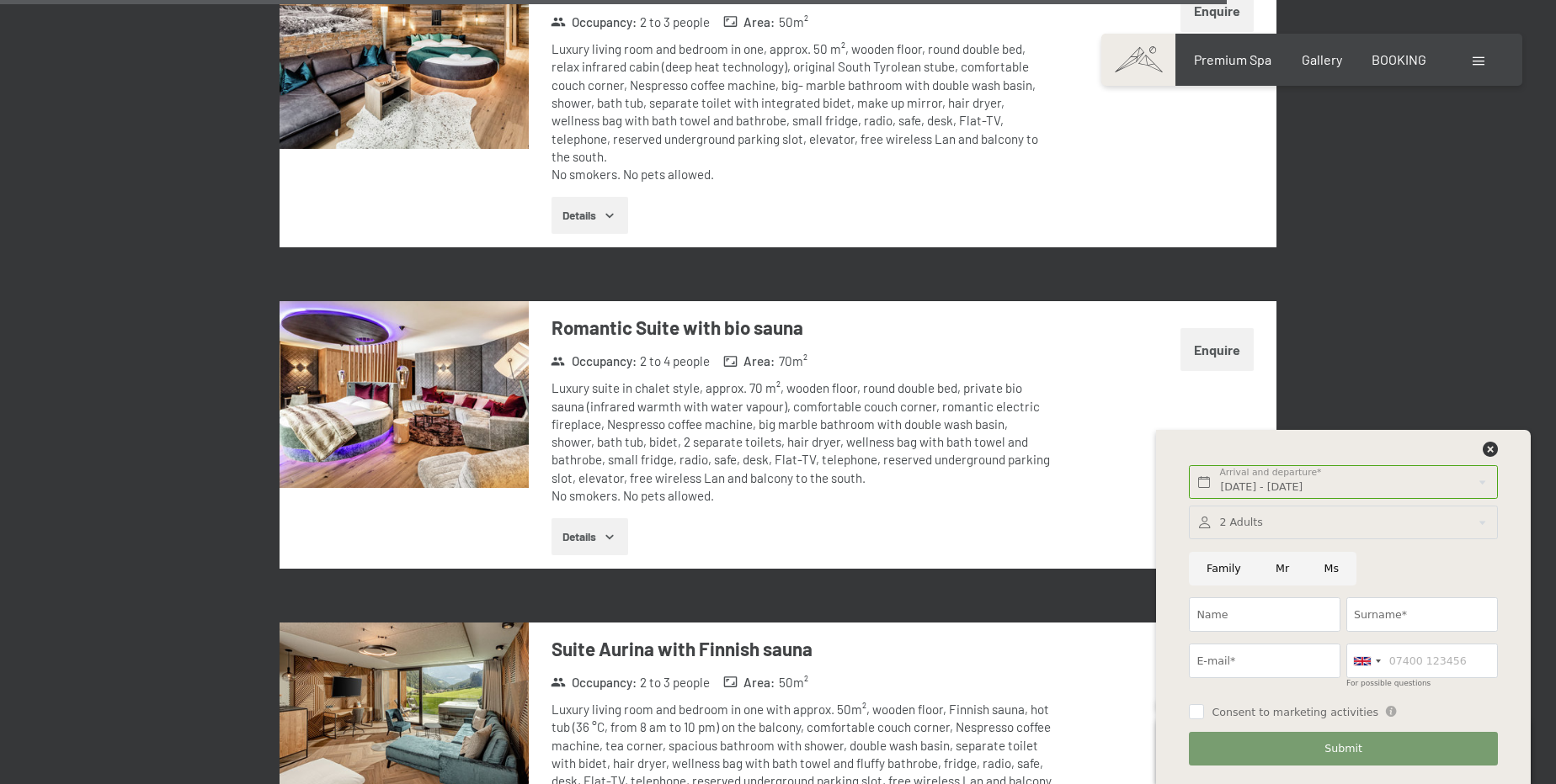
click at [1239, 525] on div at bounding box center [1342, 523] width 308 height 34
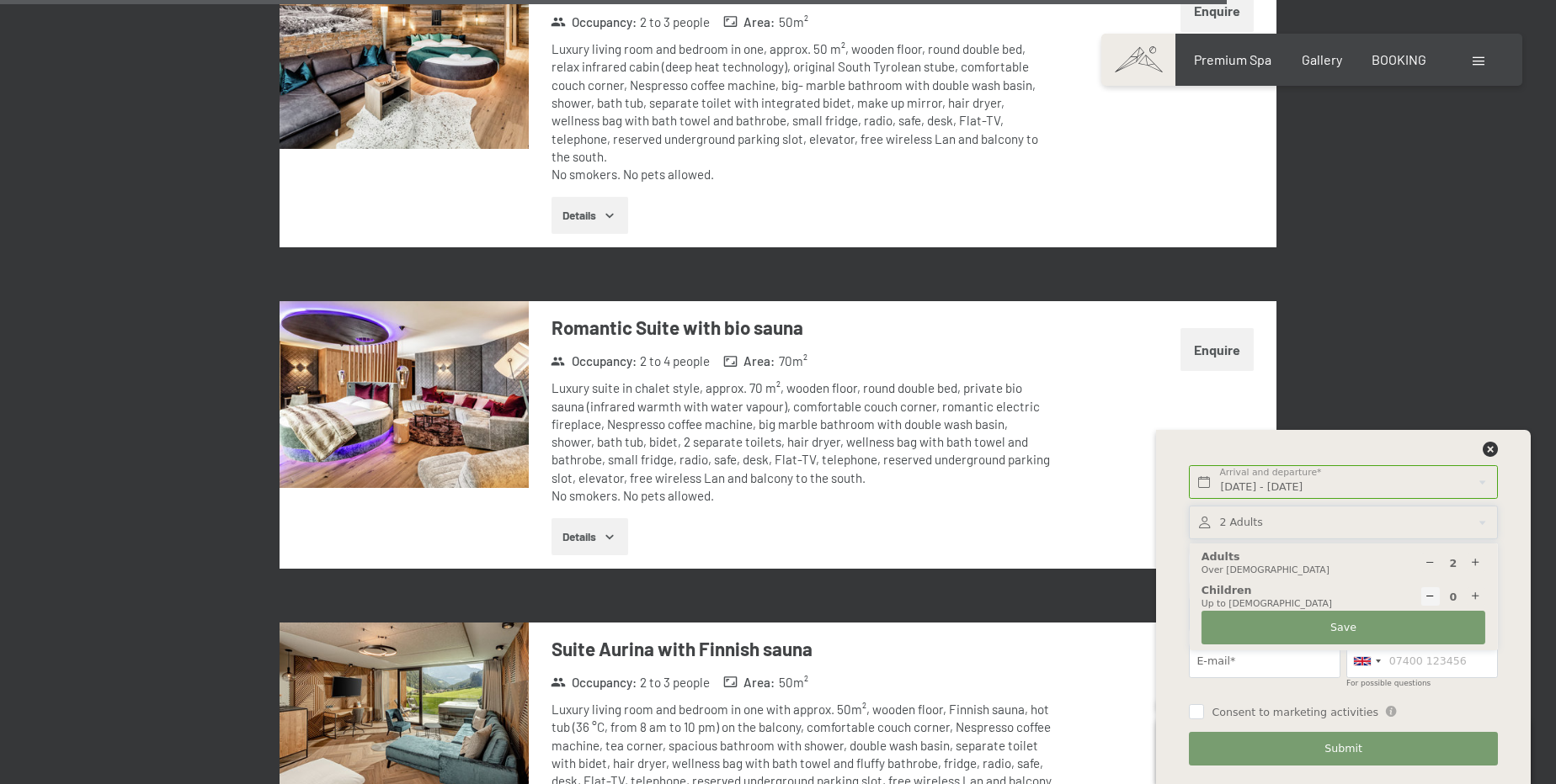
click at [1479, 596] on icon at bounding box center [1475, 597] width 11 height 11
type input "1"
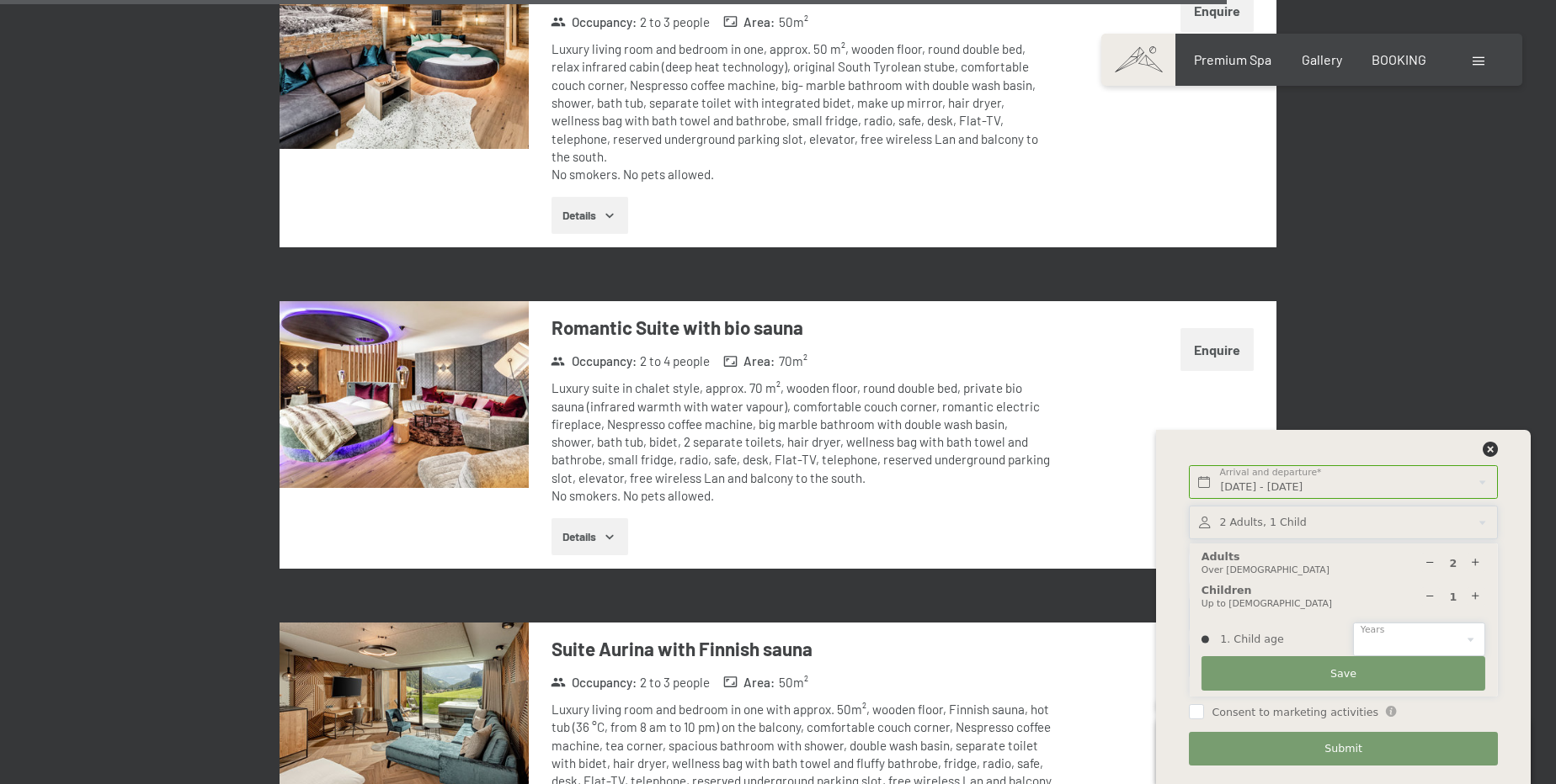
click at [1437, 637] on select "0 1 2 3 4 5 6 7 8 9 10 11 12 13 14" at bounding box center [1419, 640] width 132 height 34
select select "12"
click at [1353, 623] on select "0 1 2 3 4 5 6 7 8 9 10 11 12 13 14" at bounding box center [1419, 640] width 132 height 34
click at [1473, 564] on icon at bounding box center [1475, 563] width 11 height 11
type input "3"
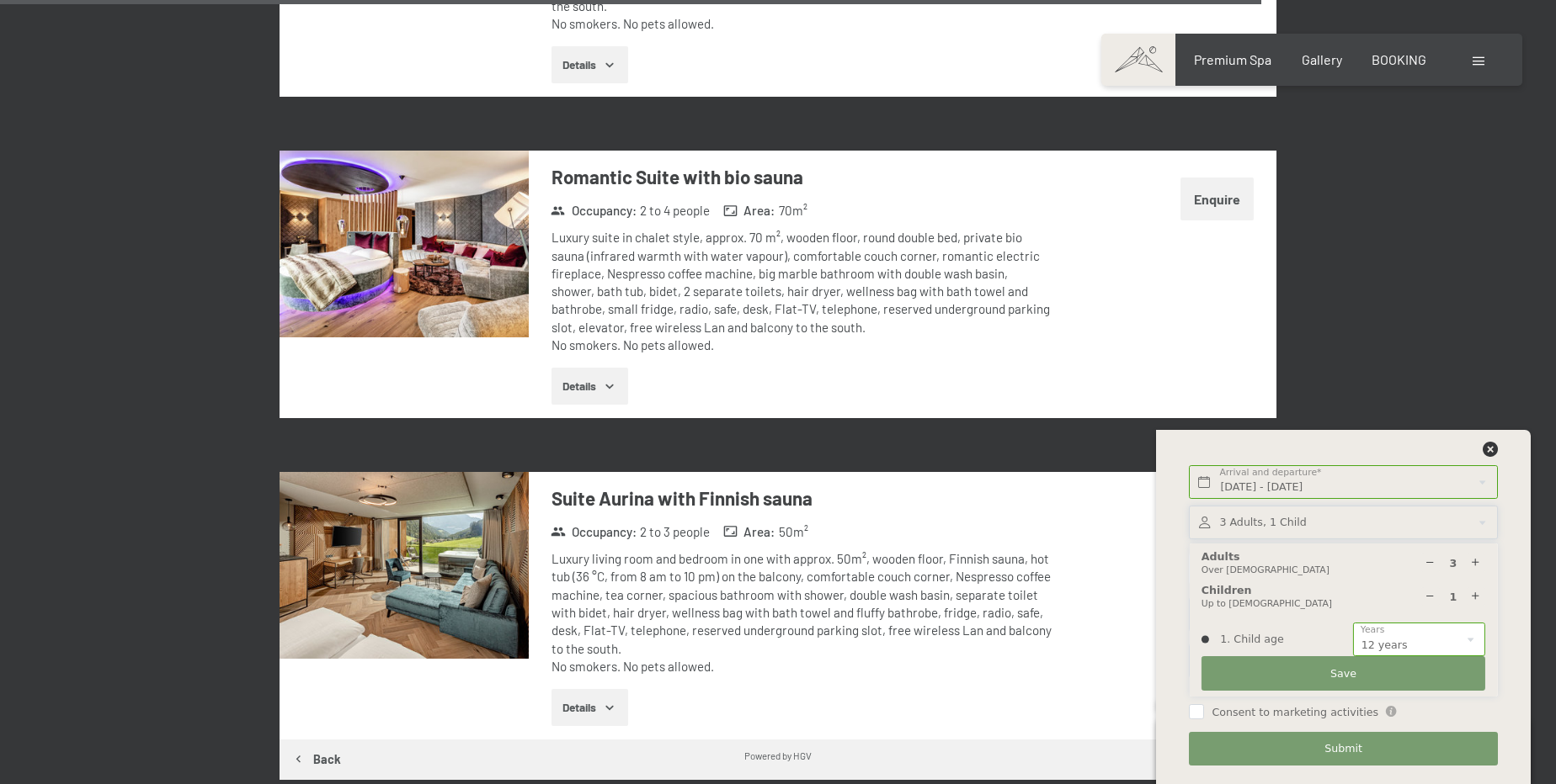
scroll to position [5571, 0]
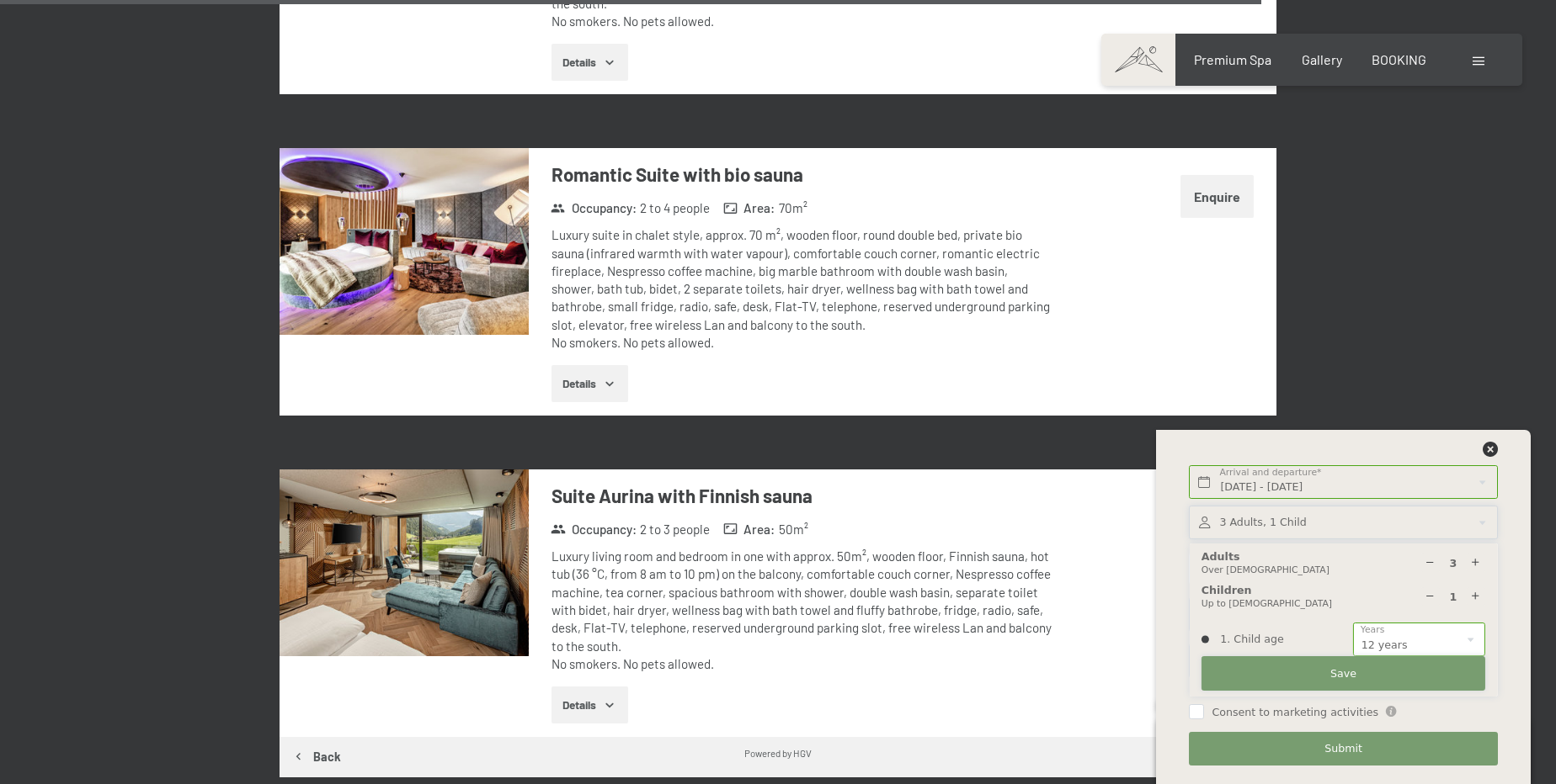
click at [1290, 671] on button "Save" at bounding box center [1343, 674] width 284 height 34
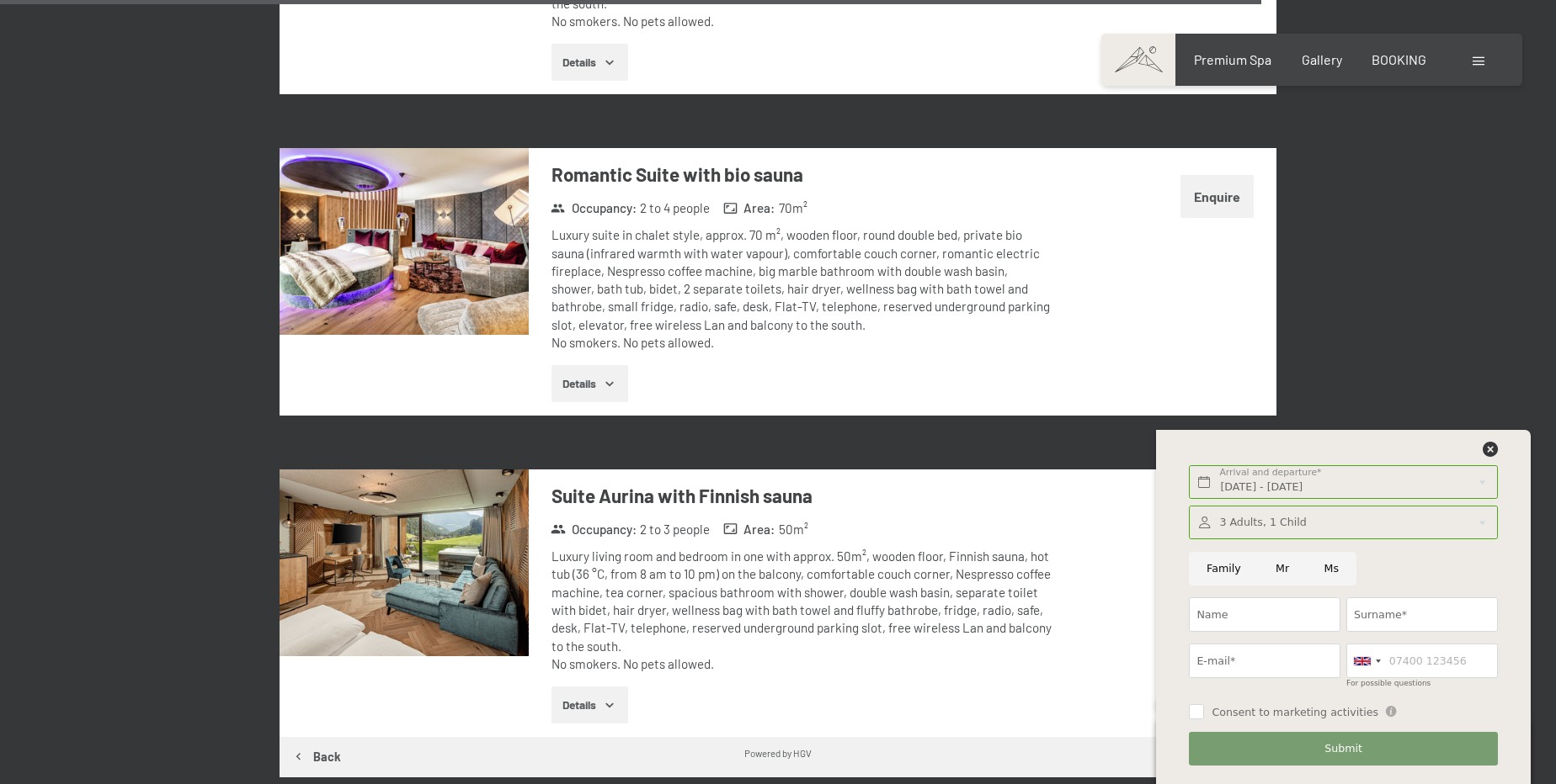
click at [1266, 565] on input "Mr" at bounding box center [1281, 569] width 48 height 34
radio input "true"
click at [1393, 675] on input "For possible questions" at bounding box center [1421, 661] width 152 height 34
click at [1351, 669] on div at bounding box center [1366, 661] width 39 height 33
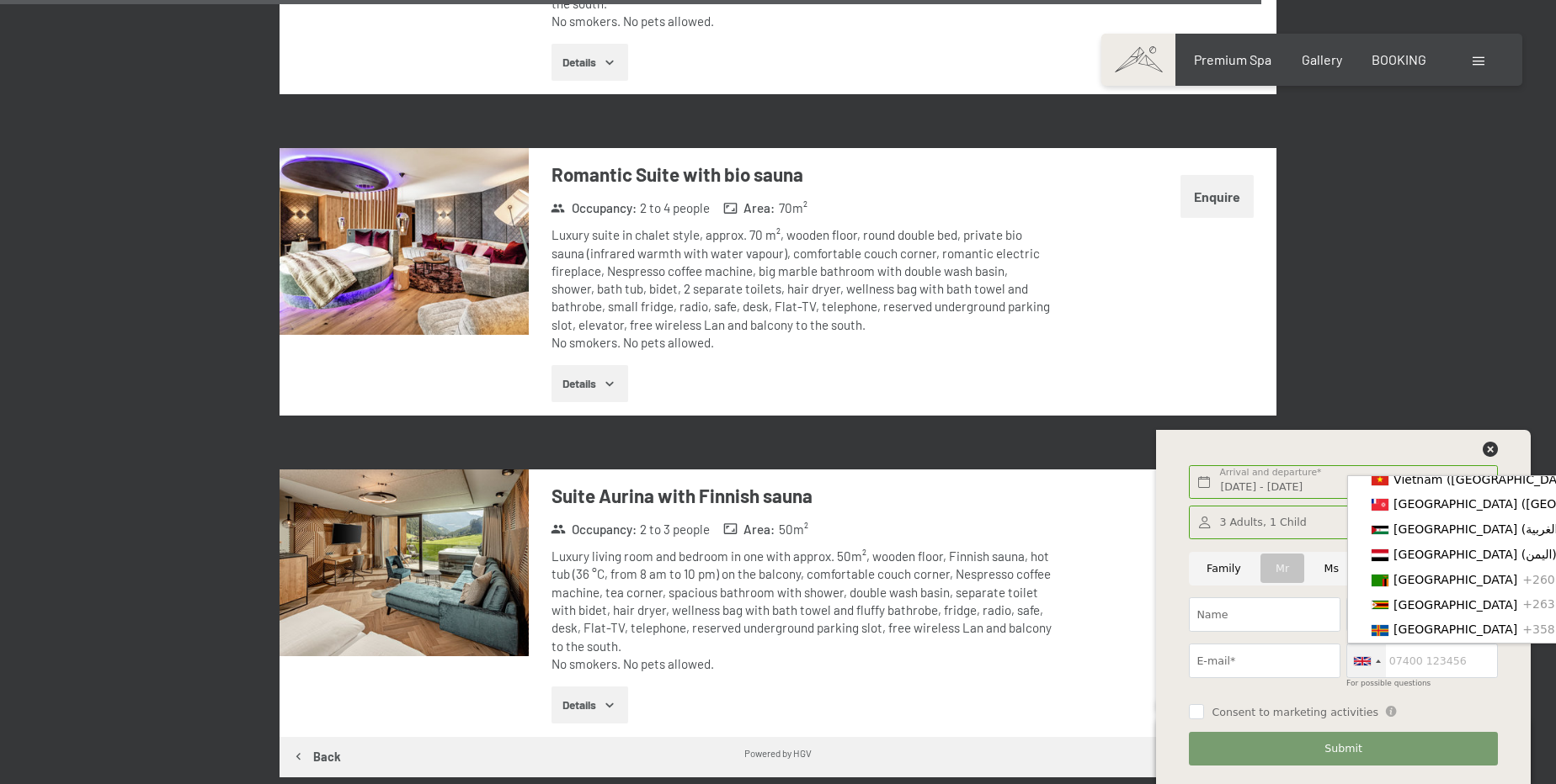
click at [1419, 335] on span "[GEOGRAPHIC_DATA]" at bounding box center [1455, 328] width 124 height 13
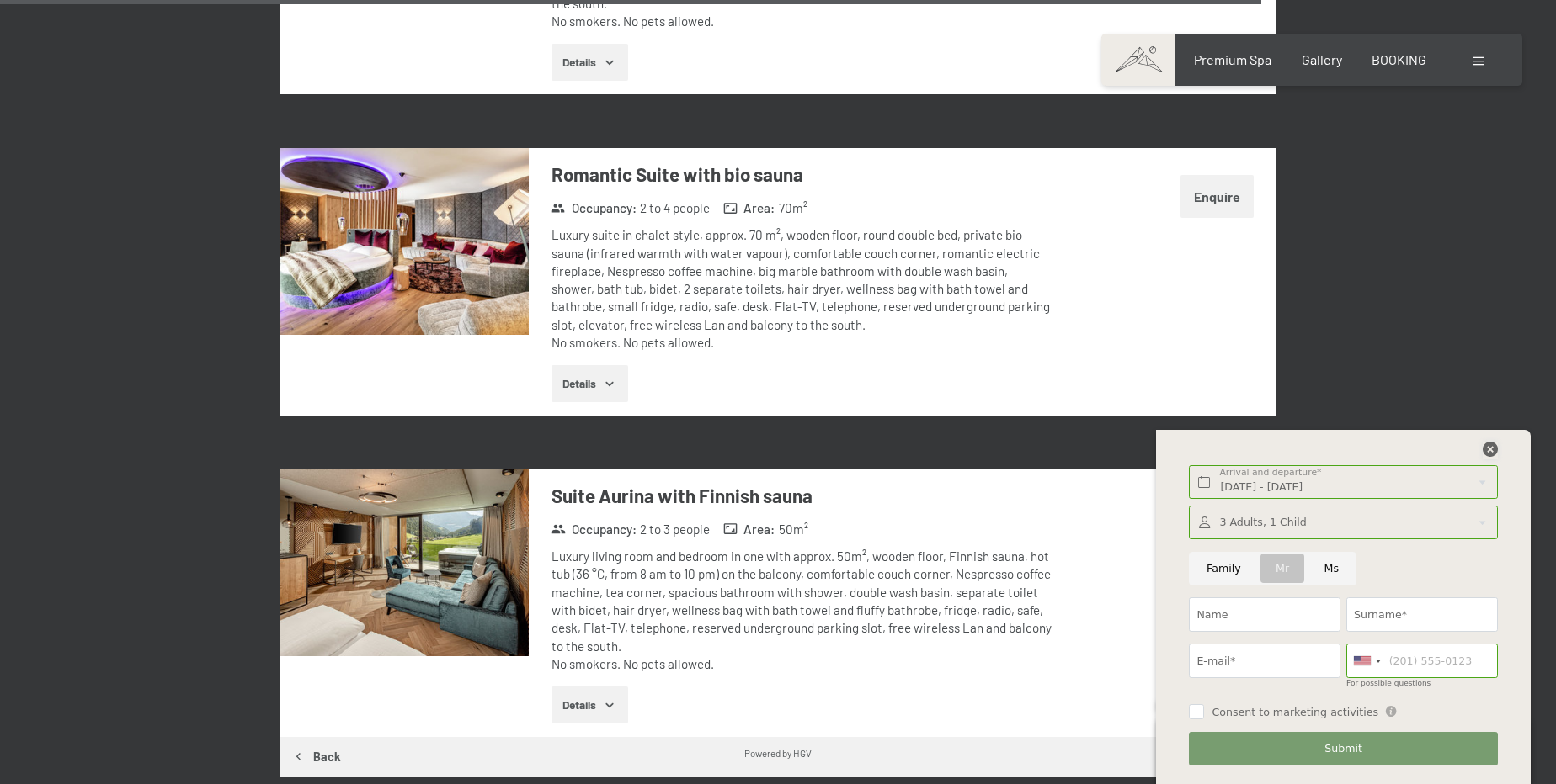
click at [1489, 444] on icon at bounding box center [1490, 449] width 15 height 15
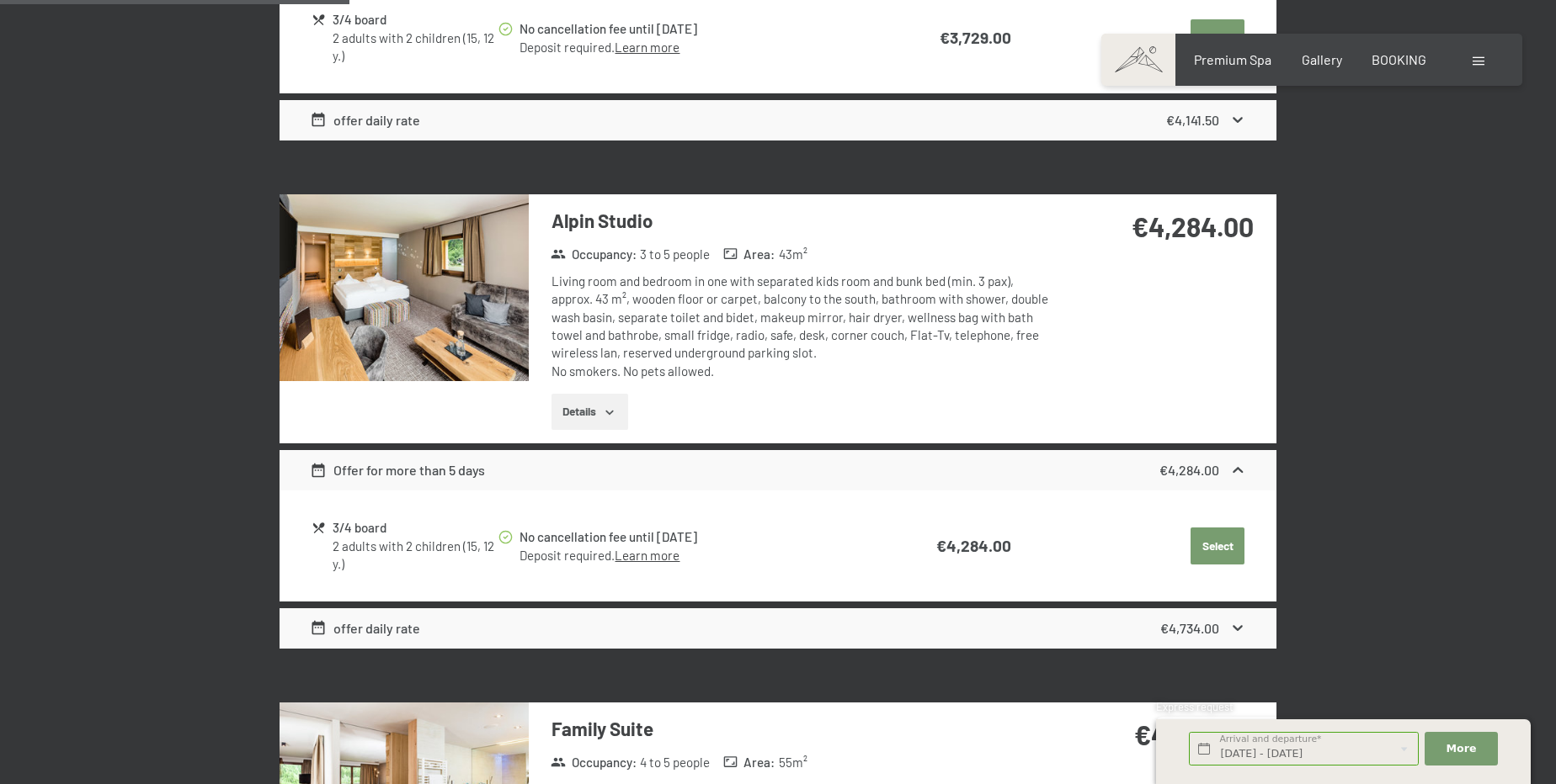
scroll to position [1899, 0]
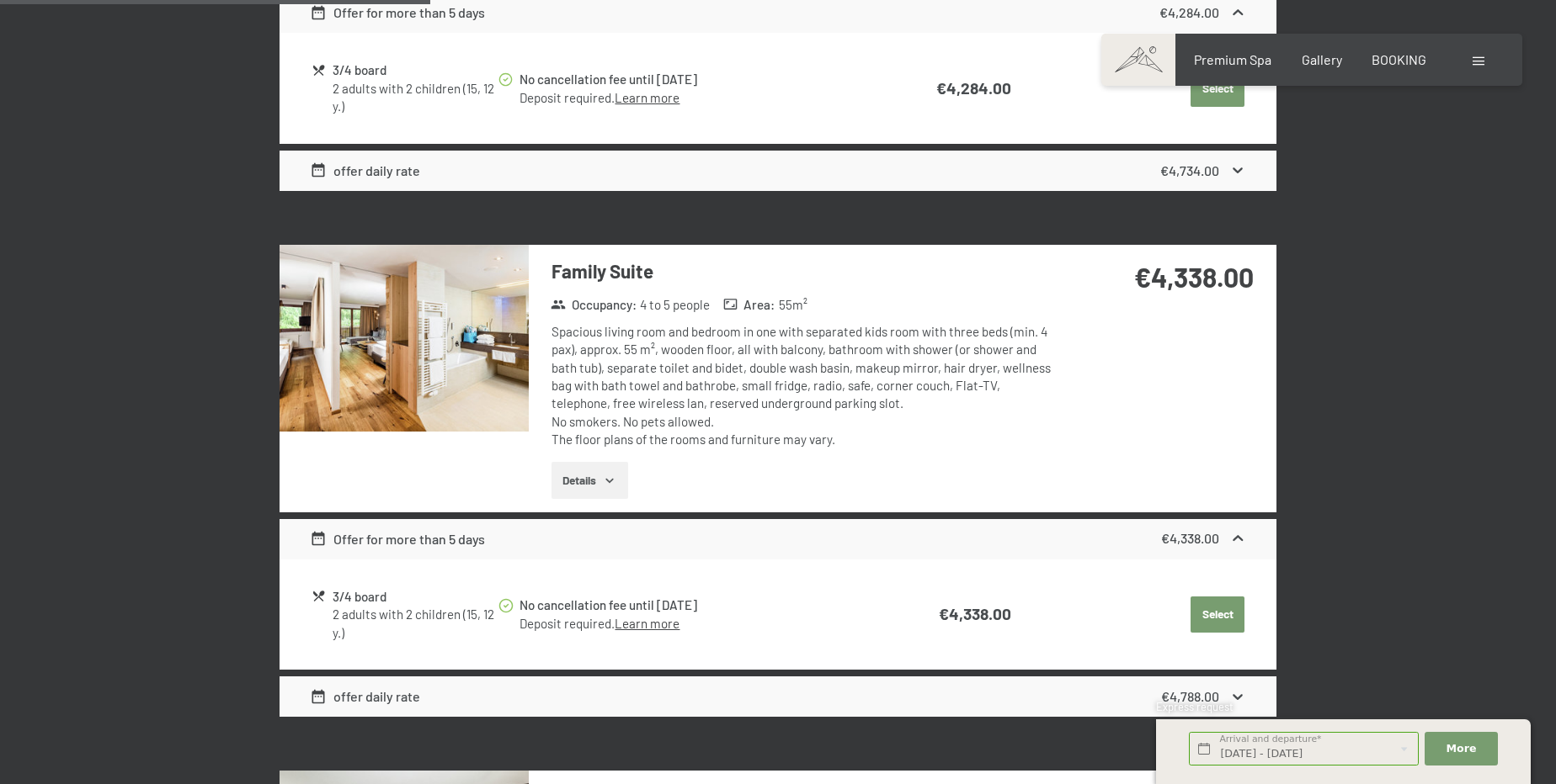
click at [422, 362] on img at bounding box center [404, 338] width 249 height 187
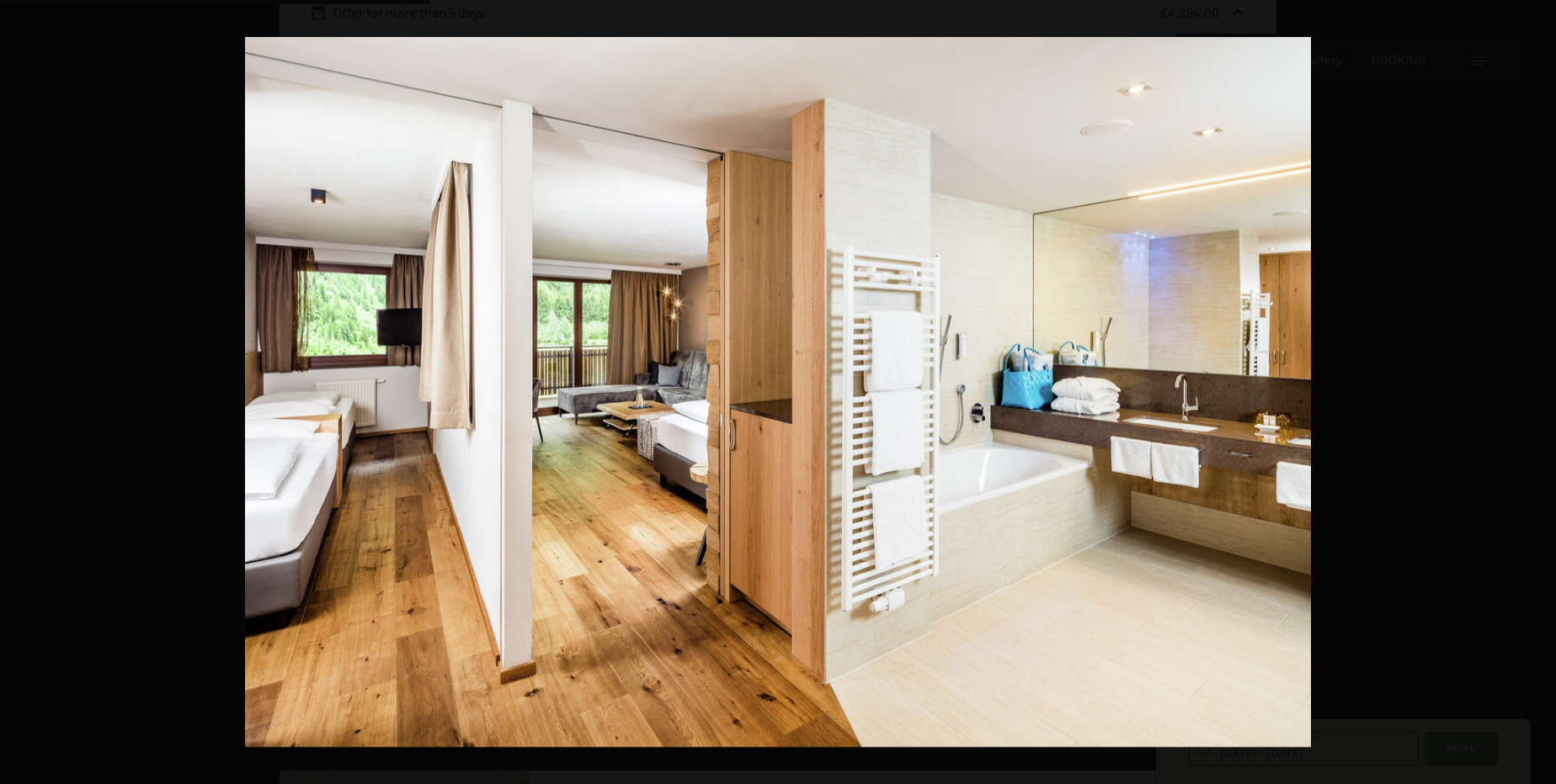
click at [1533, 388] on button "button" at bounding box center [1526, 392] width 59 height 84
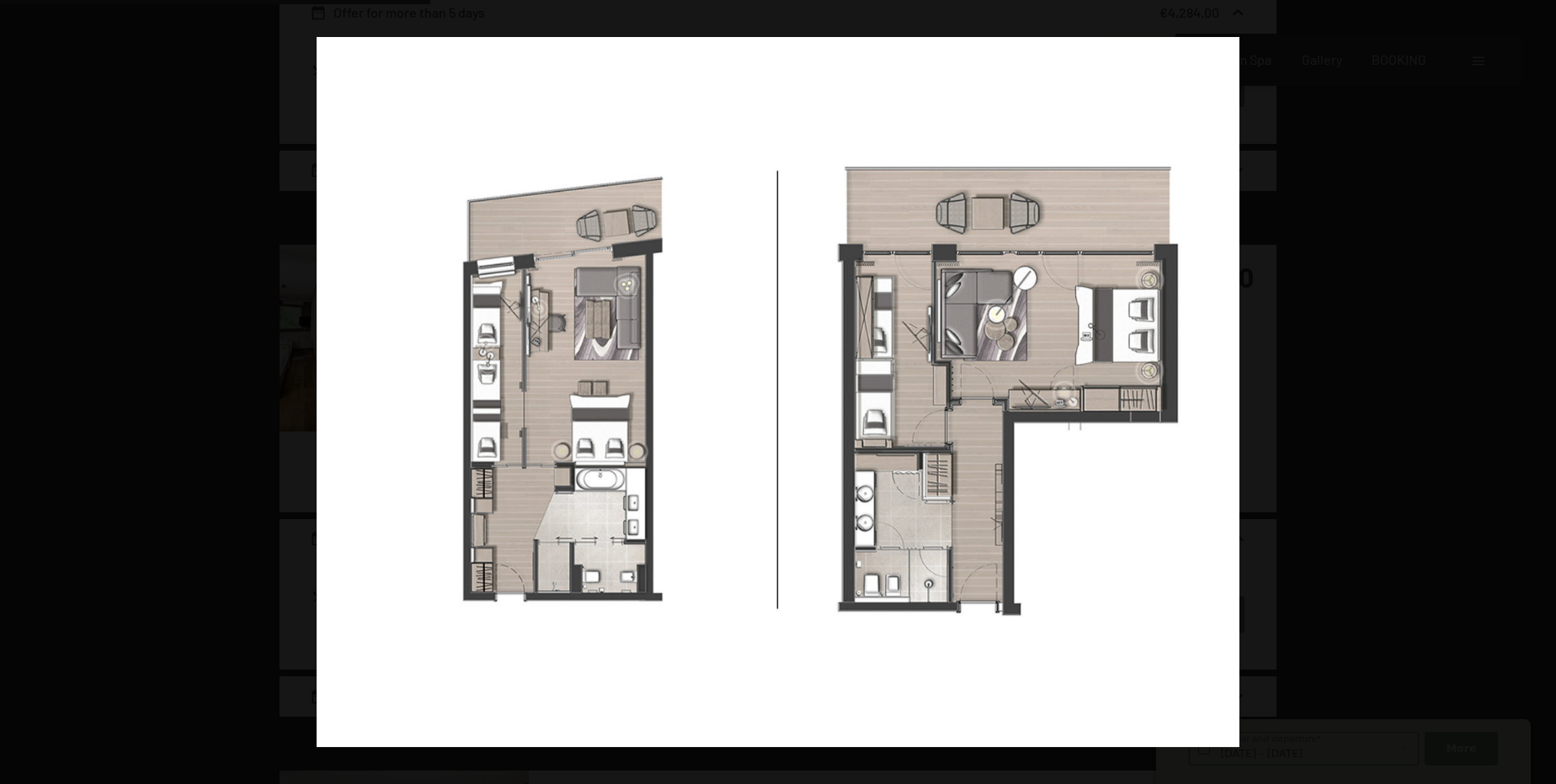
click at [1533, 388] on button "button" at bounding box center [1526, 392] width 59 height 84
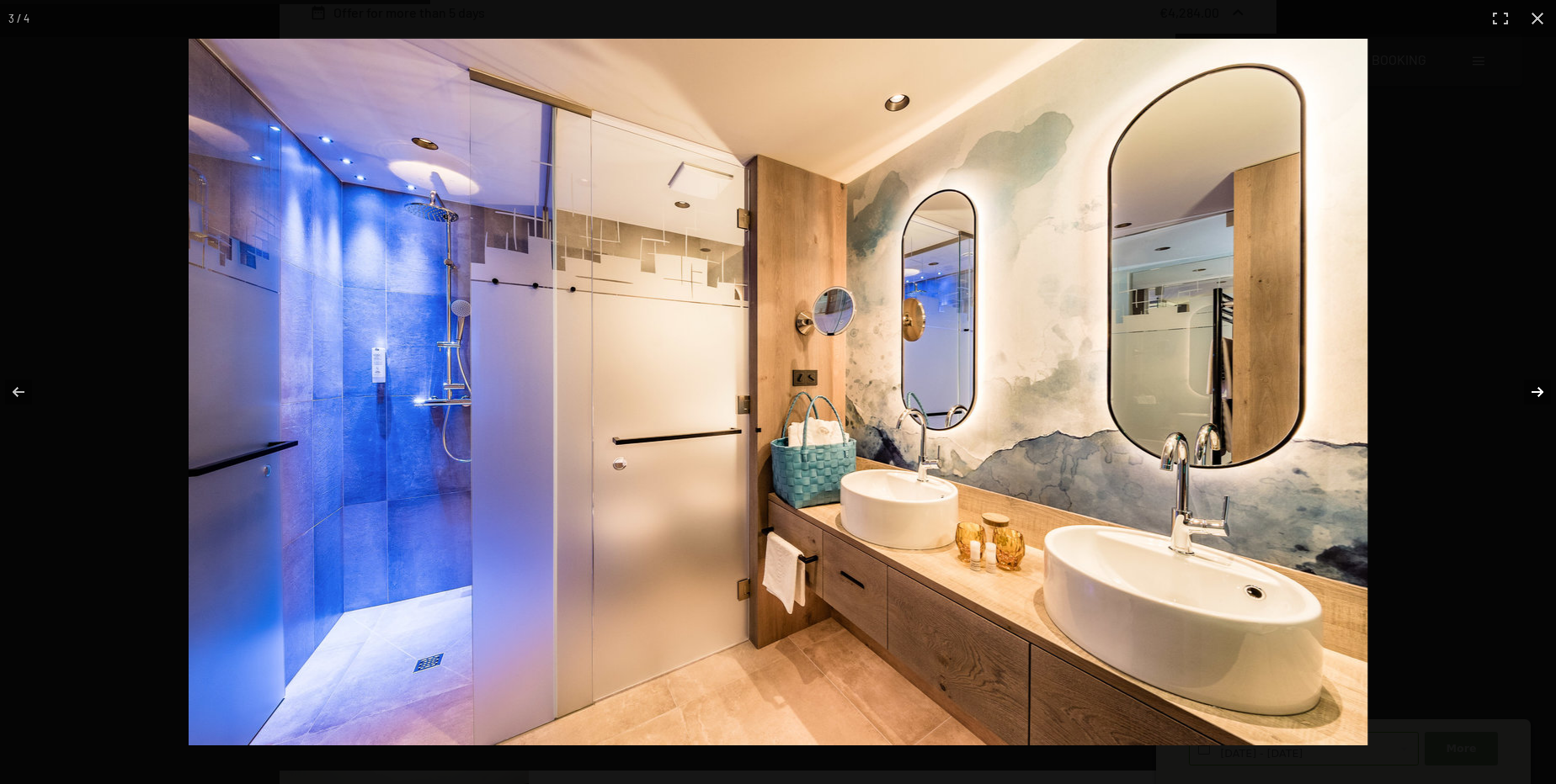
click at [1541, 389] on button "button" at bounding box center [1526, 392] width 59 height 84
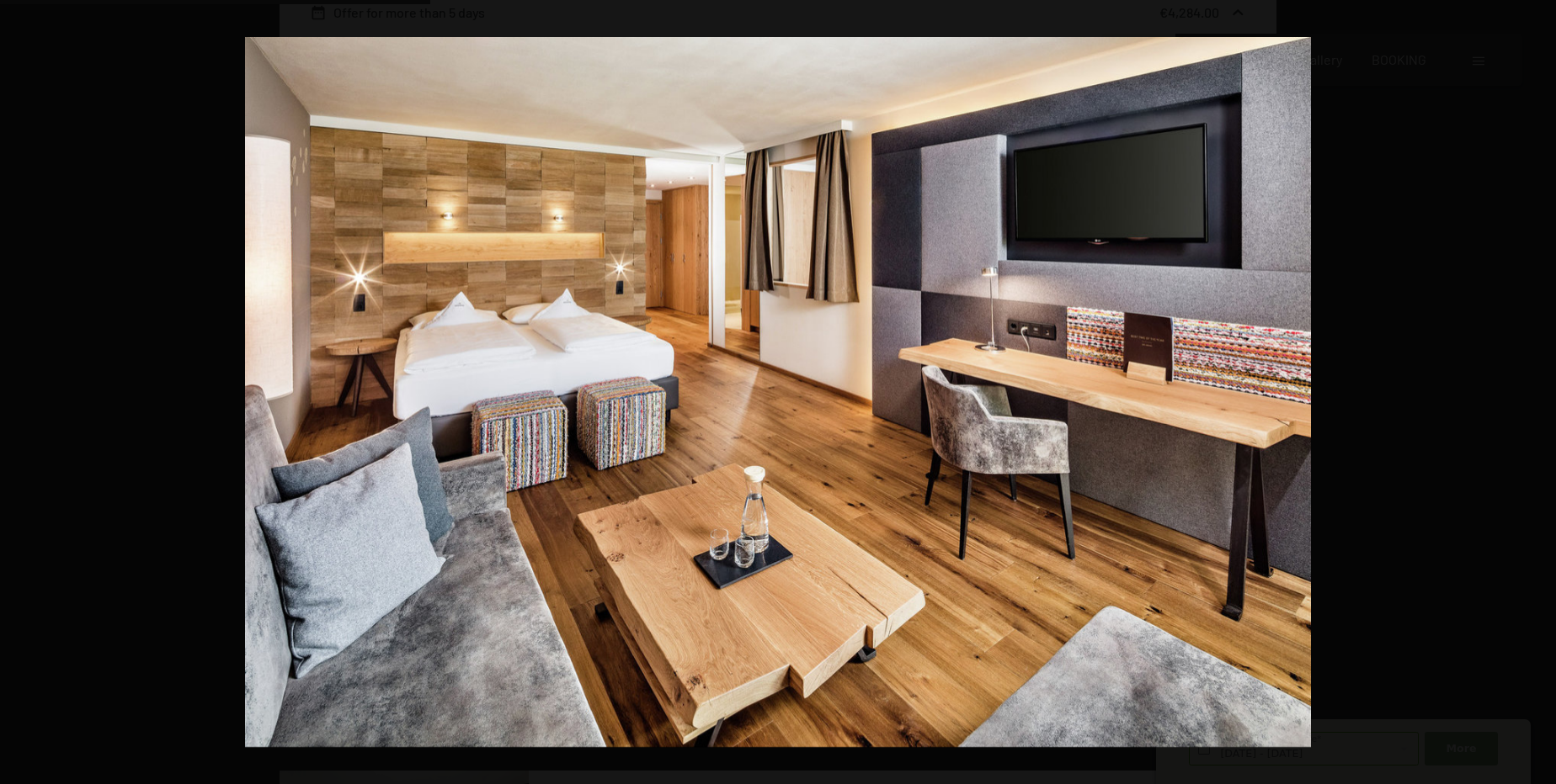
click at [1541, 390] on button "button" at bounding box center [1526, 392] width 59 height 84
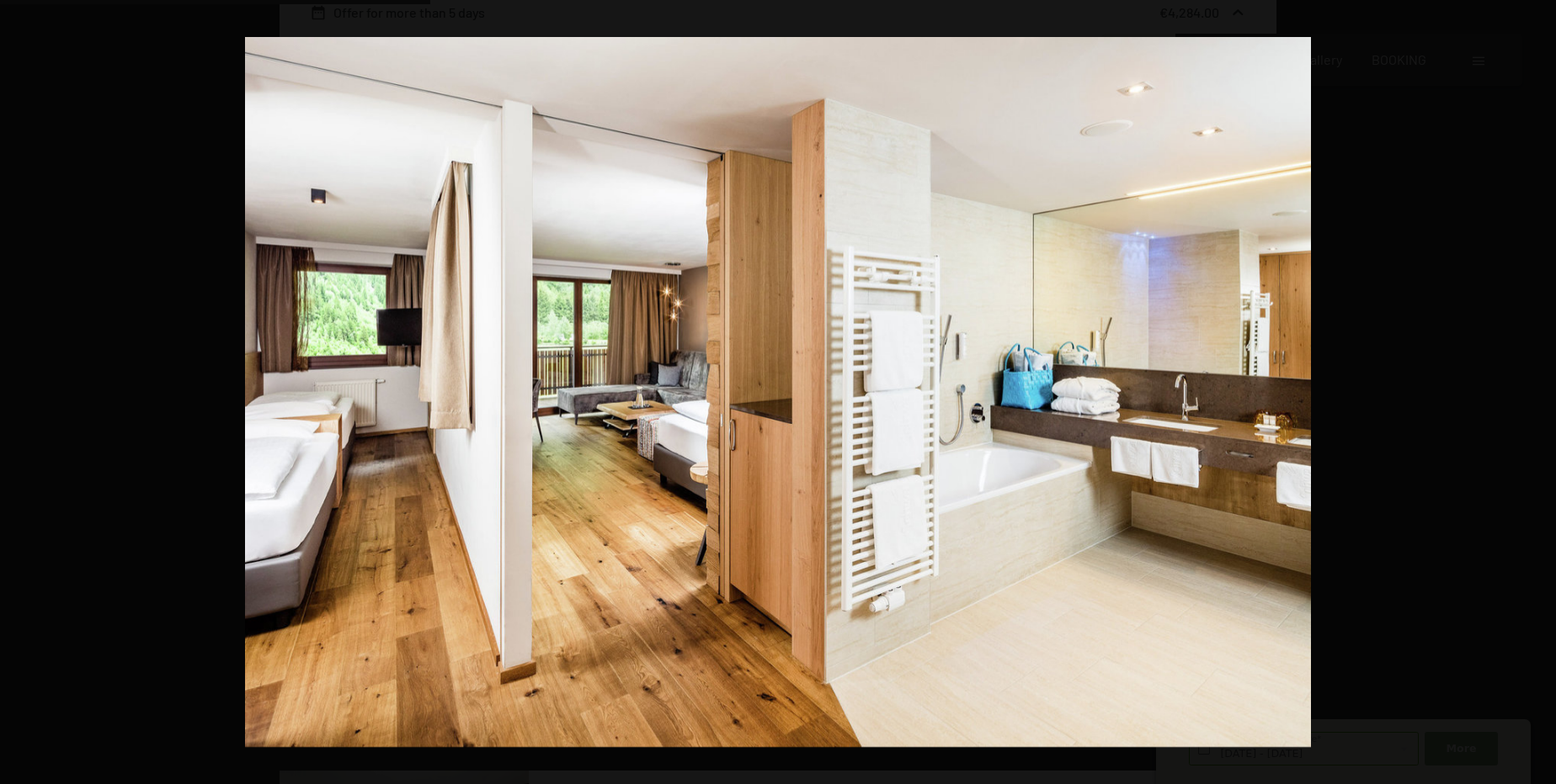
click at [1541, 390] on button "button" at bounding box center [1526, 392] width 59 height 84
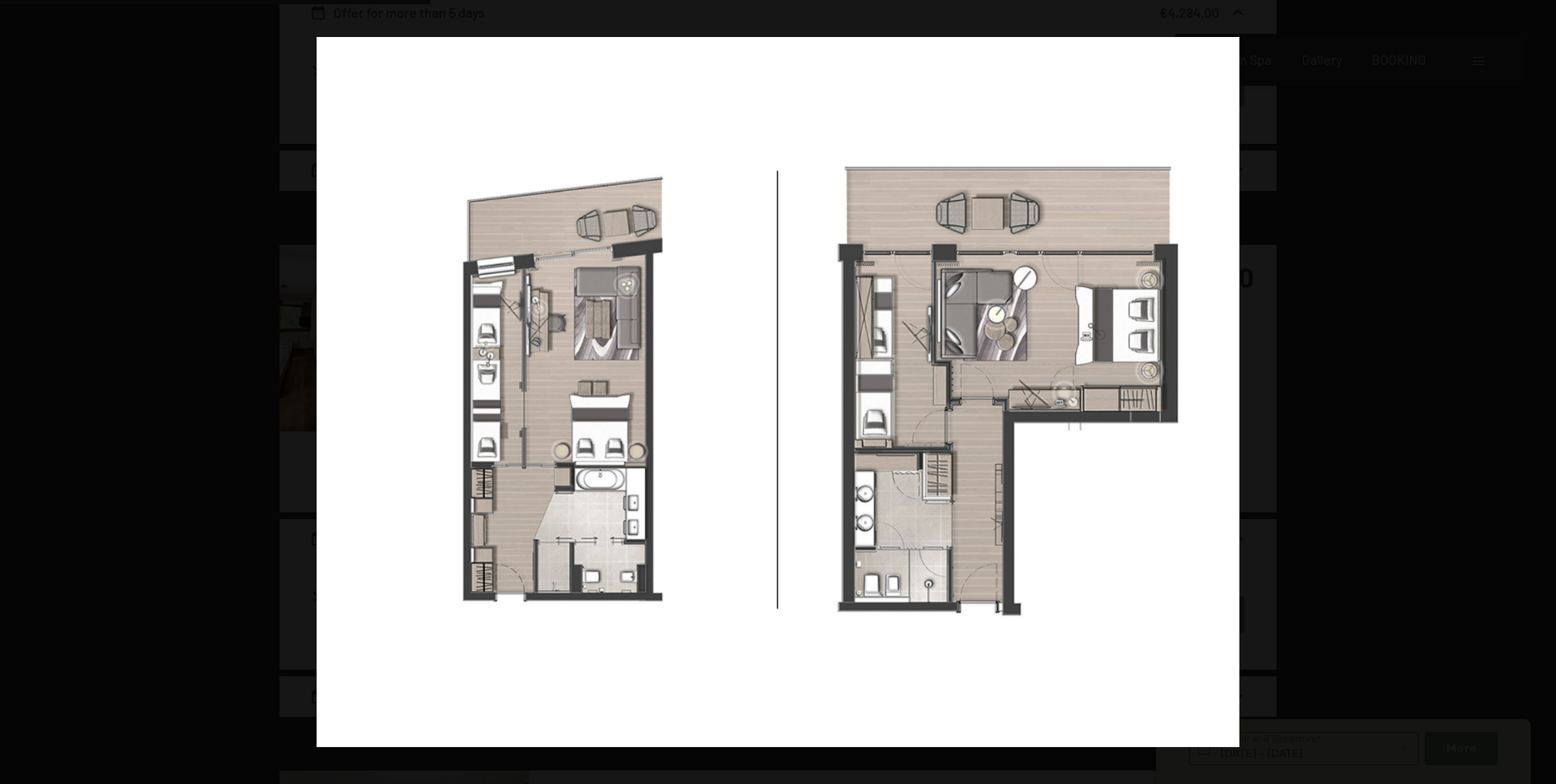
click at [1541, 390] on button "button" at bounding box center [1526, 392] width 59 height 84
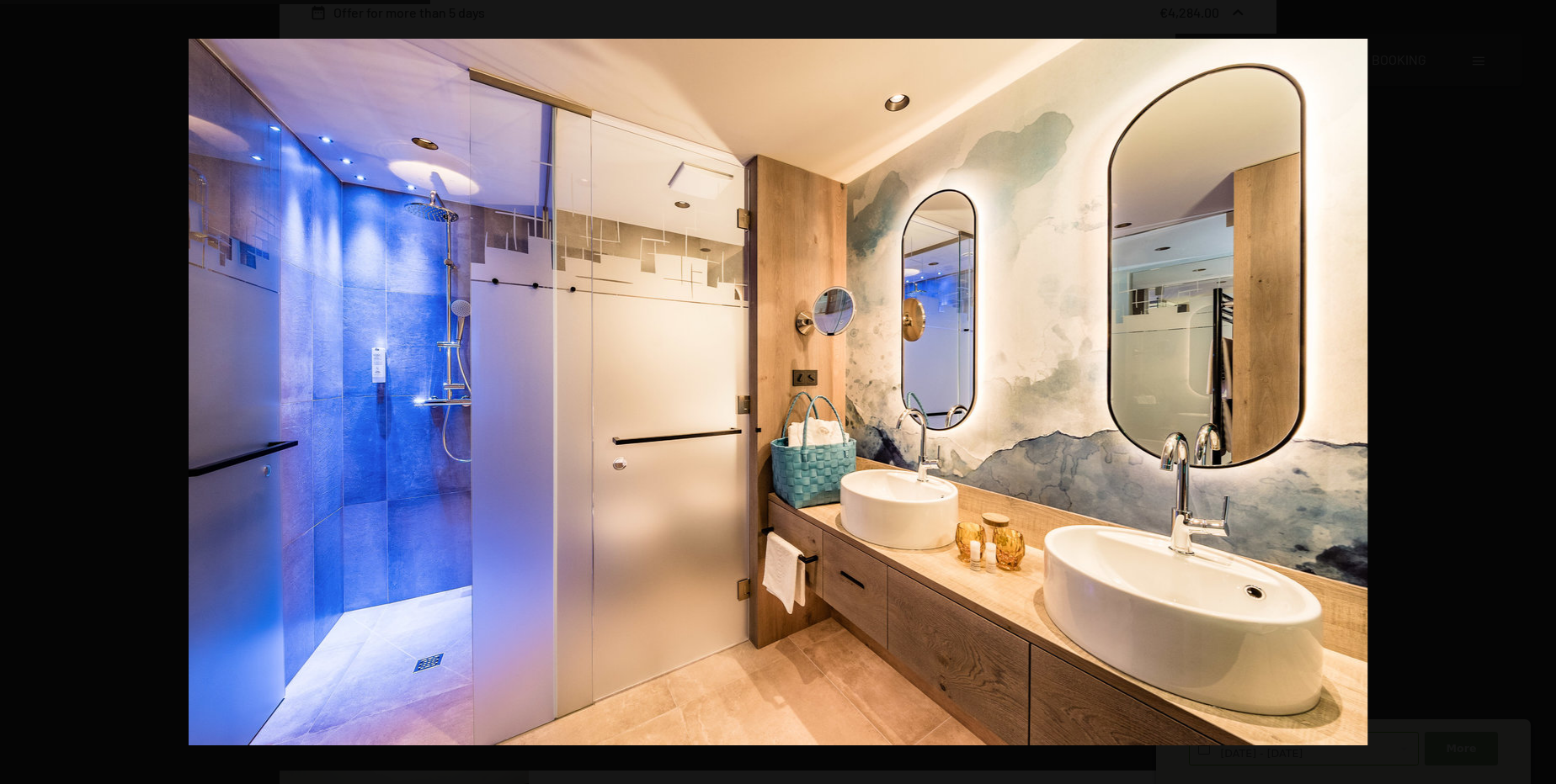
click at [1541, 390] on button "button" at bounding box center [1526, 392] width 59 height 84
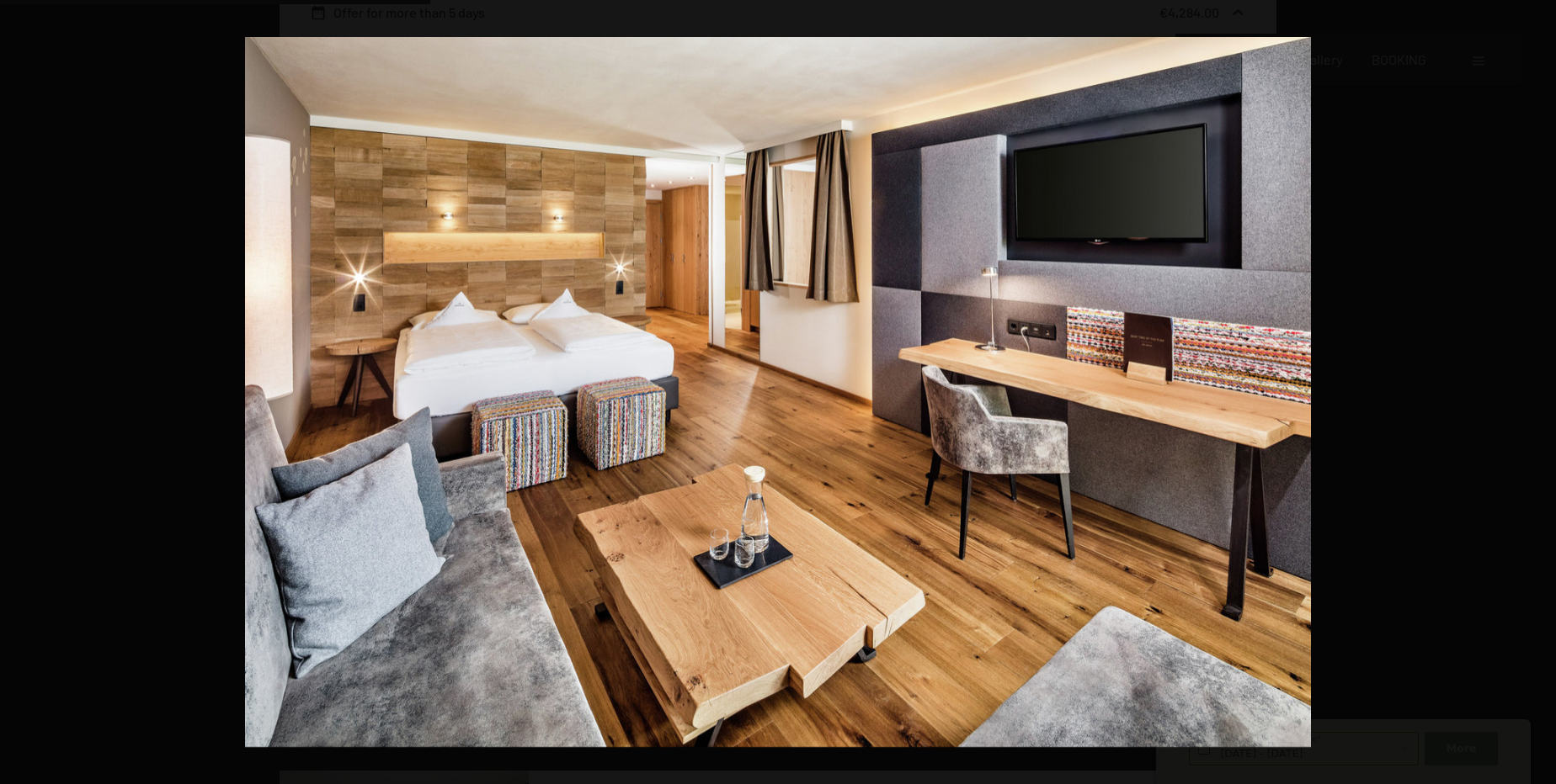
click at [1541, 390] on button "button" at bounding box center [1526, 392] width 59 height 84
